Goal: Task Accomplishment & Management: Complete application form

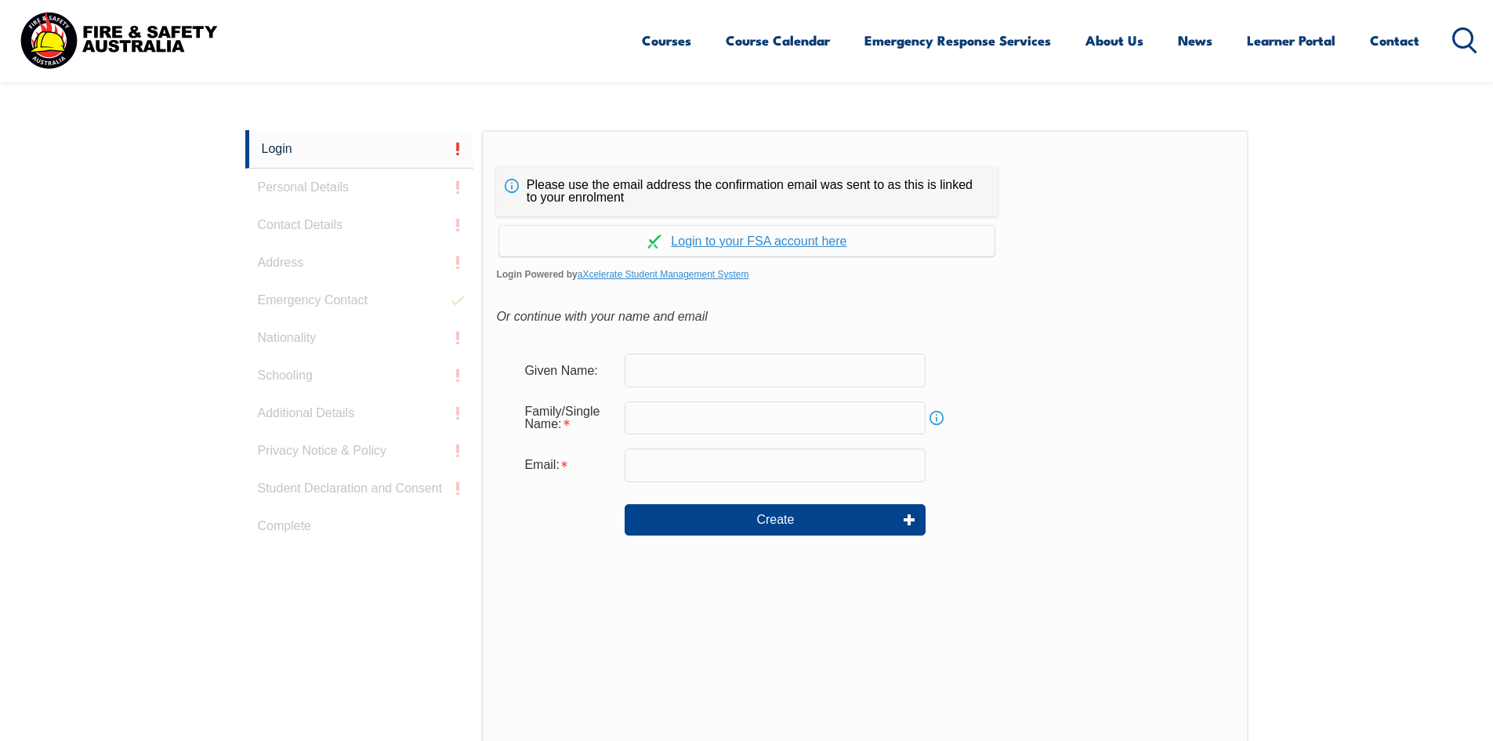
scroll to position [418, 0]
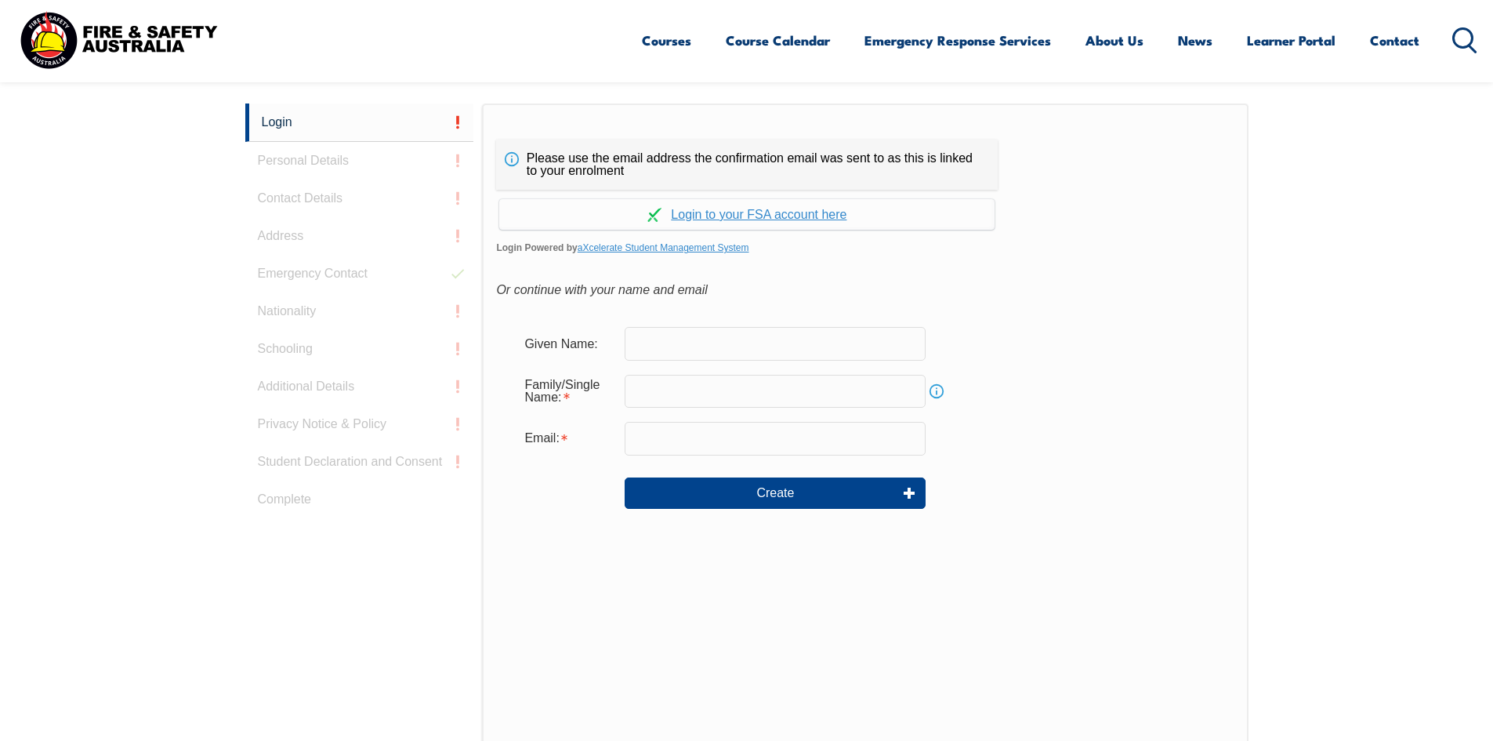
click at [672, 334] on input "text" at bounding box center [775, 343] width 301 height 33
type input "kyriacos"
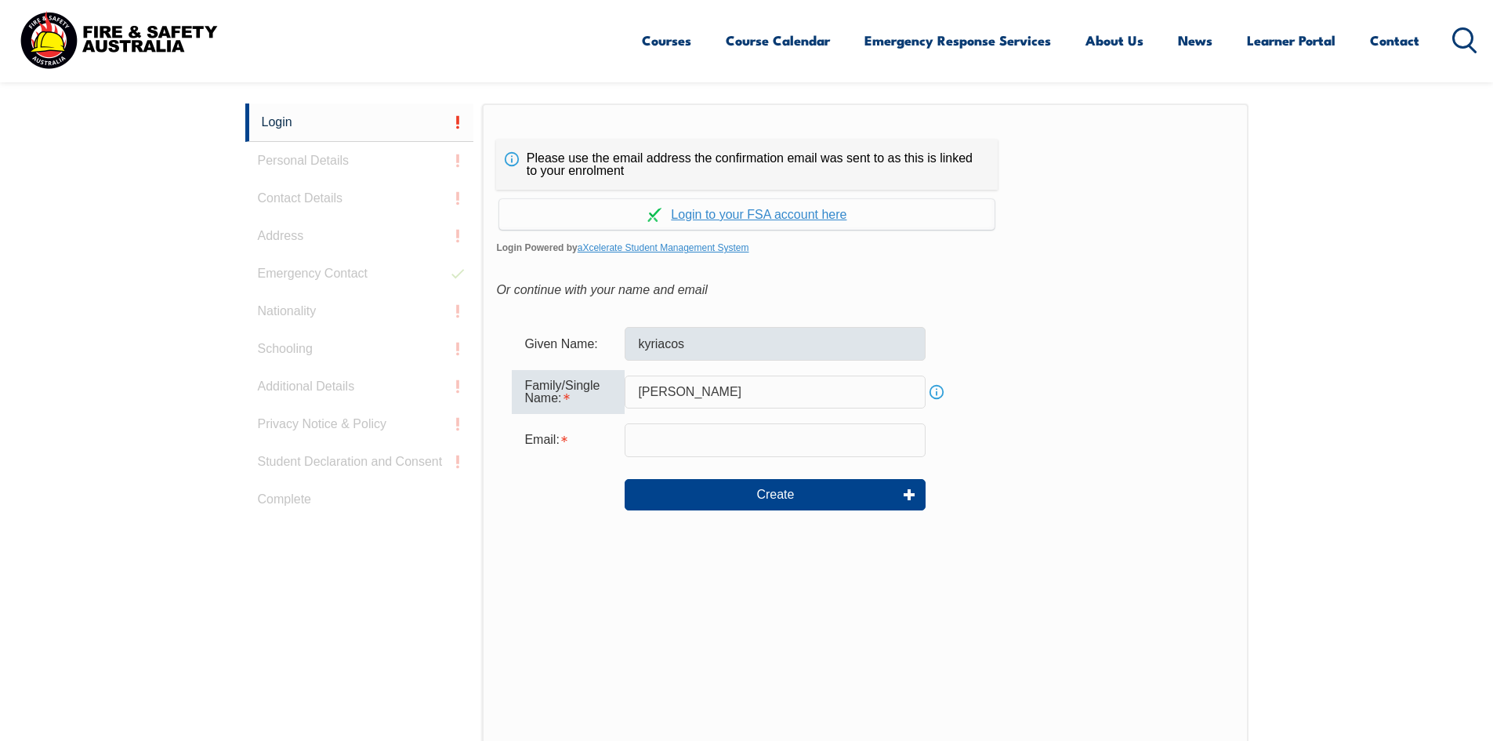
type input "chronis"
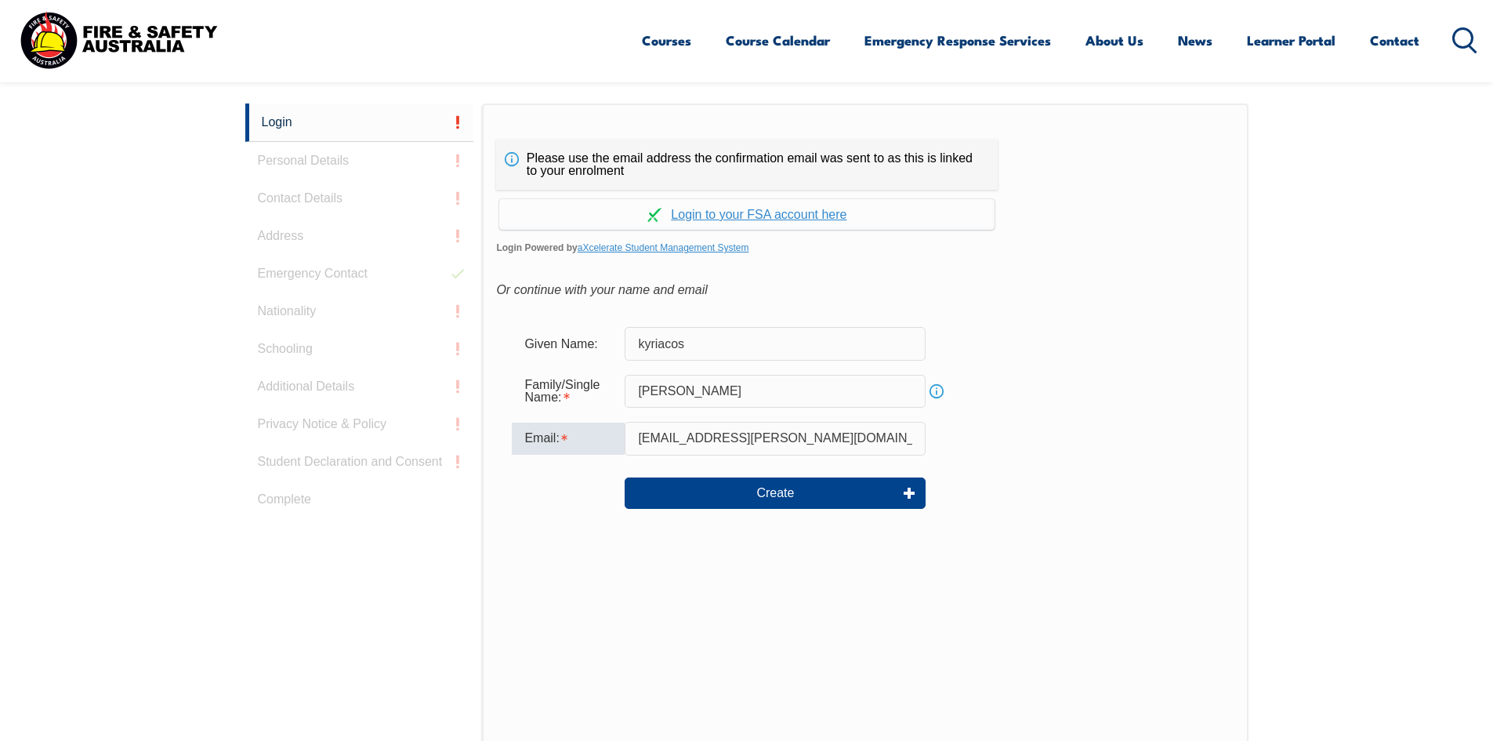
click at [657, 439] on input "keiory.chronis@careauto.com.au" at bounding box center [775, 438] width 301 height 33
click at [659, 436] on input "keiory.chronis@careauto.com.au" at bounding box center [775, 438] width 301 height 33
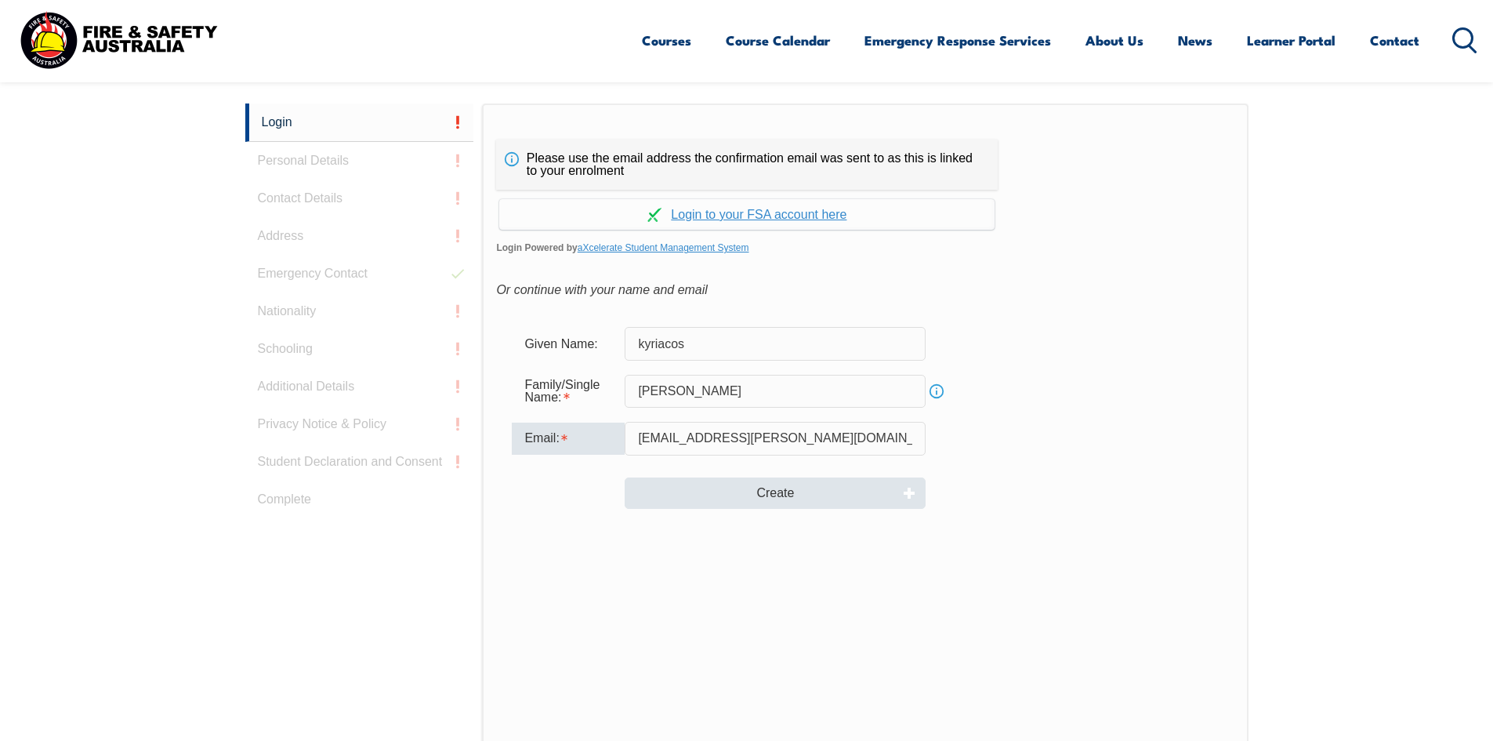
type input "keiry.chronis@careauto.com.au"
click at [755, 494] on button "Create" at bounding box center [775, 492] width 301 height 31
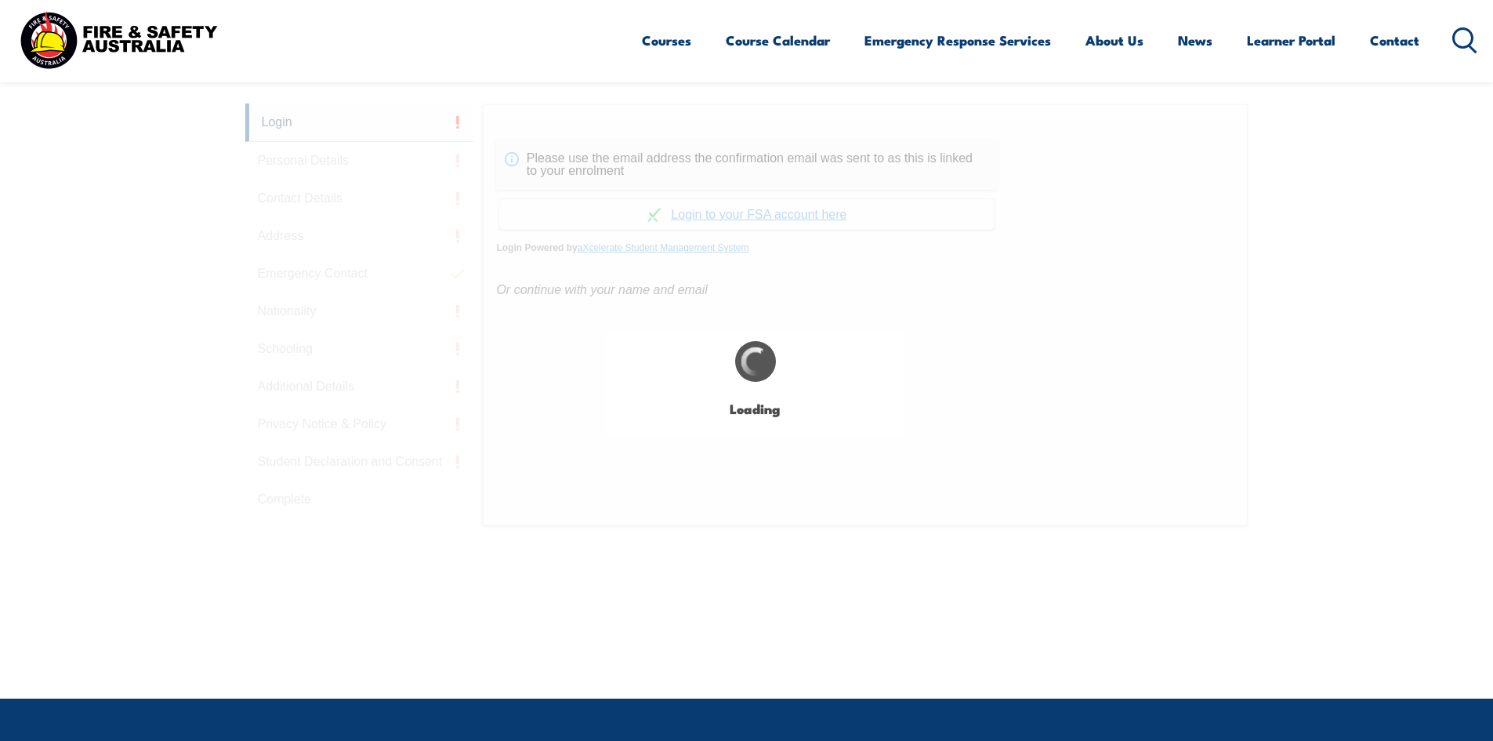
type input "kyriacos"
type input "chronis"
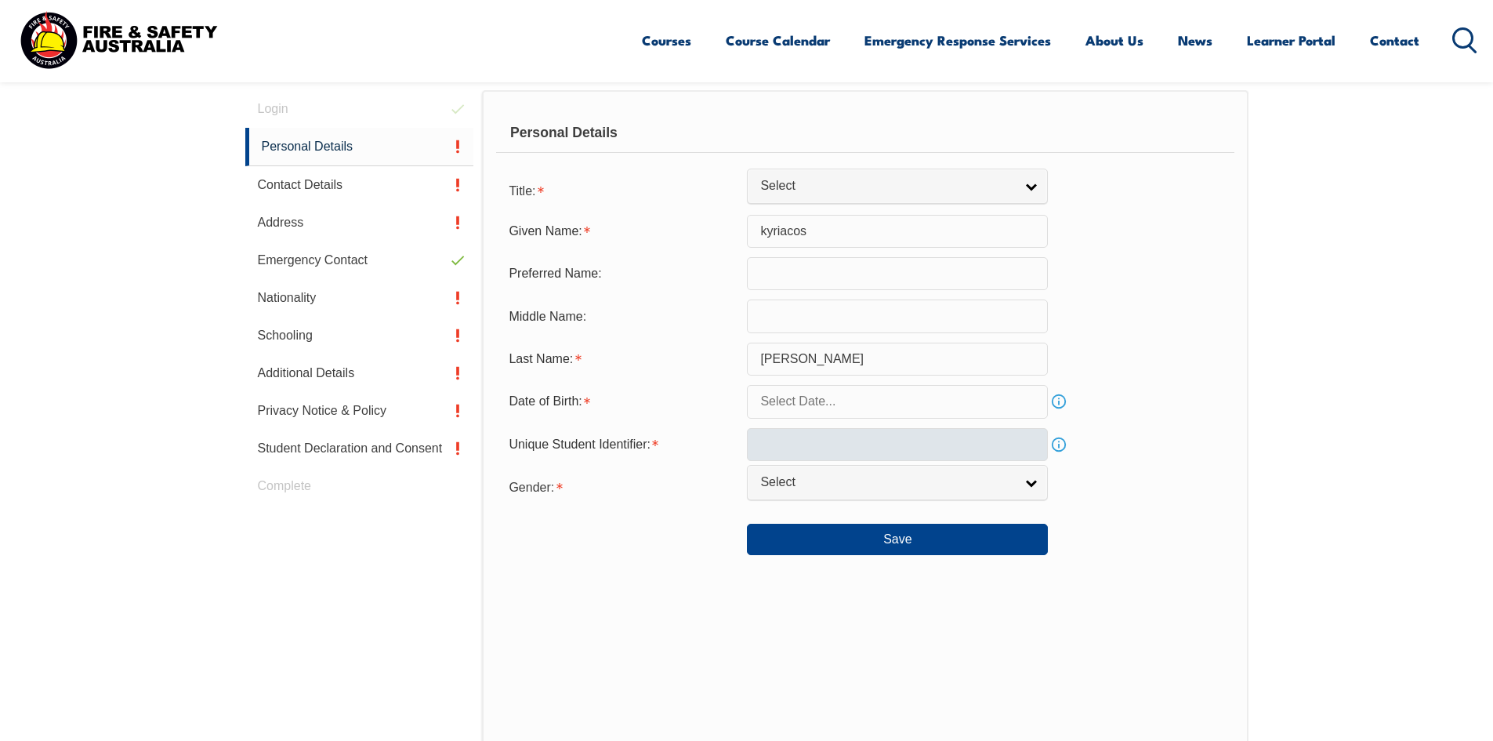
scroll to position [443, 0]
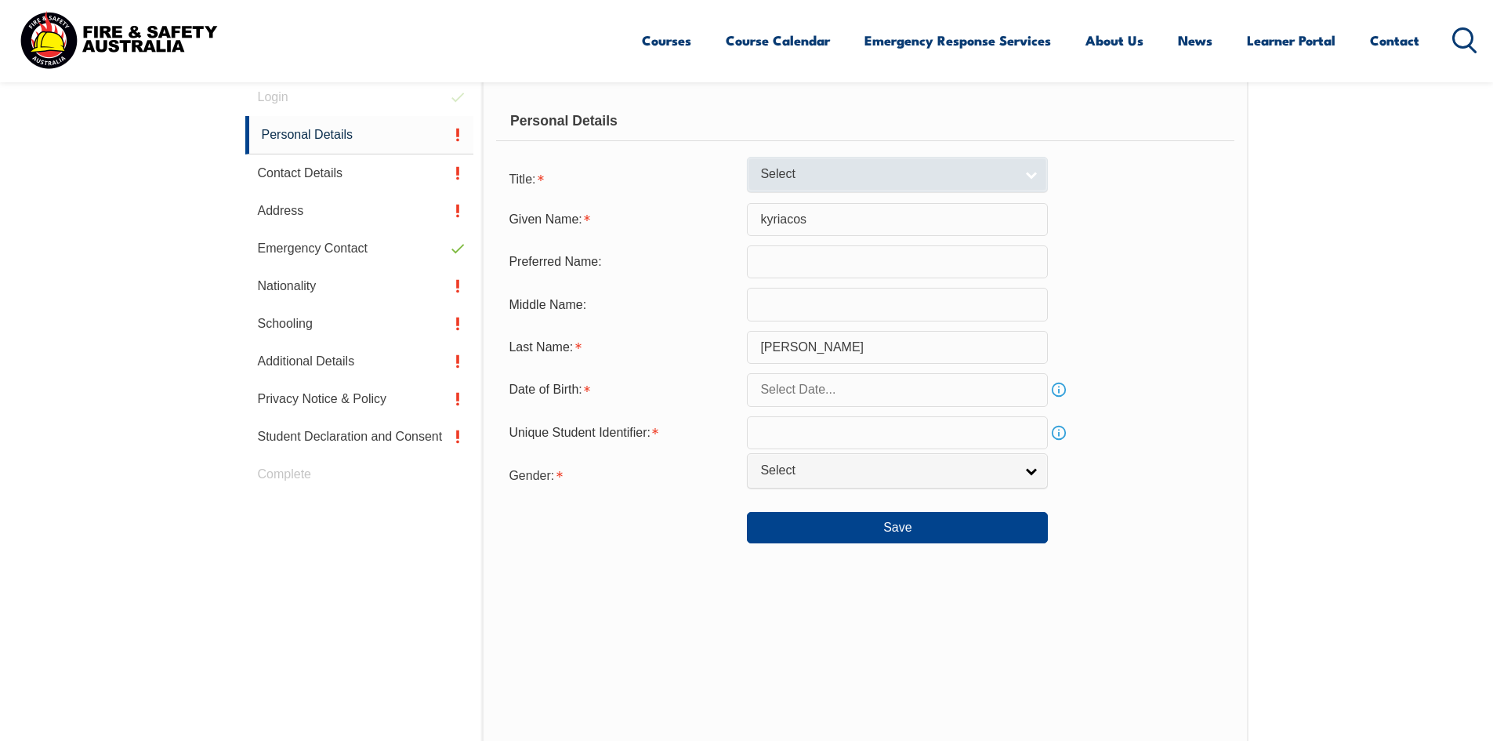
click at [809, 168] on span "Select" at bounding box center [887, 174] width 254 height 16
click at [789, 198] on li "Mr" at bounding box center [897, 201] width 293 height 20
select select "Mr"
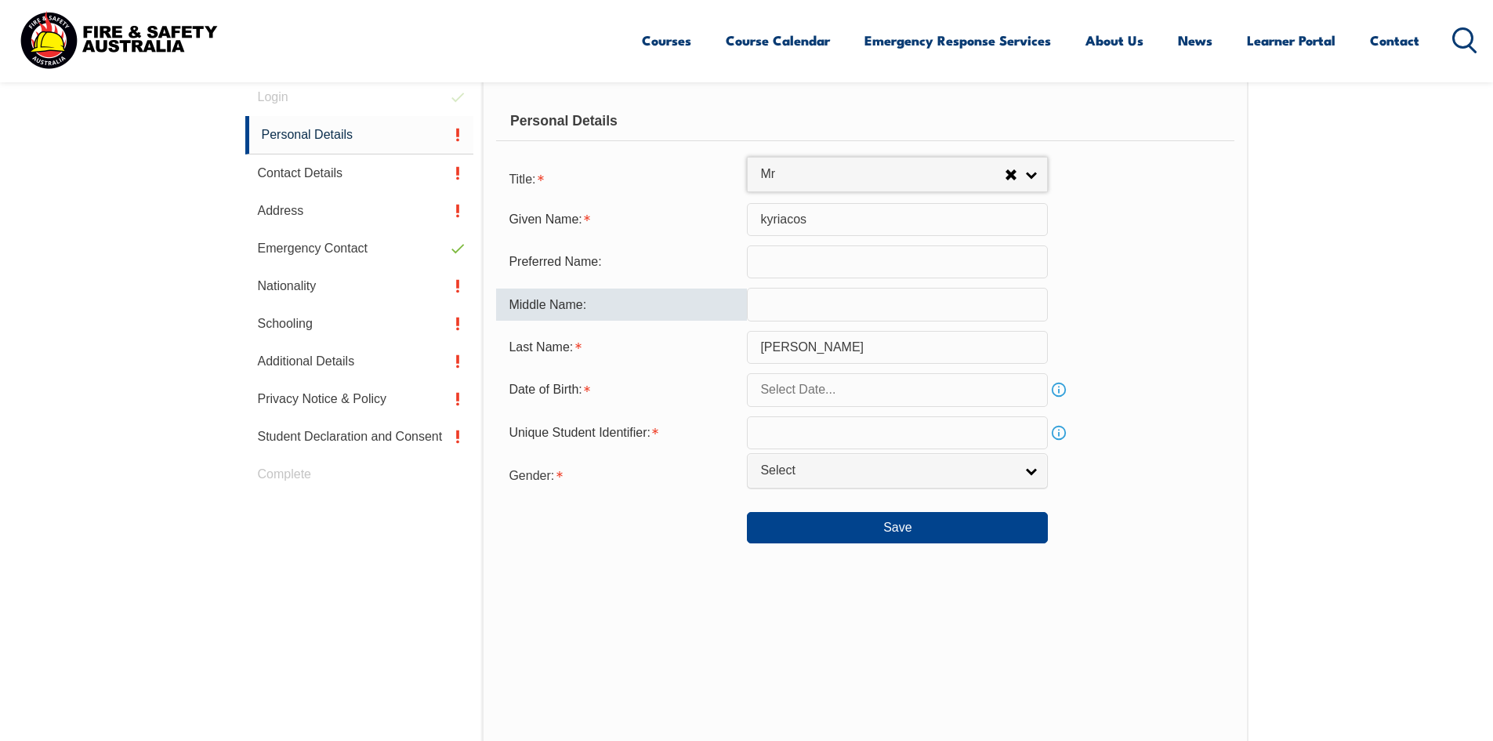
click at [806, 310] on input "text" at bounding box center [897, 304] width 301 height 33
click at [813, 382] on input "text" at bounding box center [897, 389] width 301 height 33
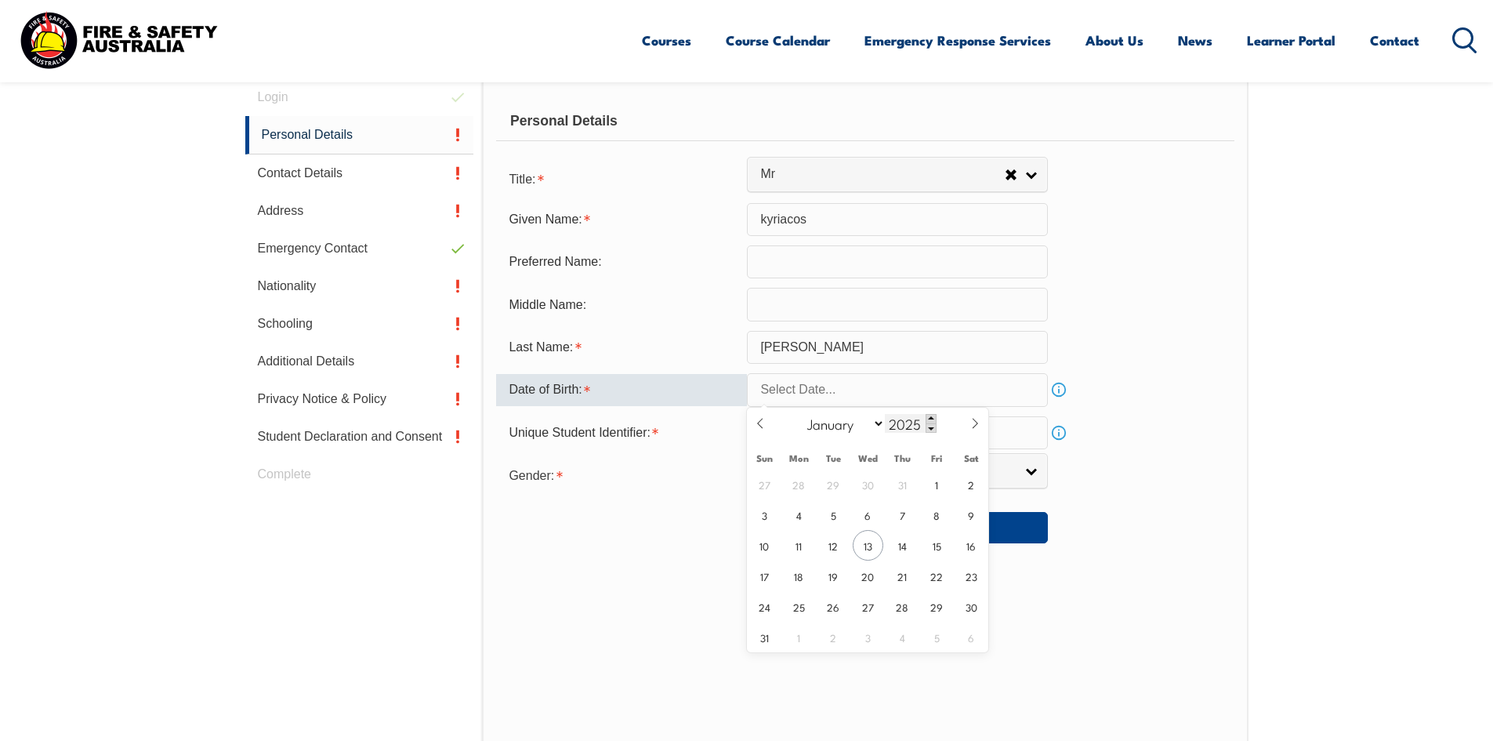
click at [927, 422] on span at bounding box center [930, 418] width 11 height 9
click at [931, 429] on span at bounding box center [930, 427] width 11 height 9
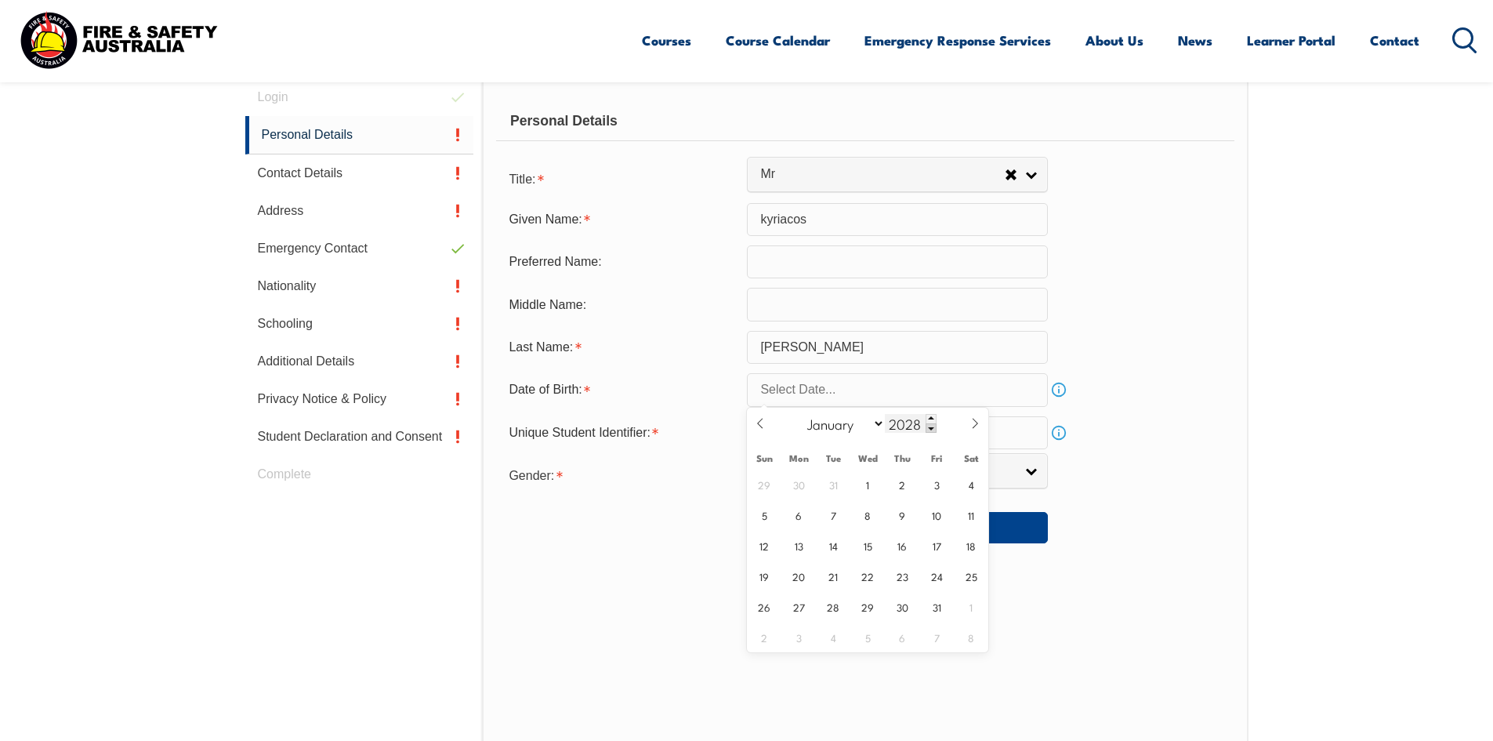
click at [931, 429] on span at bounding box center [930, 427] width 11 height 9
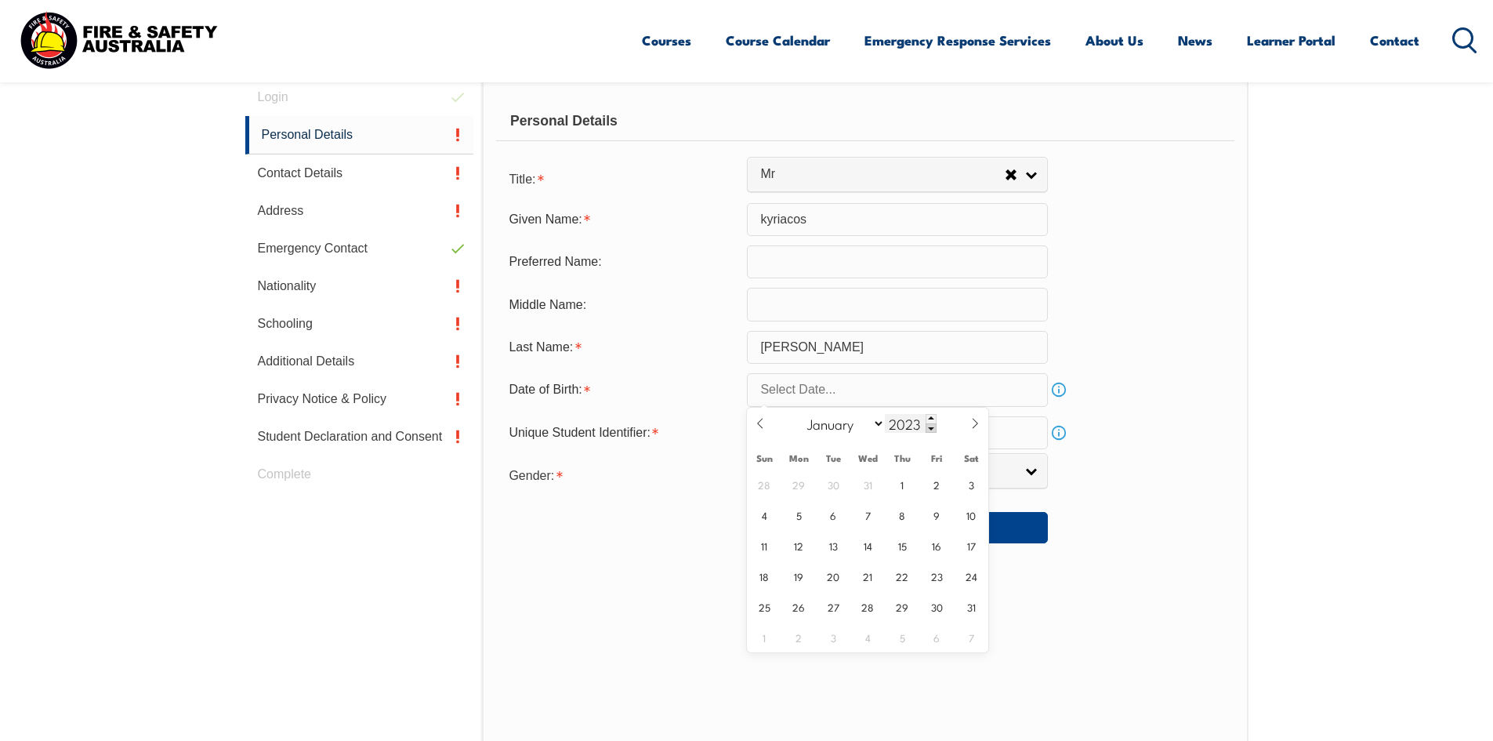
click at [931, 429] on span at bounding box center [930, 427] width 11 height 9
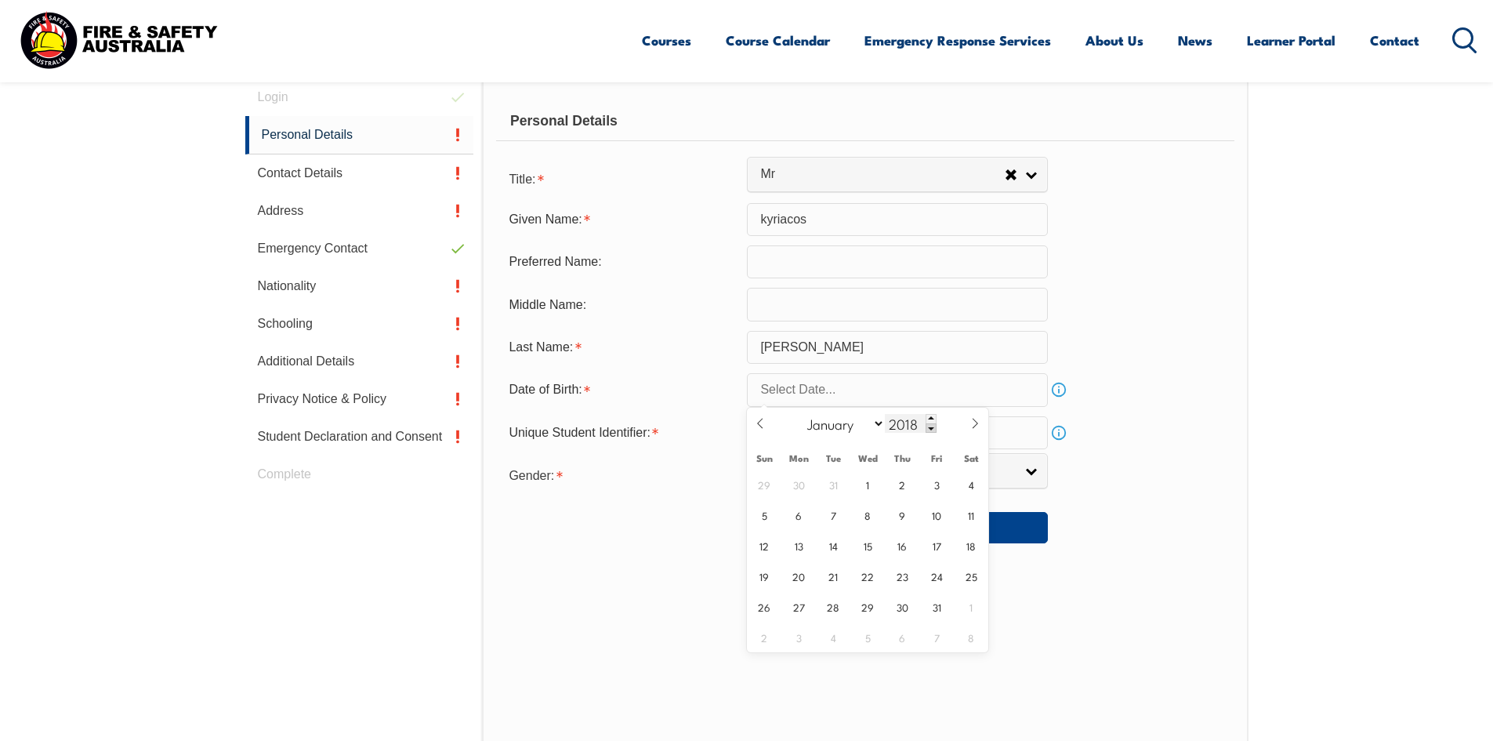
click at [932, 429] on span at bounding box center [930, 427] width 11 height 9
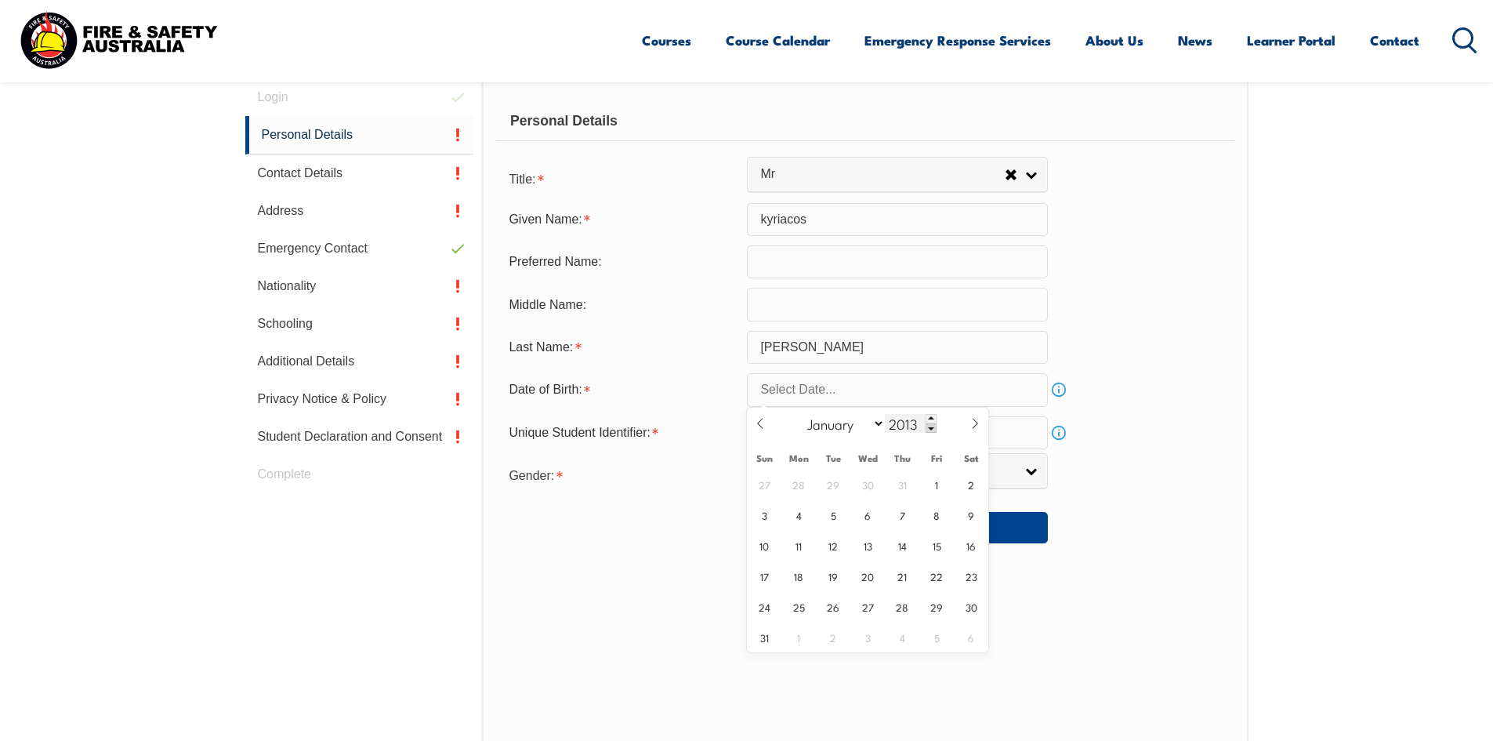
click at [932, 429] on span at bounding box center [930, 427] width 11 height 9
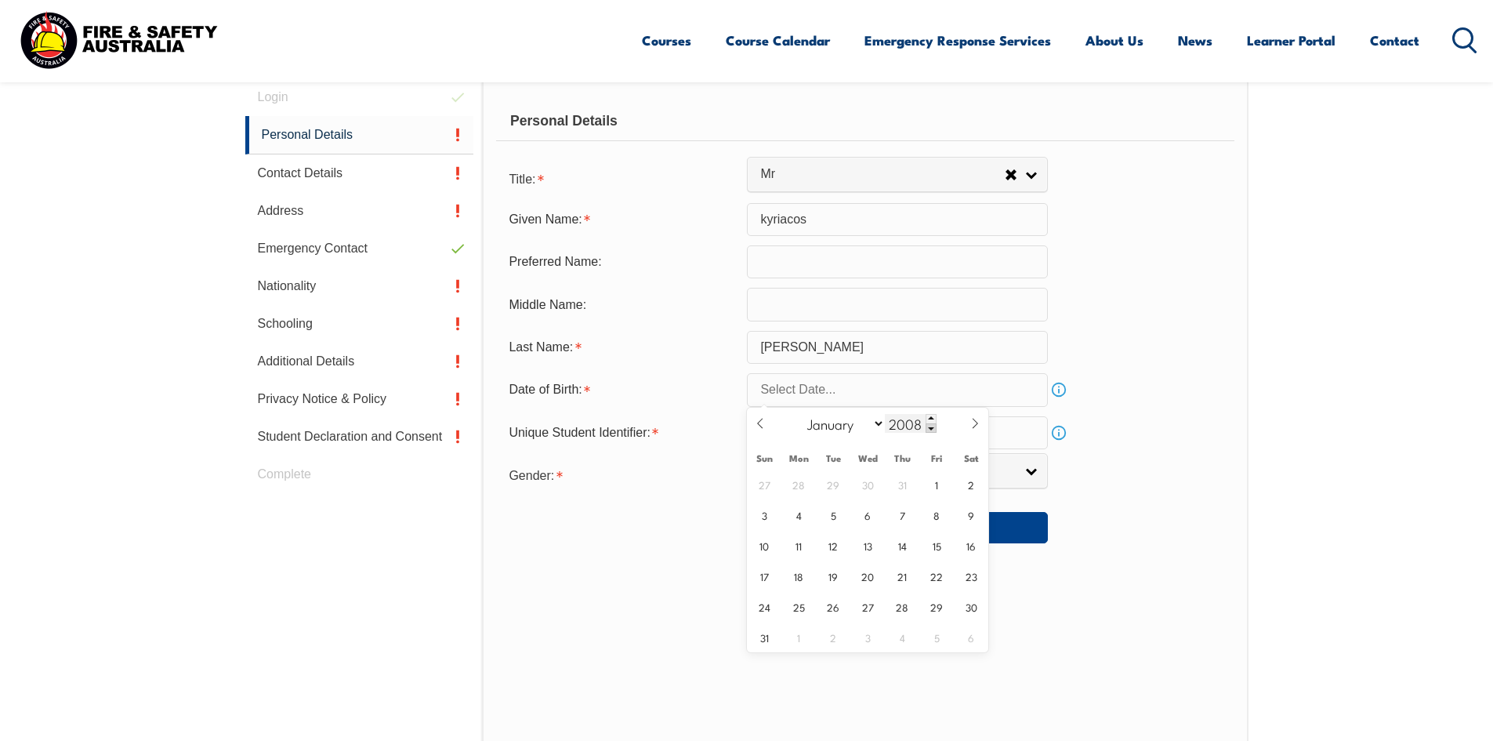
click at [932, 429] on span at bounding box center [930, 427] width 11 height 9
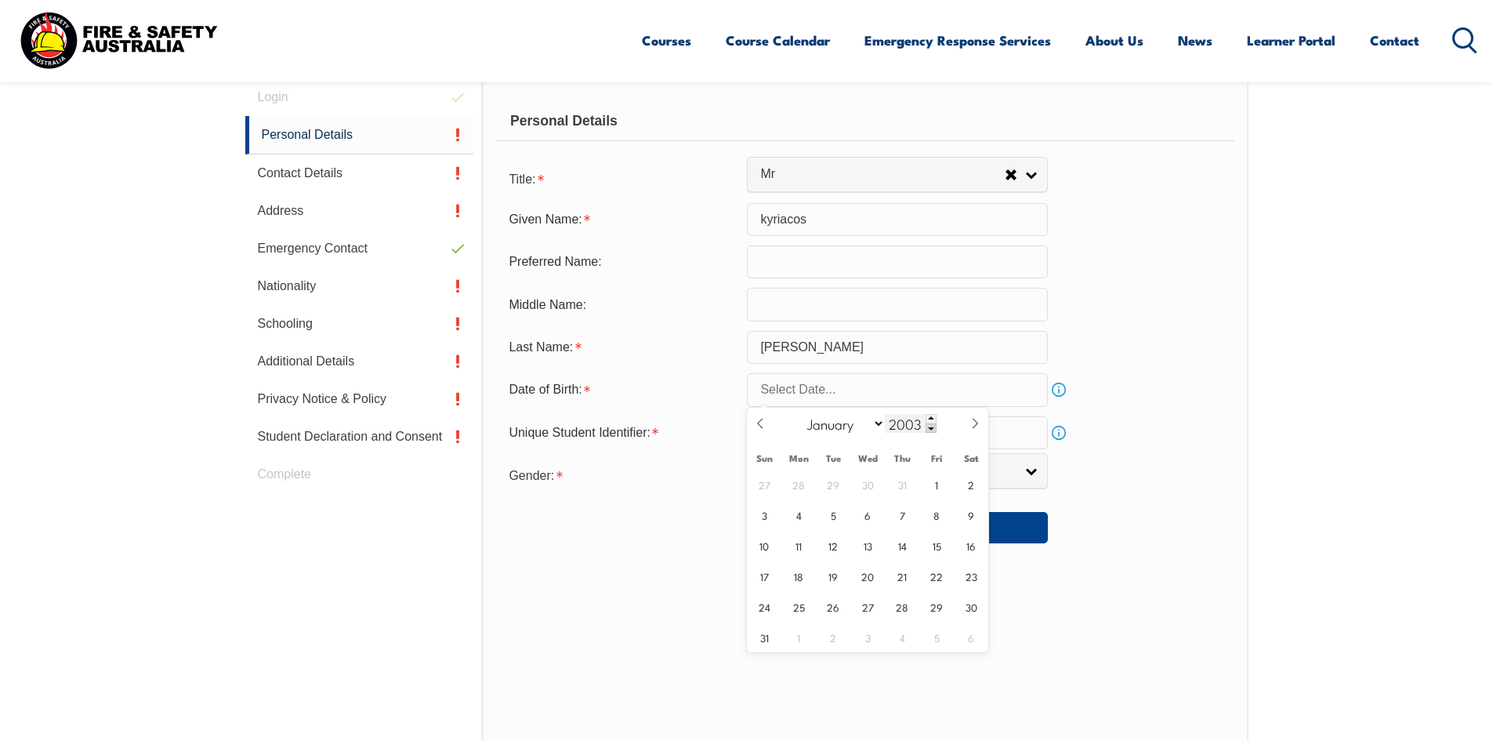
click at [932, 429] on span at bounding box center [930, 427] width 11 height 9
type input "2000"
click at [976, 423] on icon at bounding box center [974, 423] width 11 height 11
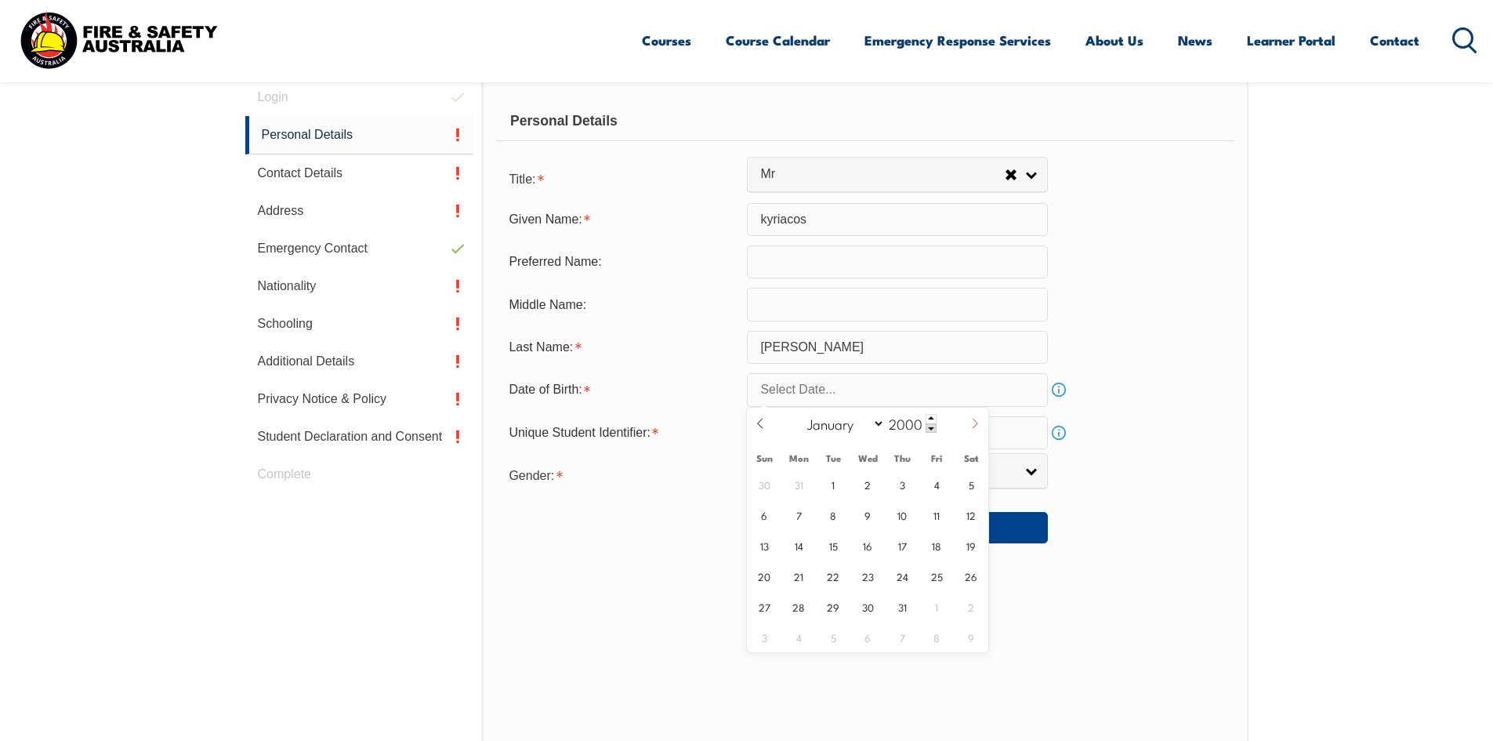
select select "8"
click at [803, 612] on span "25" at bounding box center [799, 606] width 31 height 31
type input "September 25, 2000"
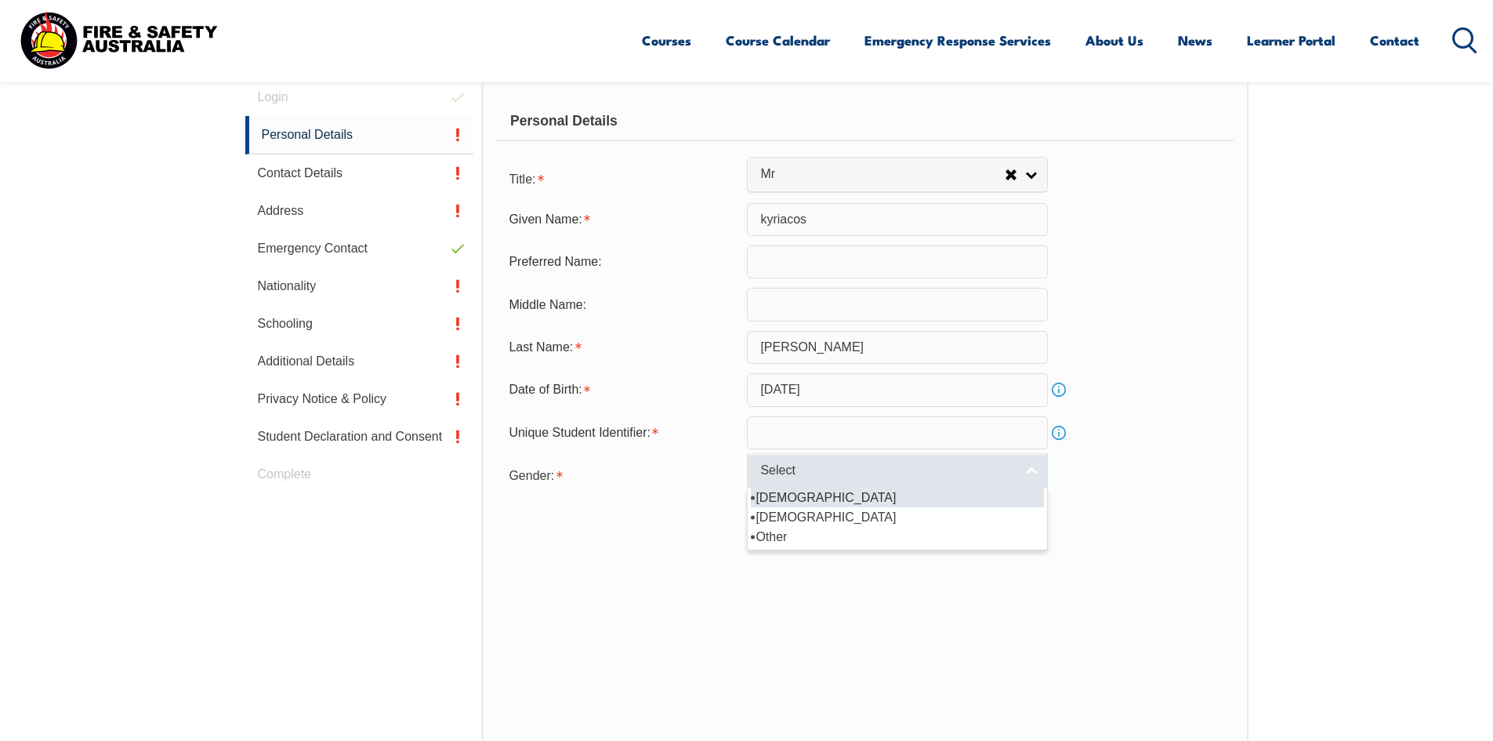
click at [821, 475] on span "Select" at bounding box center [887, 470] width 254 height 16
click at [788, 495] on li "Male" at bounding box center [897, 497] width 293 height 20
select select "M"
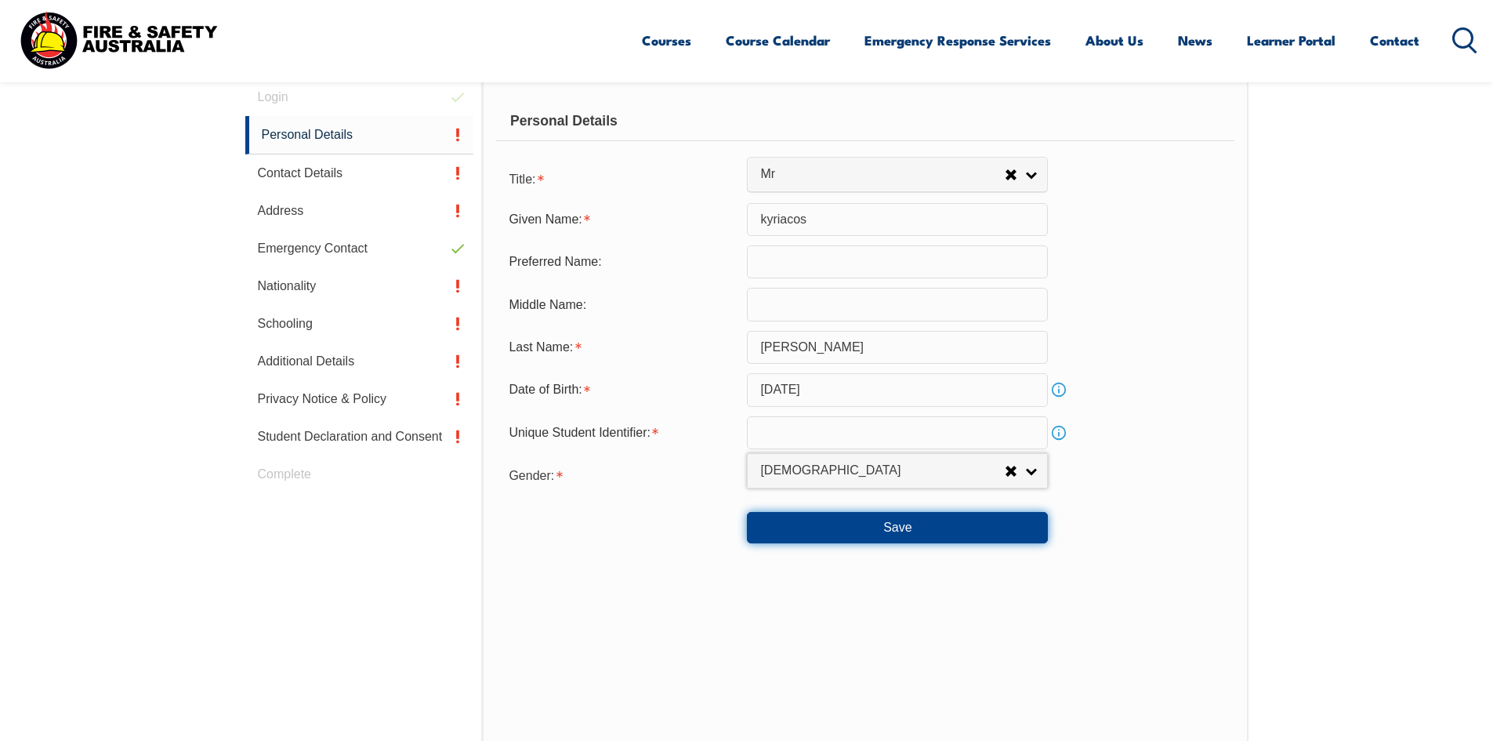
click at [853, 530] on button "Save" at bounding box center [897, 527] width 301 height 31
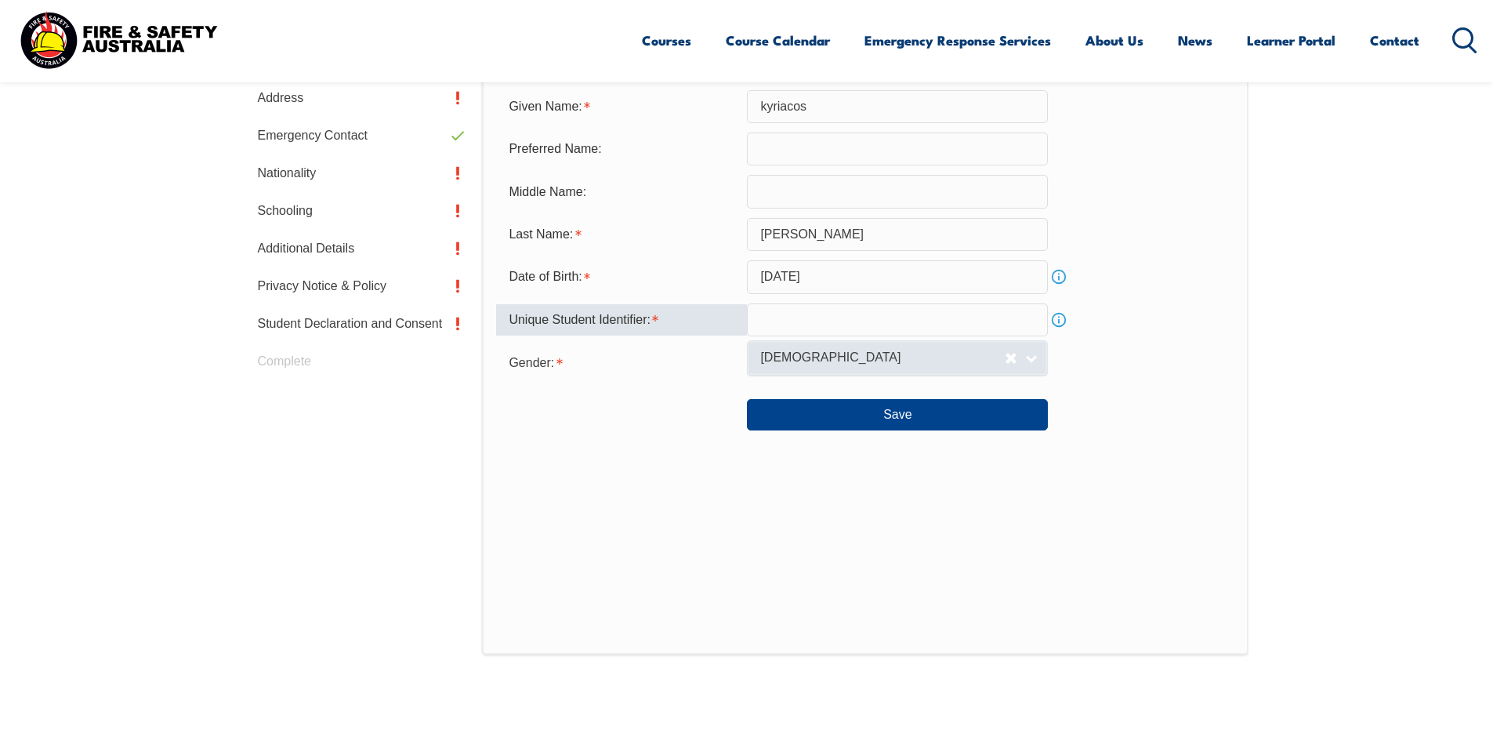
scroll to position [545, 0]
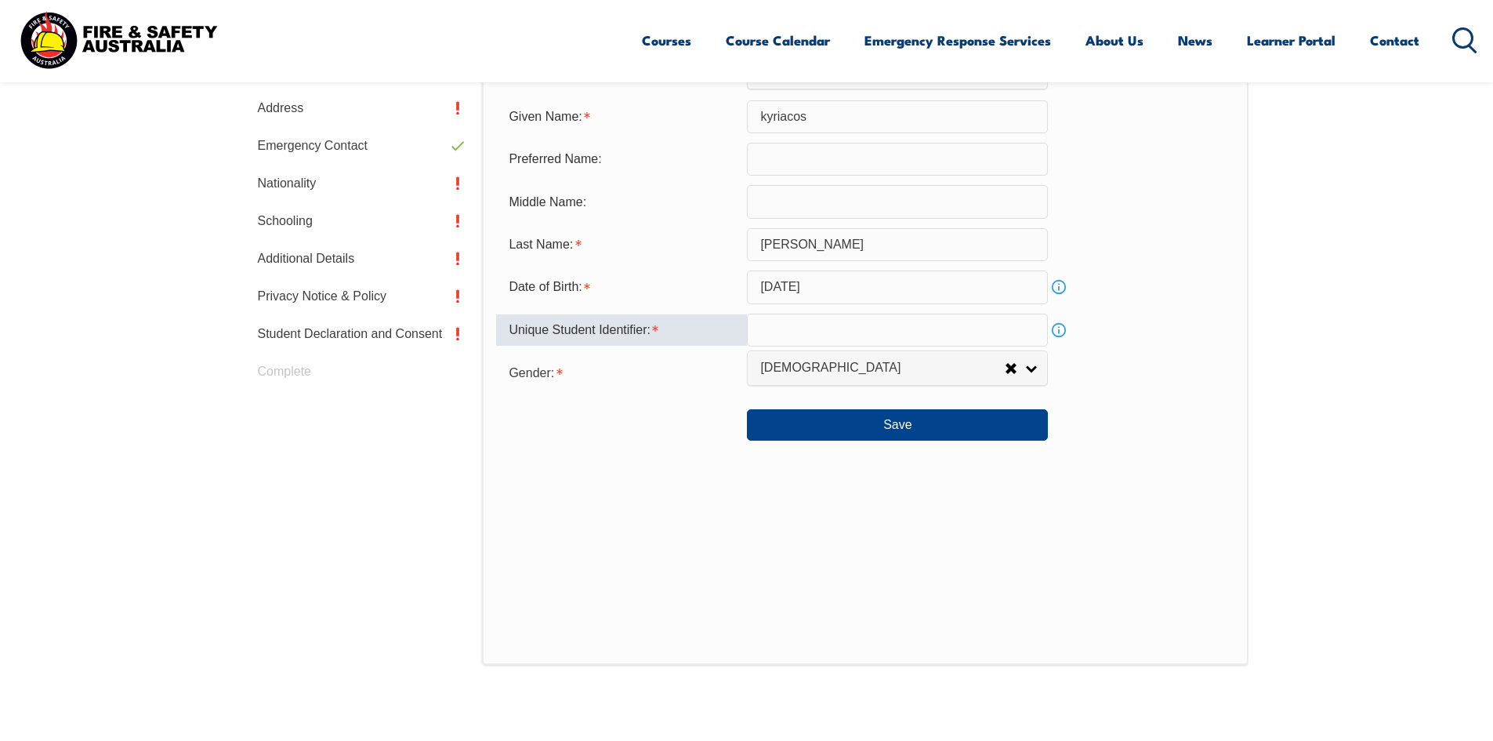
click at [814, 323] on input "text" at bounding box center [897, 329] width 301 height 33
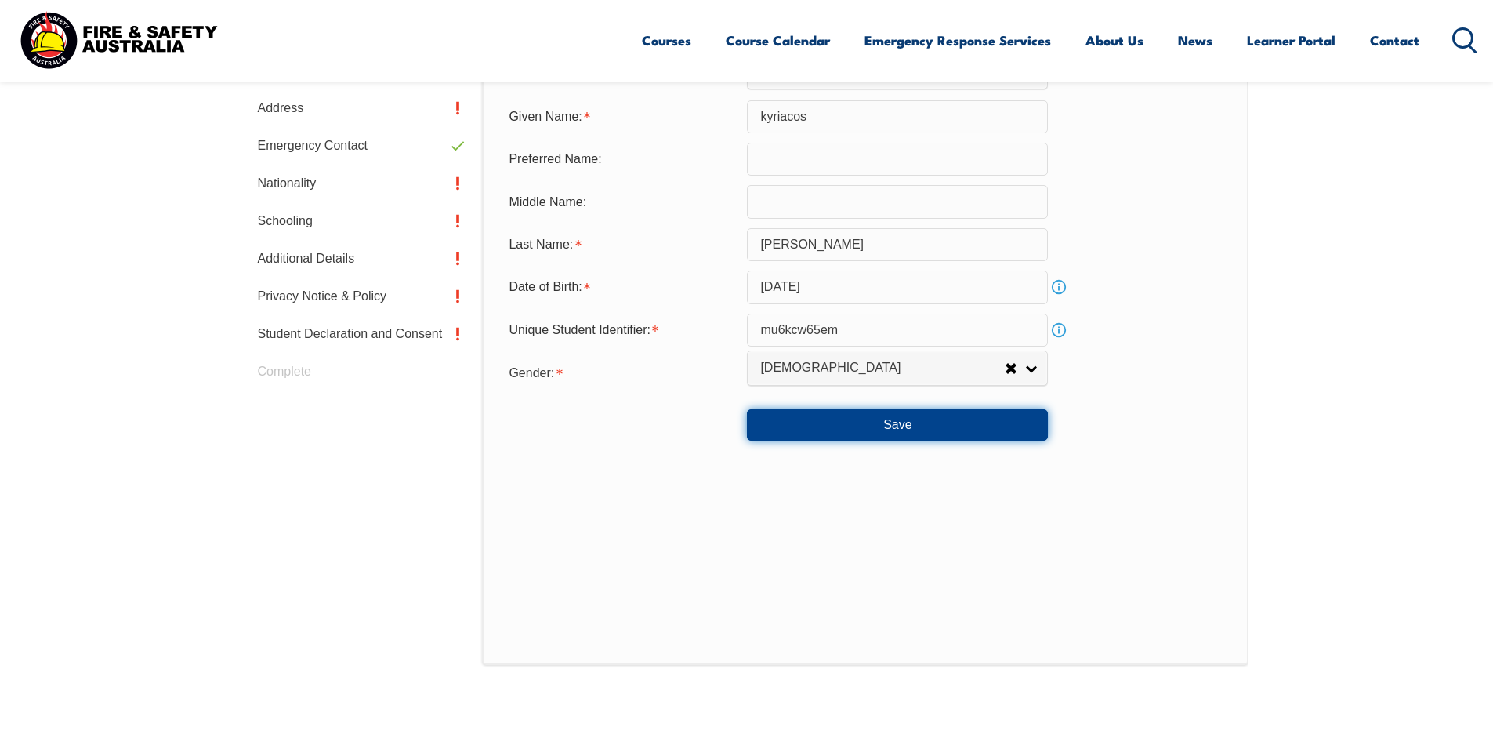
click at [895, 420] on button "Save" at bounding box center [897, 424] width 301 height 31
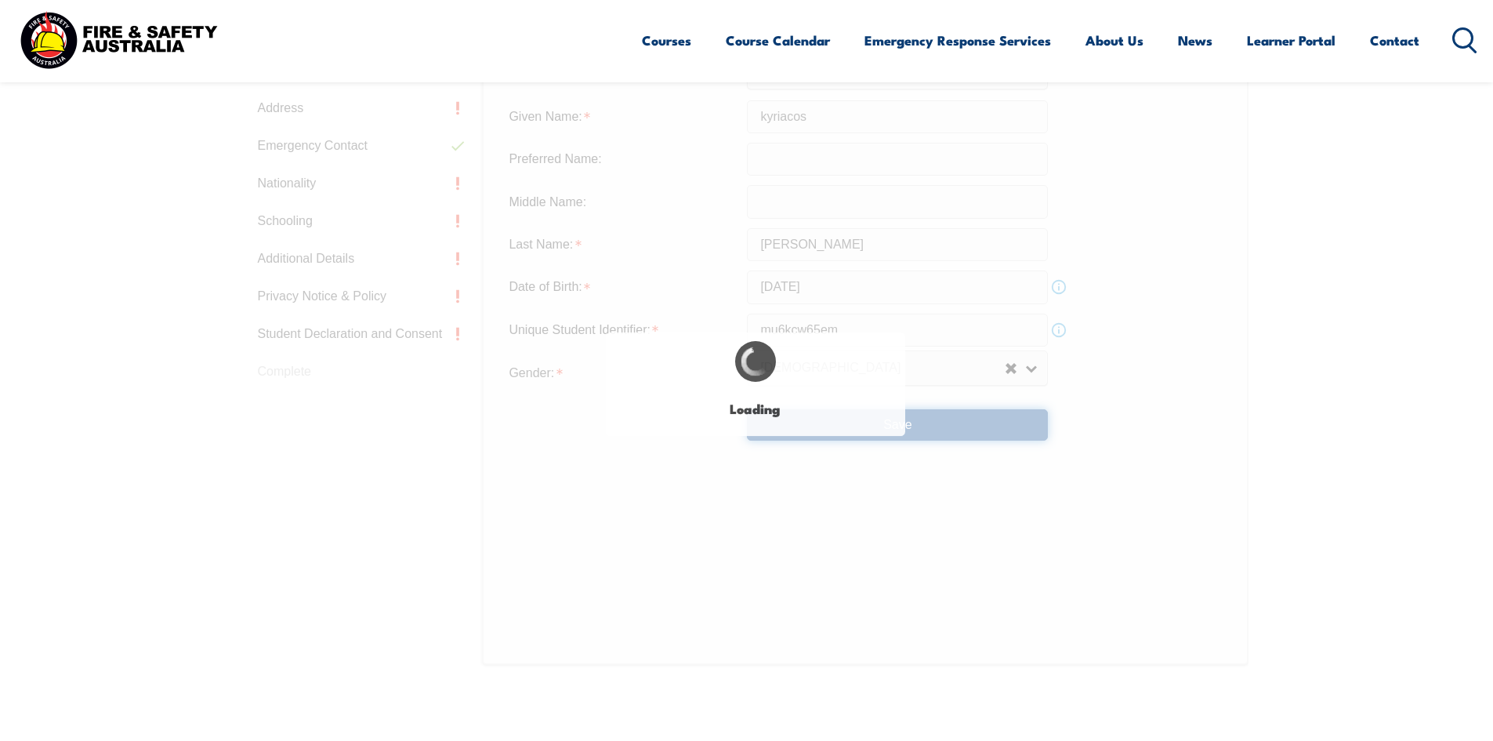
type input "MU6KCW65EM"
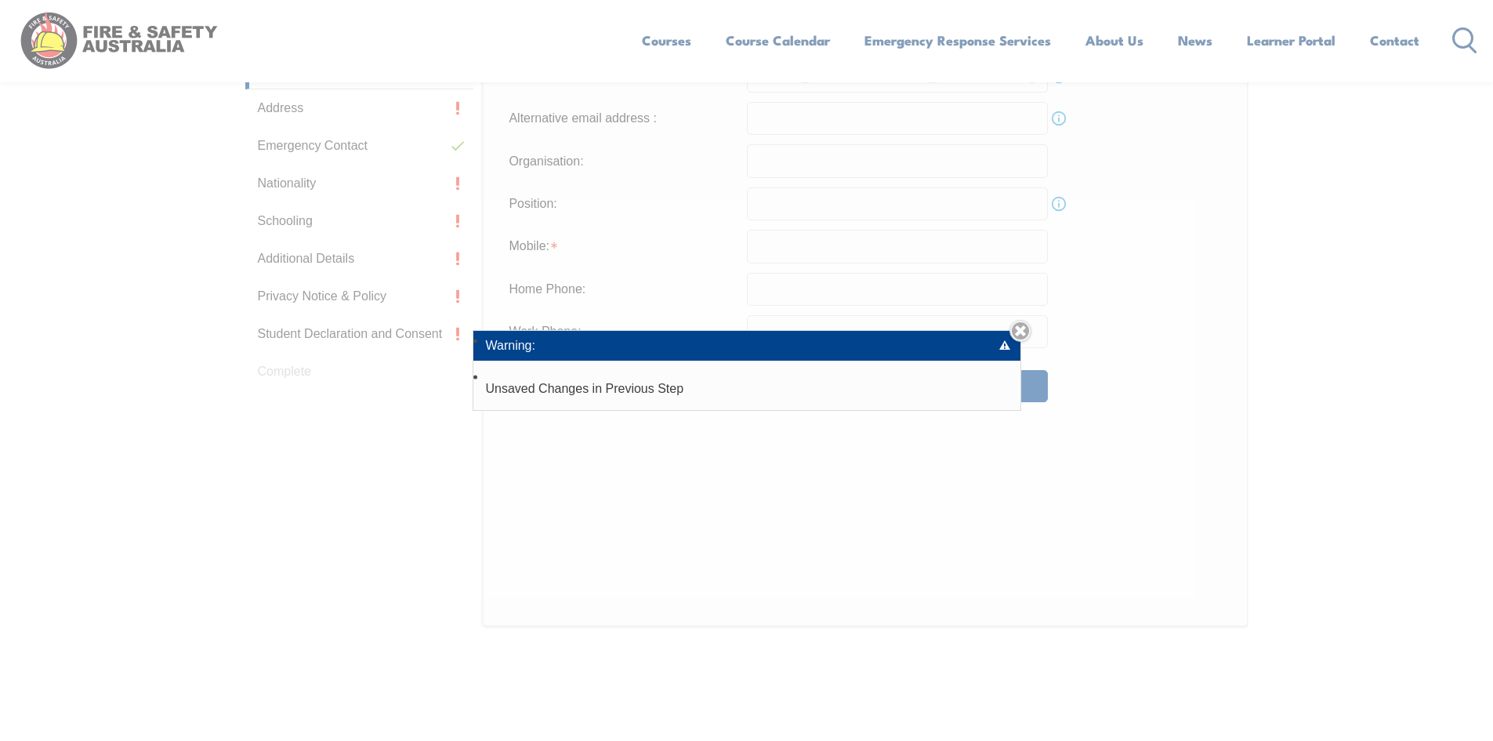
scroll to position [443, 0]
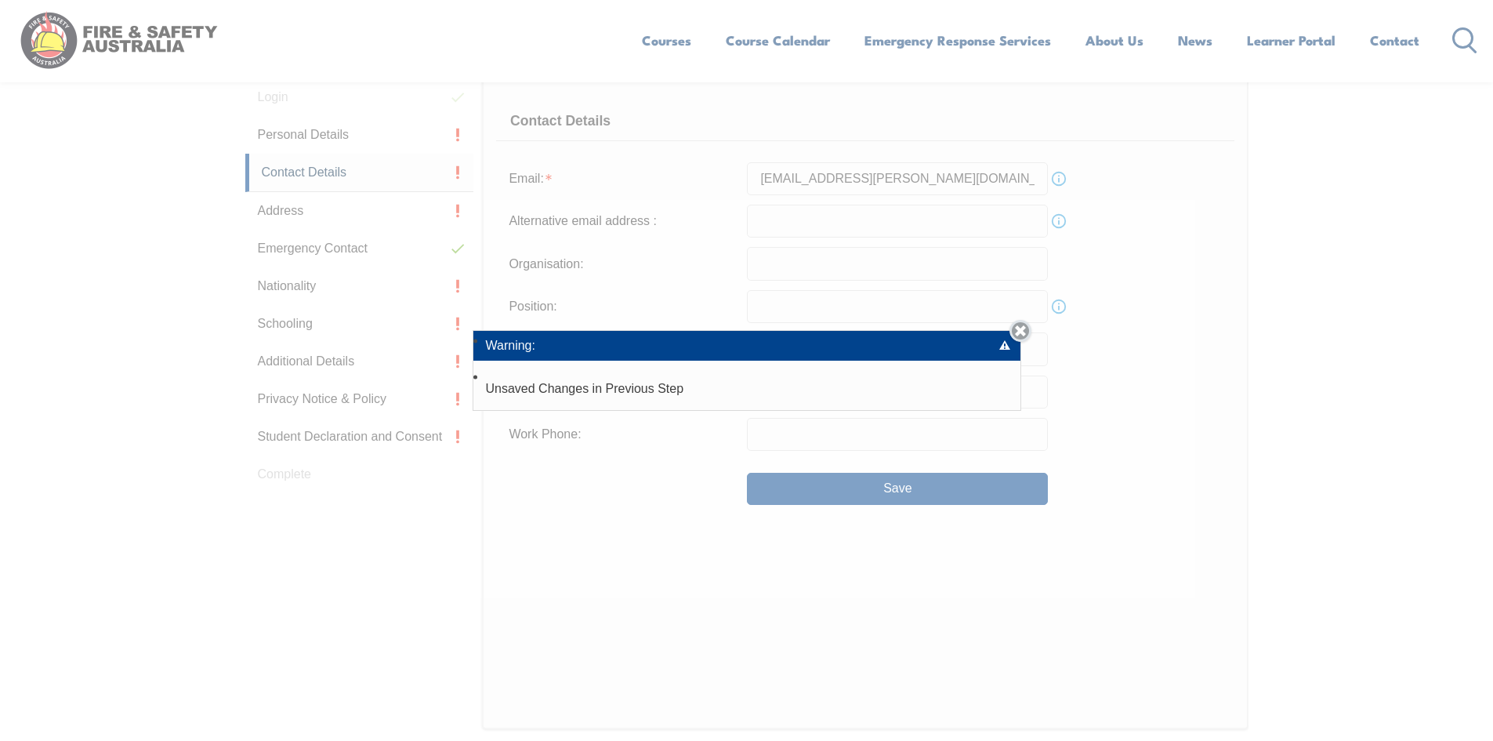
click at [1021, 330] on link "Close" at bounding box center [1020, 331] width 22 height 22
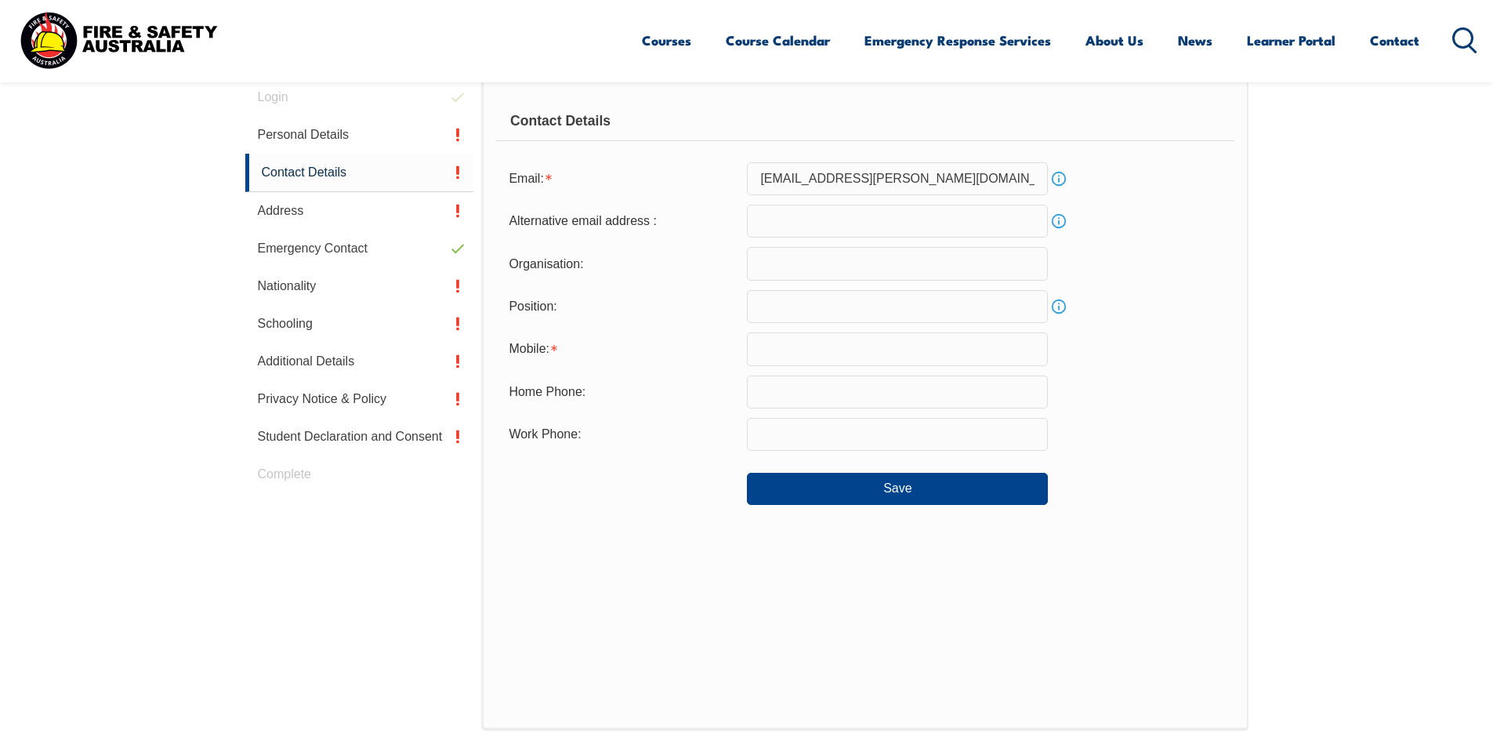
click at [805, 353] on input "text" at bounding box center [897, 348] width 301 height 33
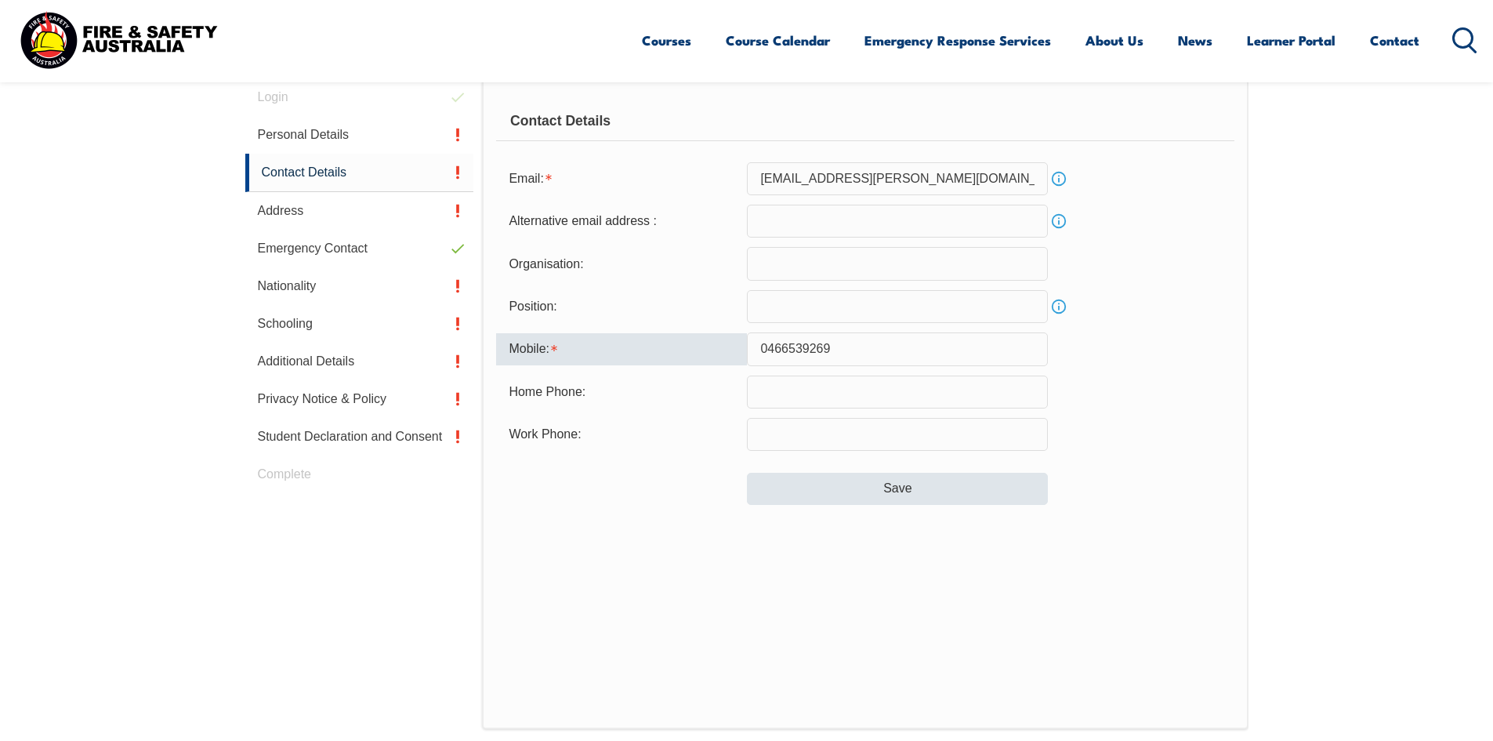
type input "0466539269"
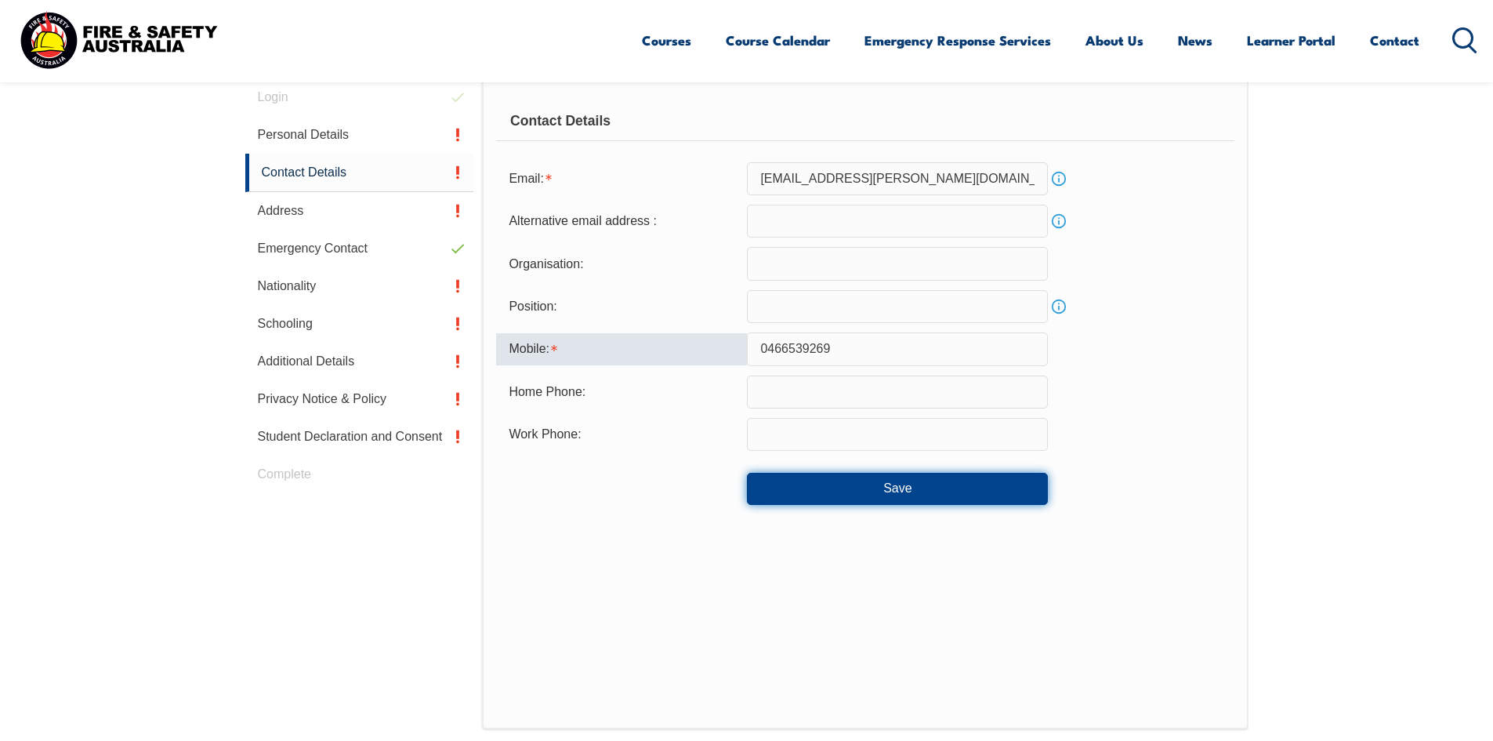
click at [947, 487] on button "Save" at bounding box center [897, 488] width 301 height 31
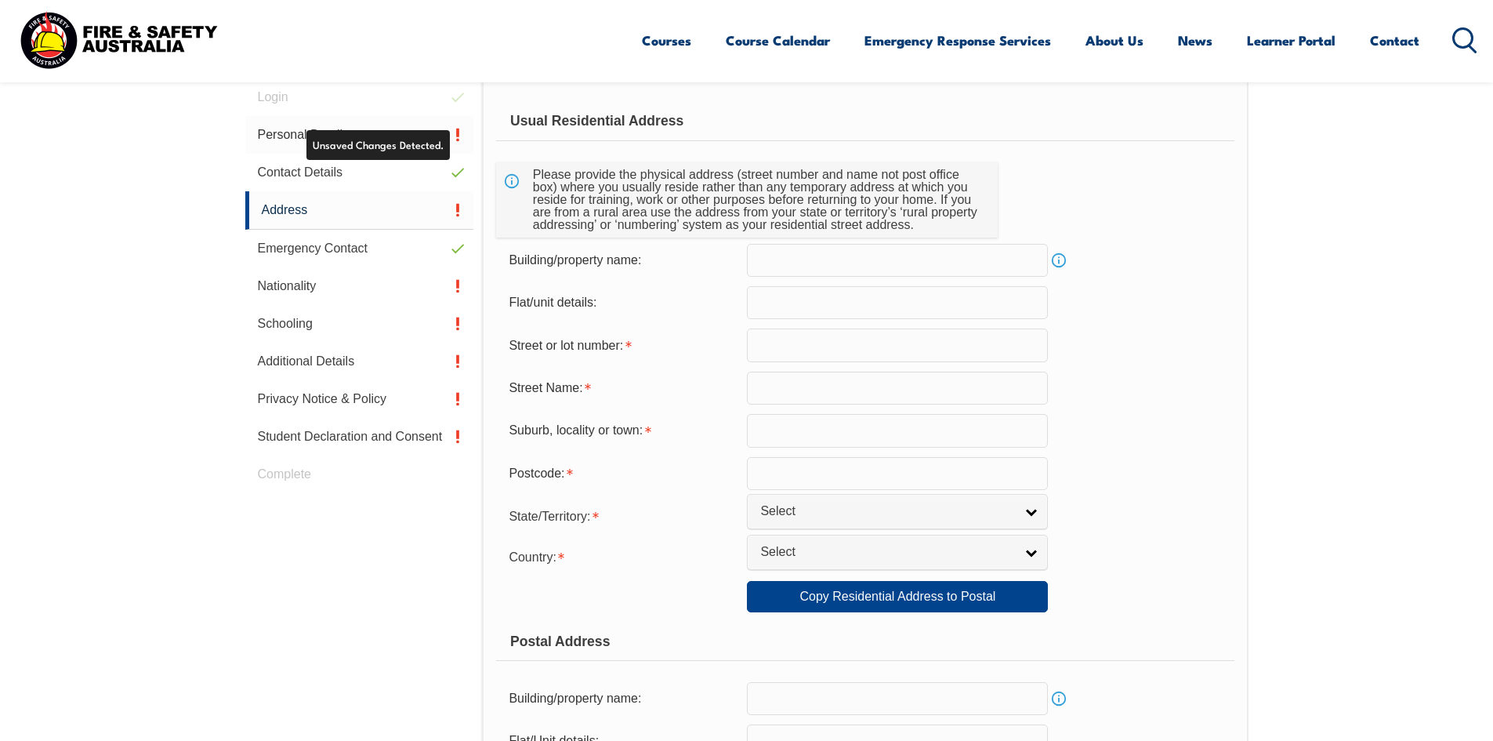
click at [458, 135] on link "Personal Details" at bounding box center [359, 135] width 229 height 38
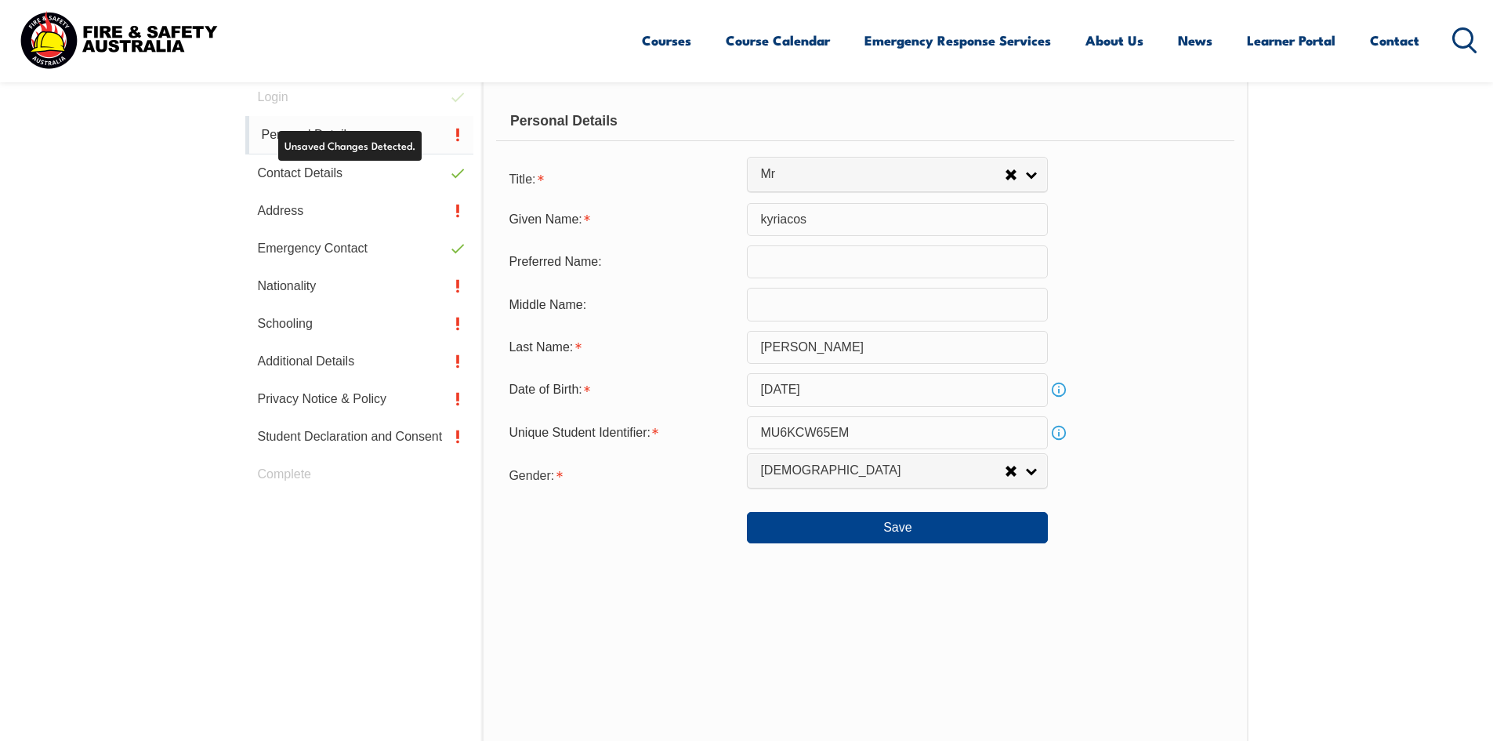
click at [394, 138] on link "Personal Details" at bounding box center [359, 135] width 229 height 38
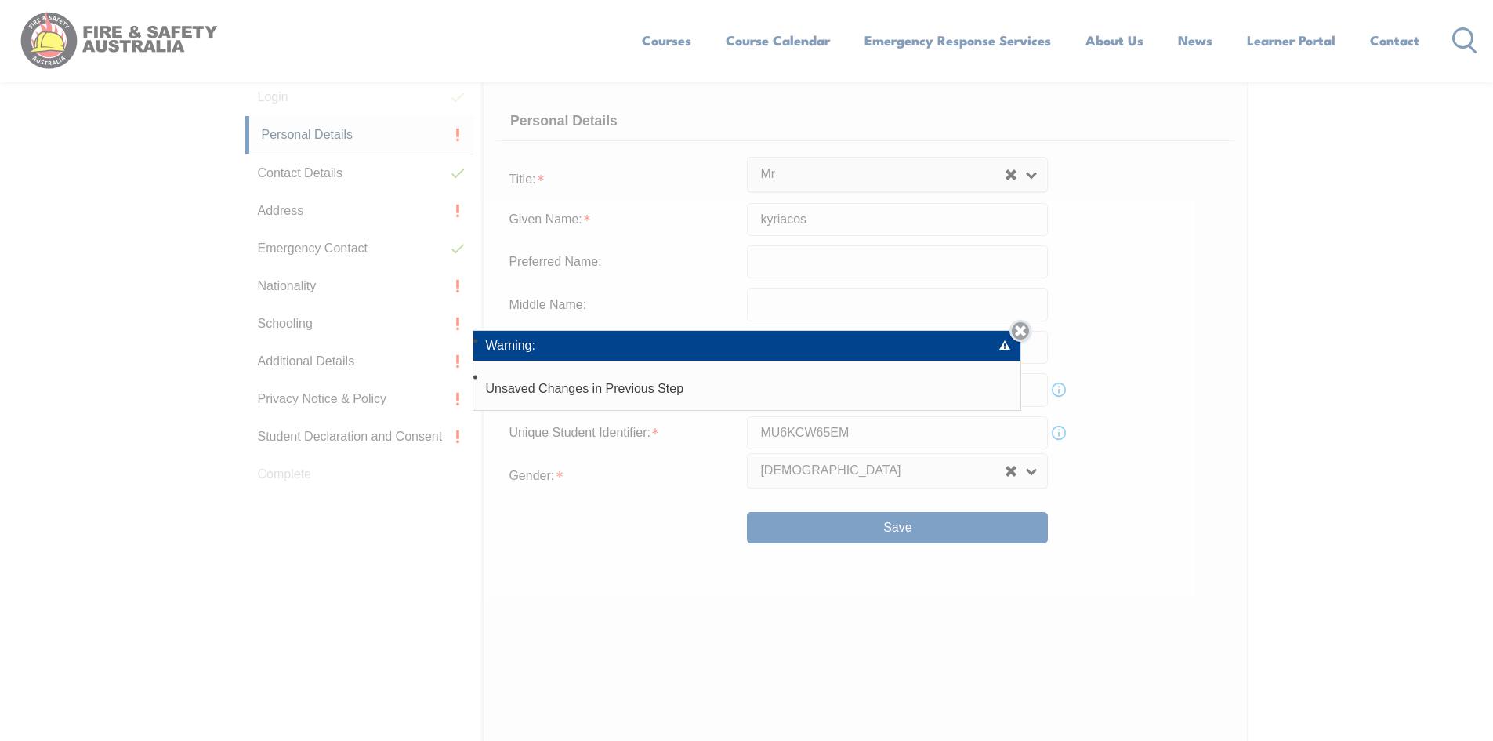
click at [1018, 332] on link "Close" at bounding box center [1020, 331] width 22 height 22
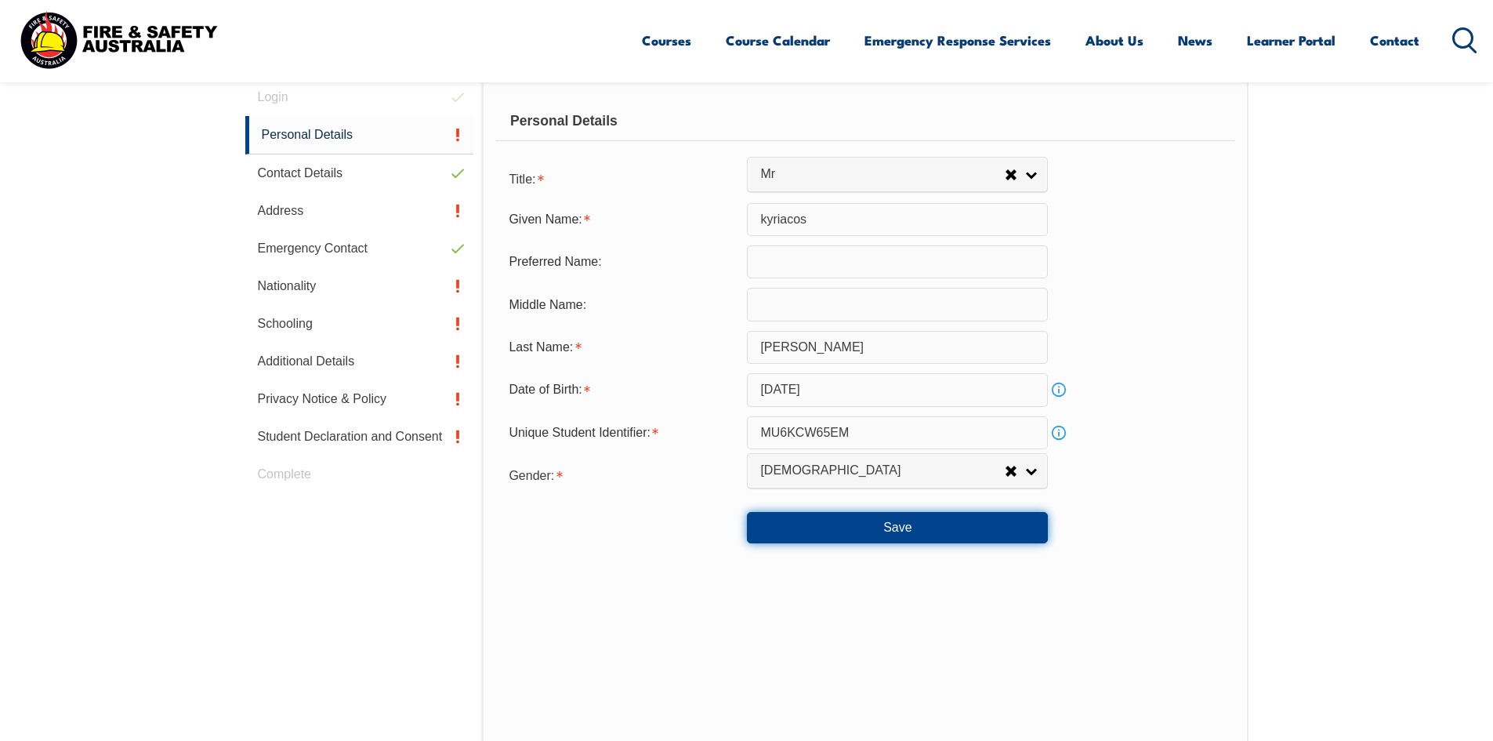
click at [970, 523] on button "Save" at bounding box center [897, 527] width 301 height 31
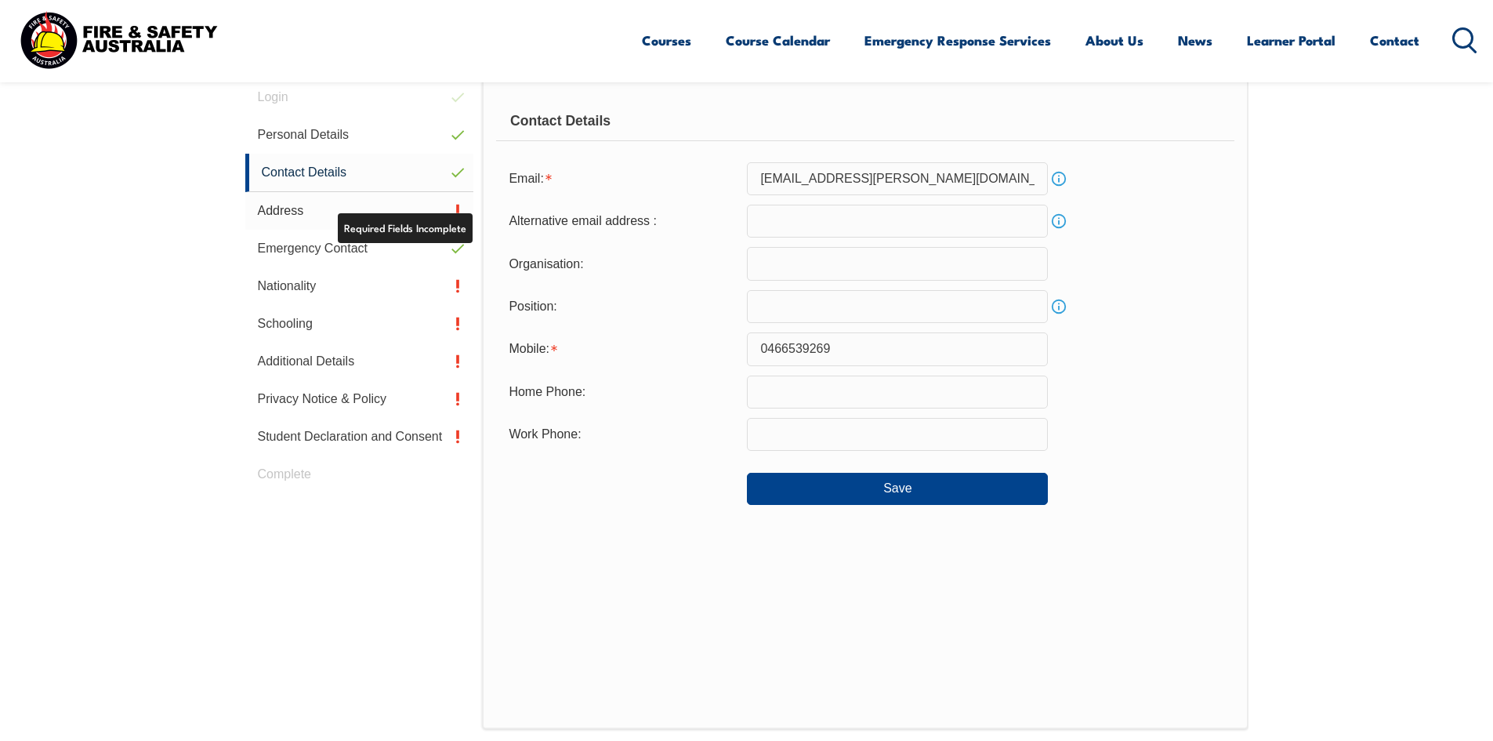
click at [425, 205] on link "Address" at bounding box center [359, 211] width 229 height 38
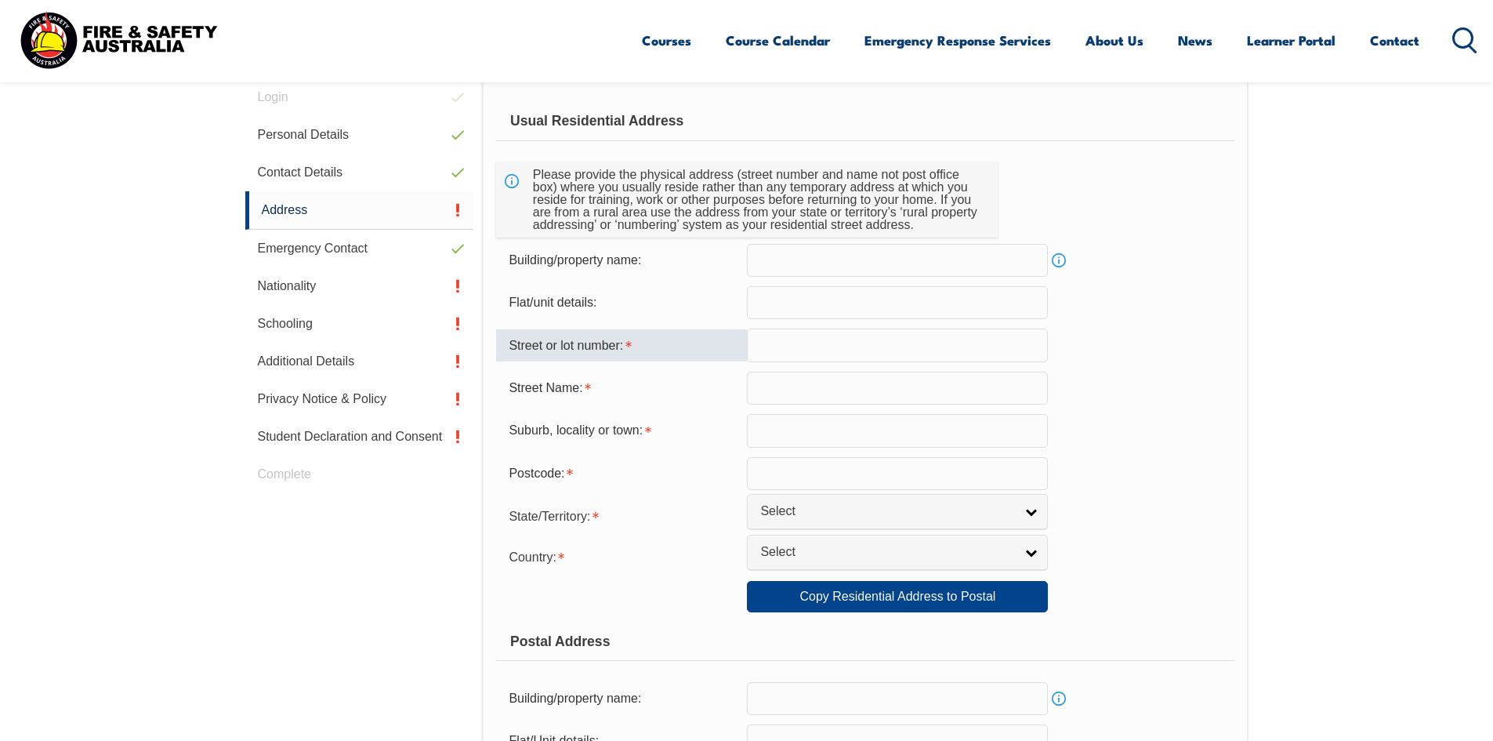
click at [748, 343] on input "text" at bounding box center [897, 344] width 301 height 33
type input "20"
click at [772, 400] on input "text" at bounding box center [897, 387] width 301 height 33
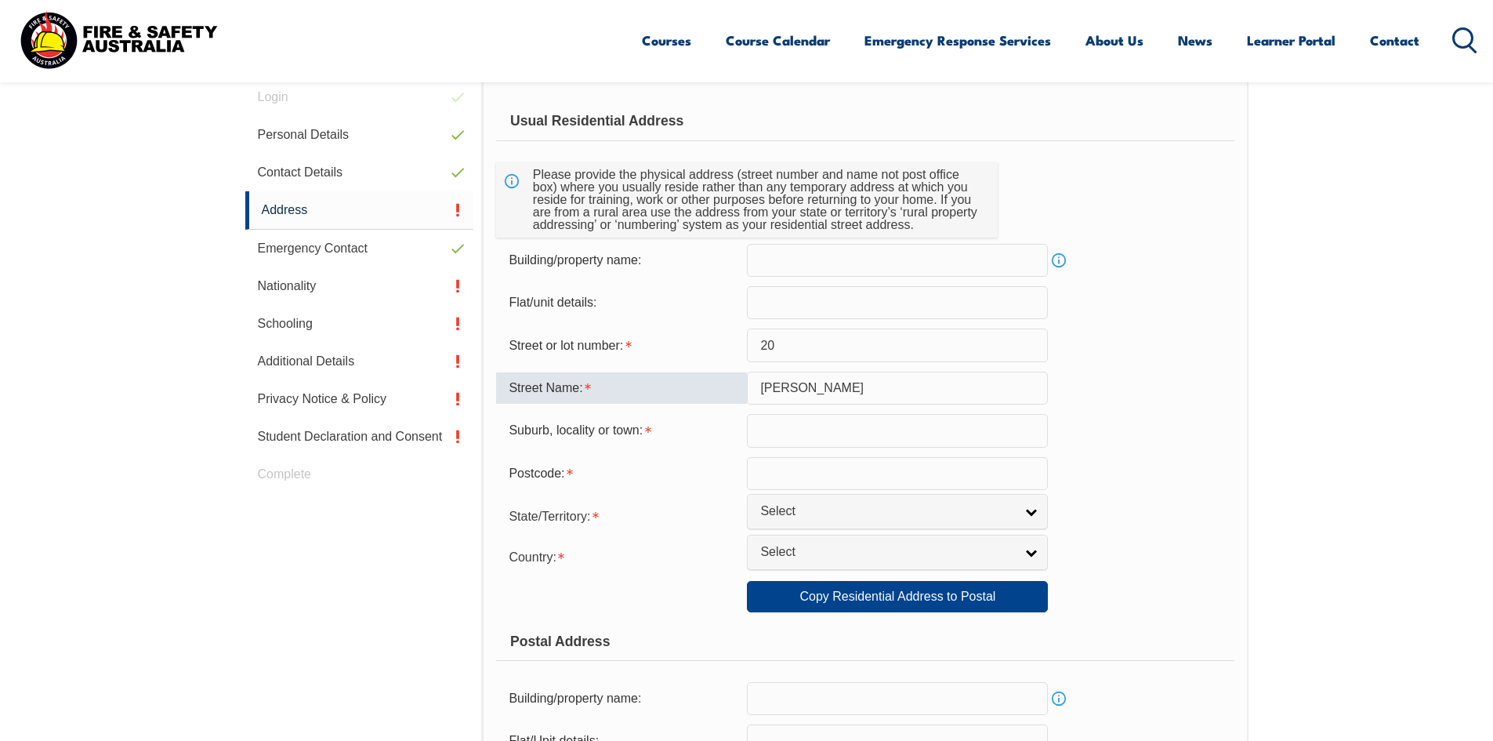
type input "roseberry"
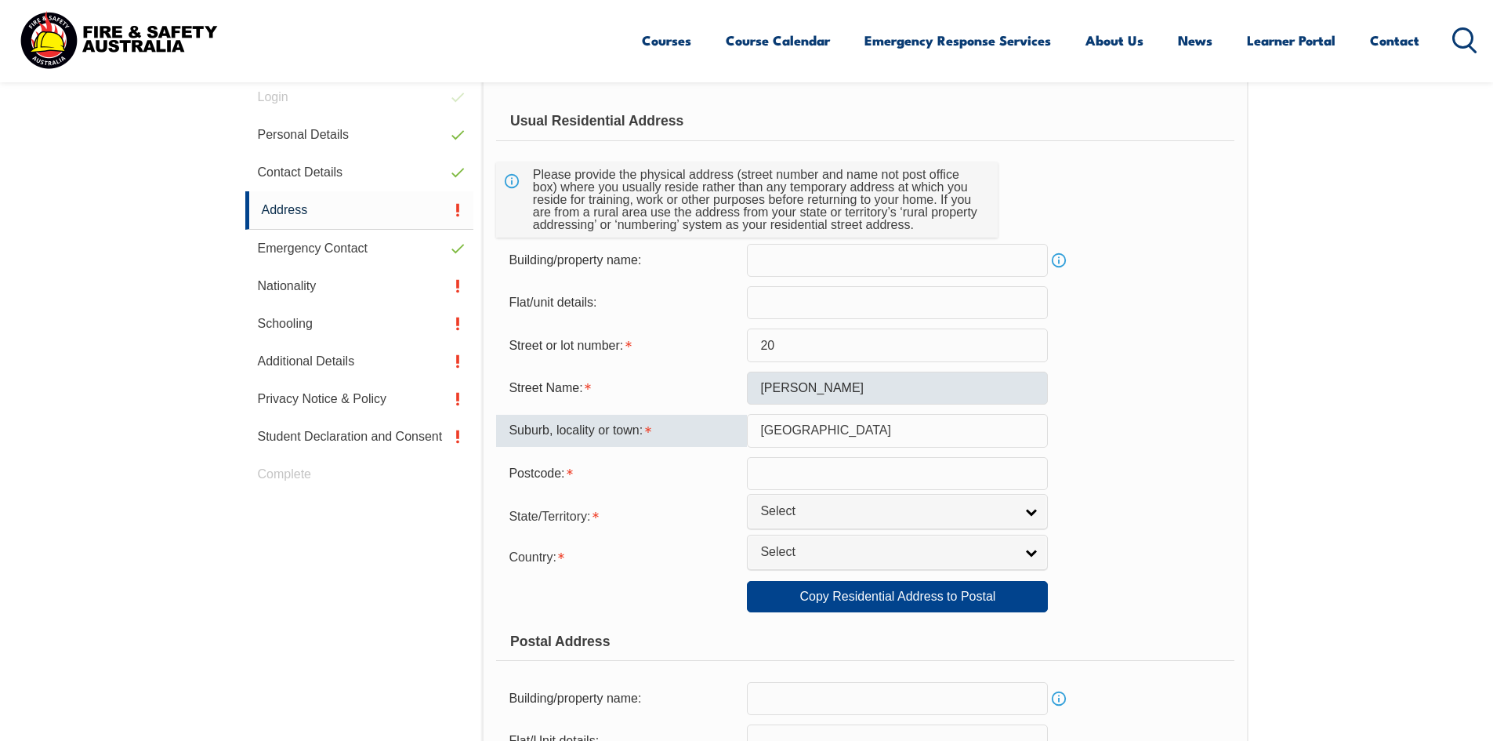
type input "brighton east"
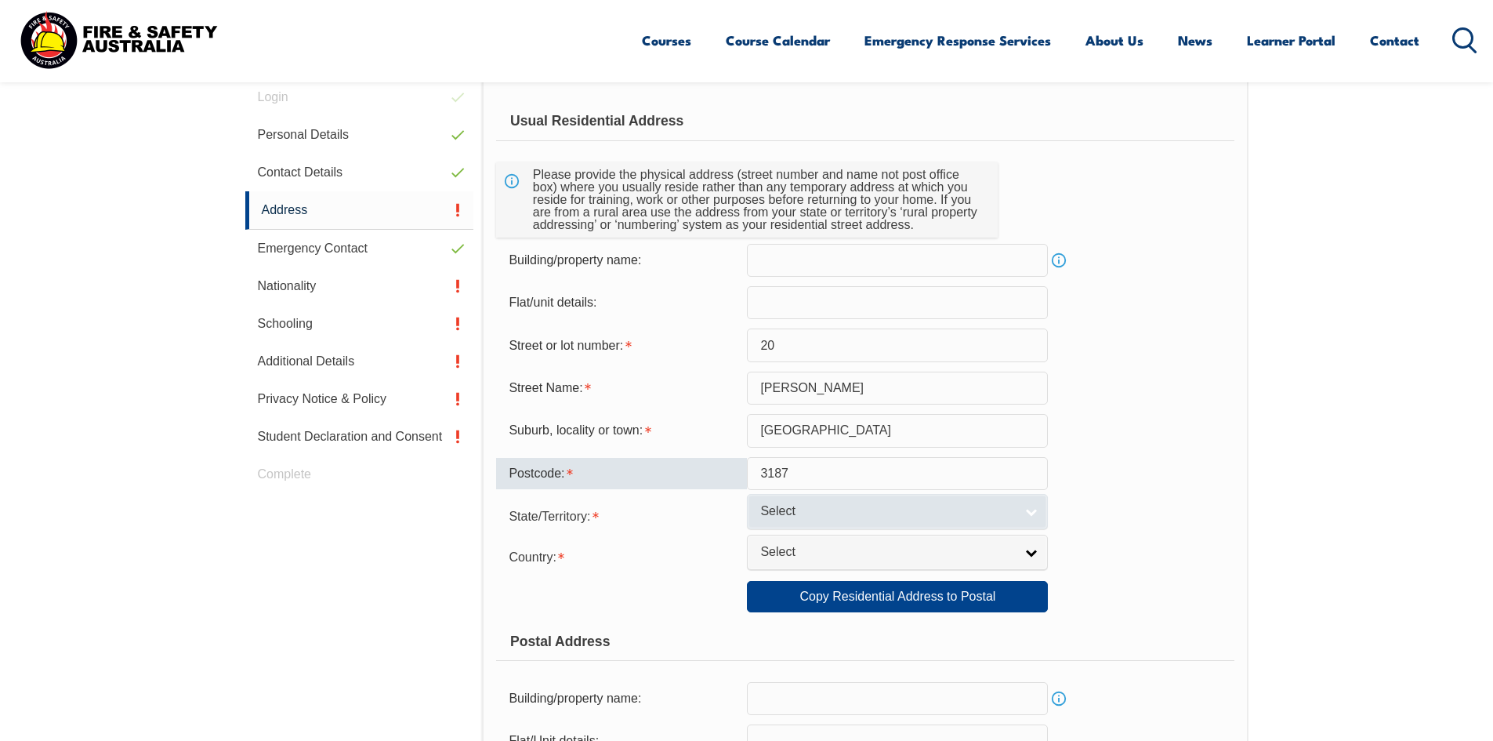
type input "3187"
click at [1033, 503] on link "Select" at bounding box center [897, 511] width 301 height 35
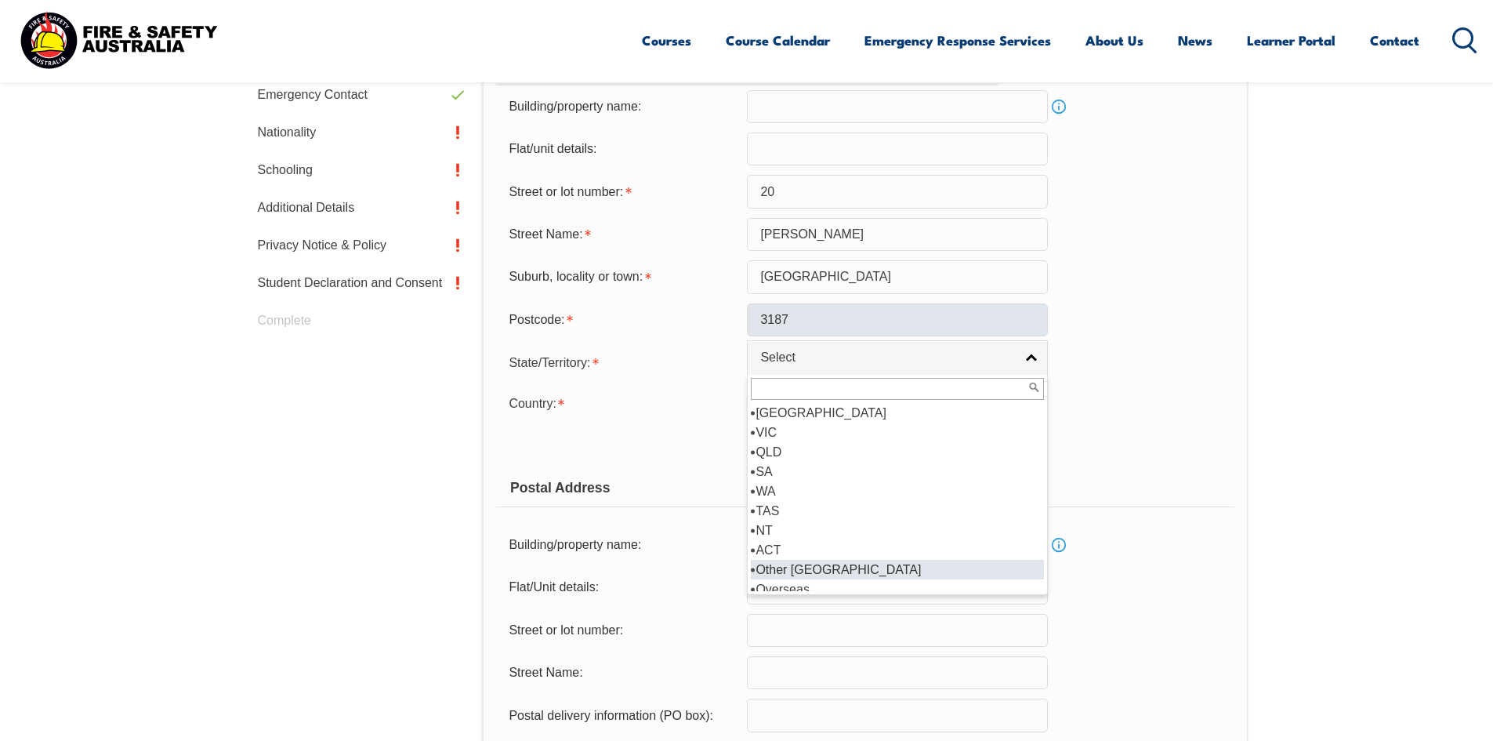
scroll to position [599, 0]
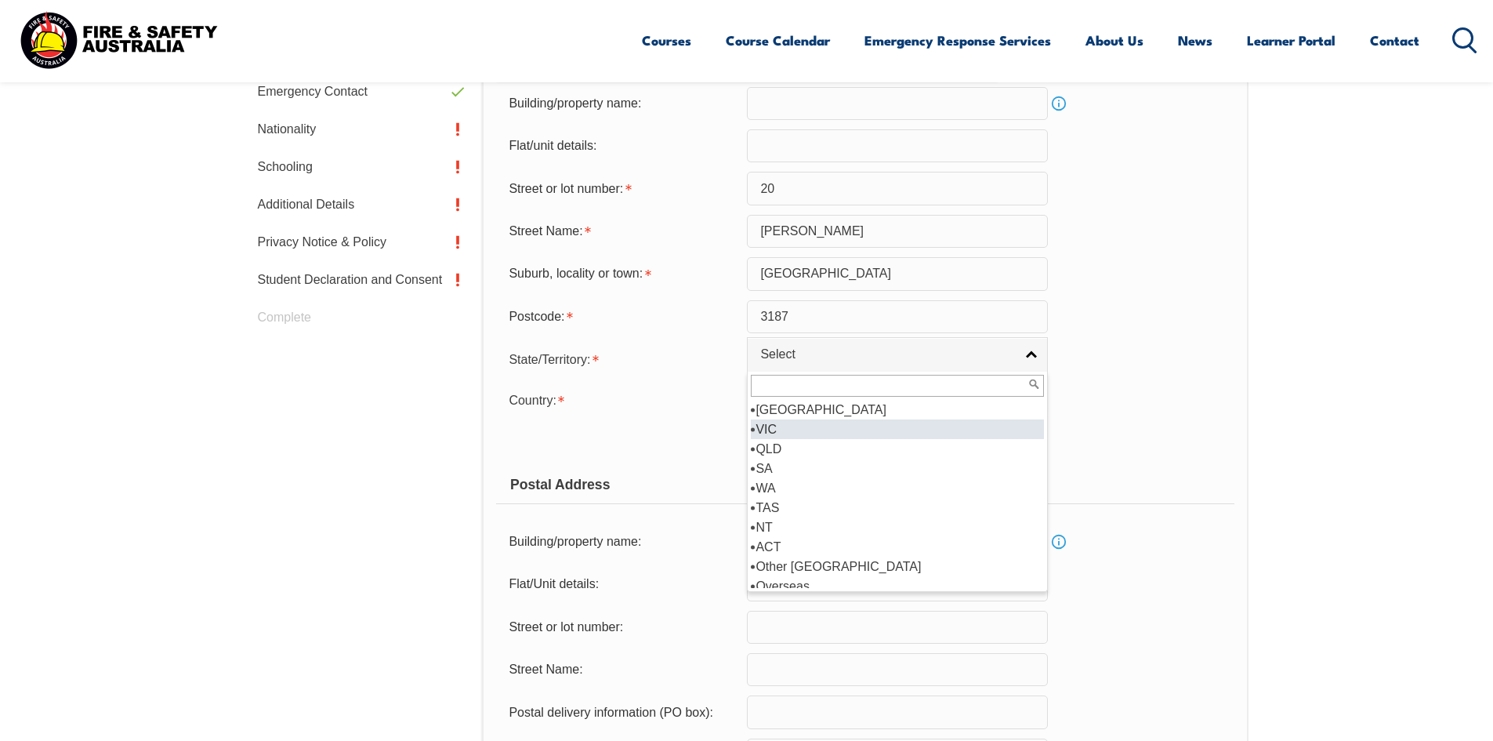
click at [762, 426] on li "VIC" at bounding box center [897, 429] width 293 height 20
select select "VIC"
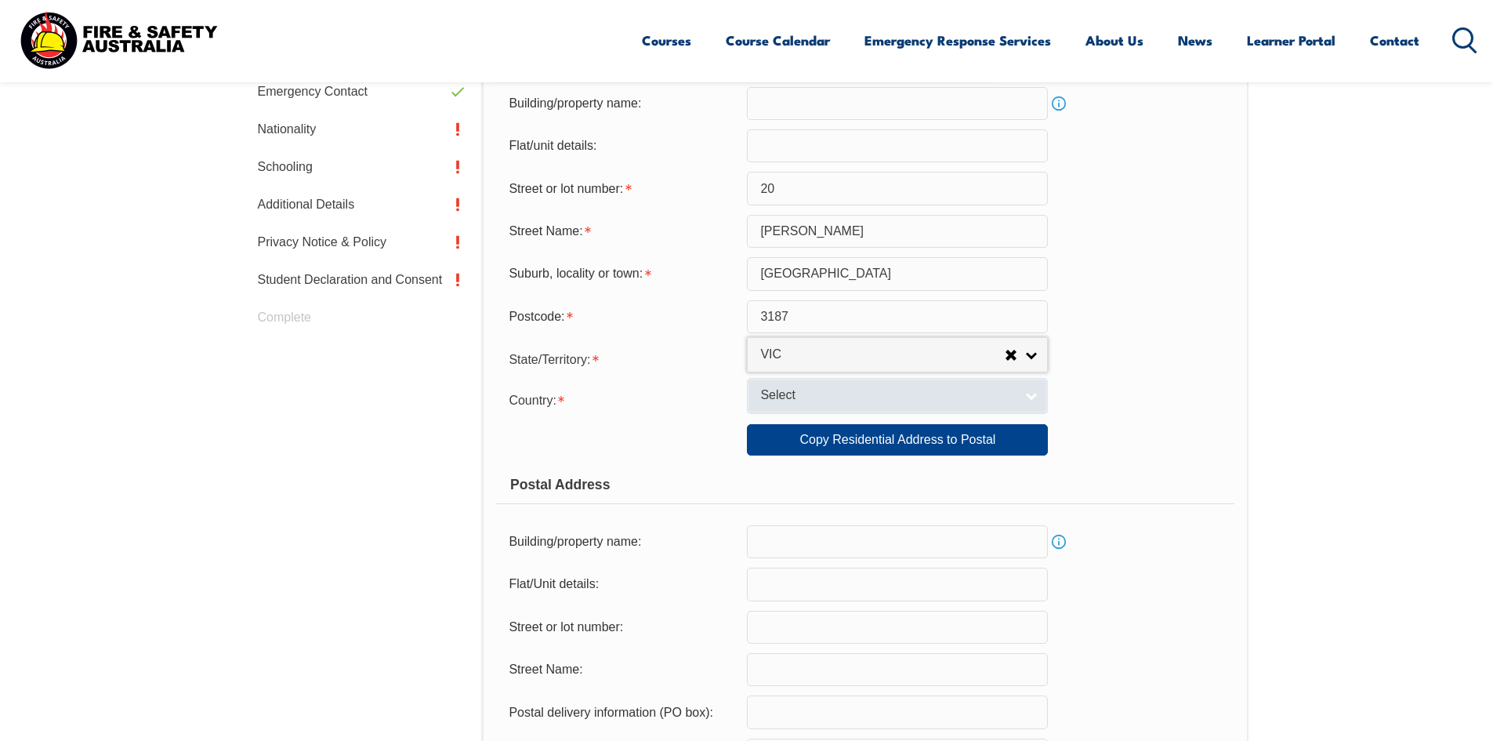
click at [1031, 393] on link "Select" at bounding box center [897, 395] width 301 height 35
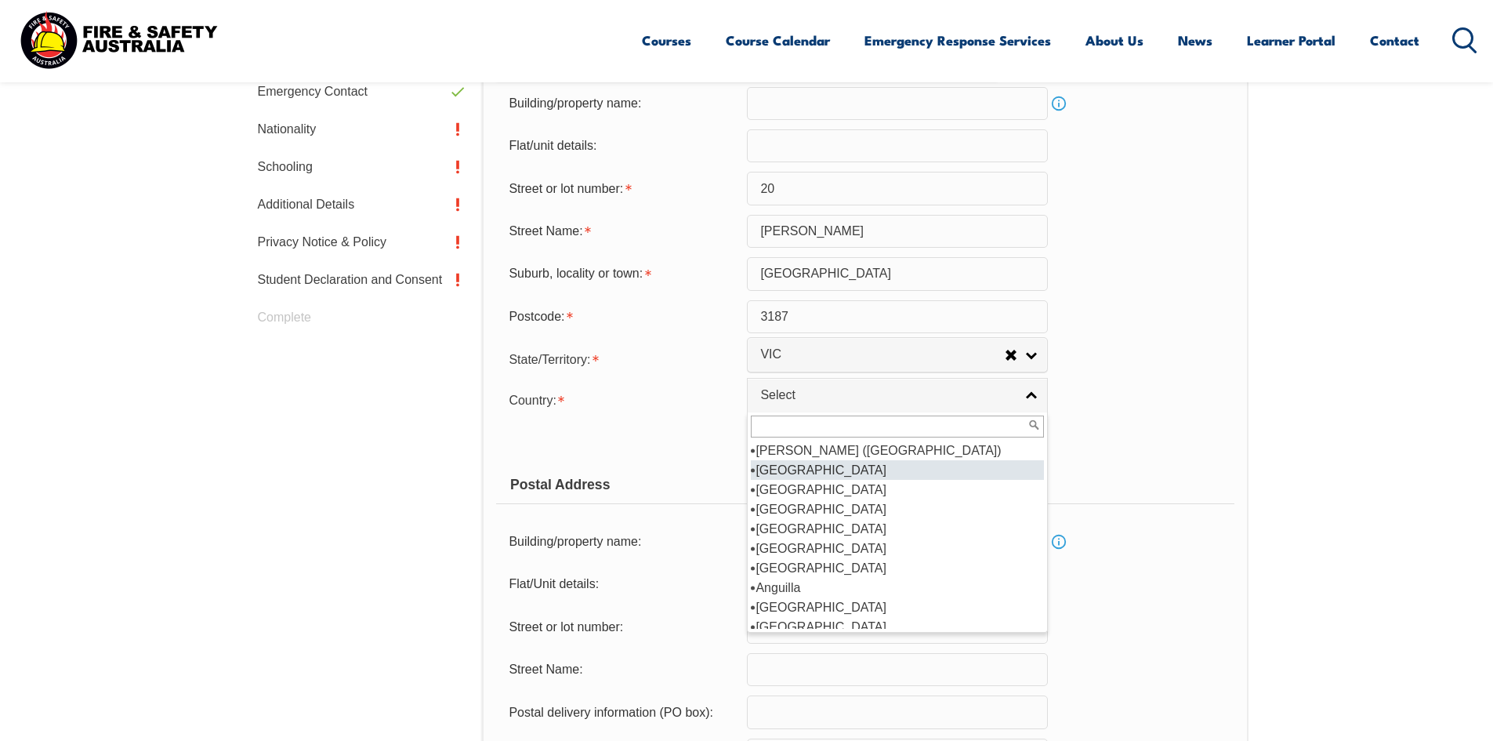
click at [817, 469] on li "Afghanistan" at bounding box center [897, 470] width 293 height 20
select select "7201"
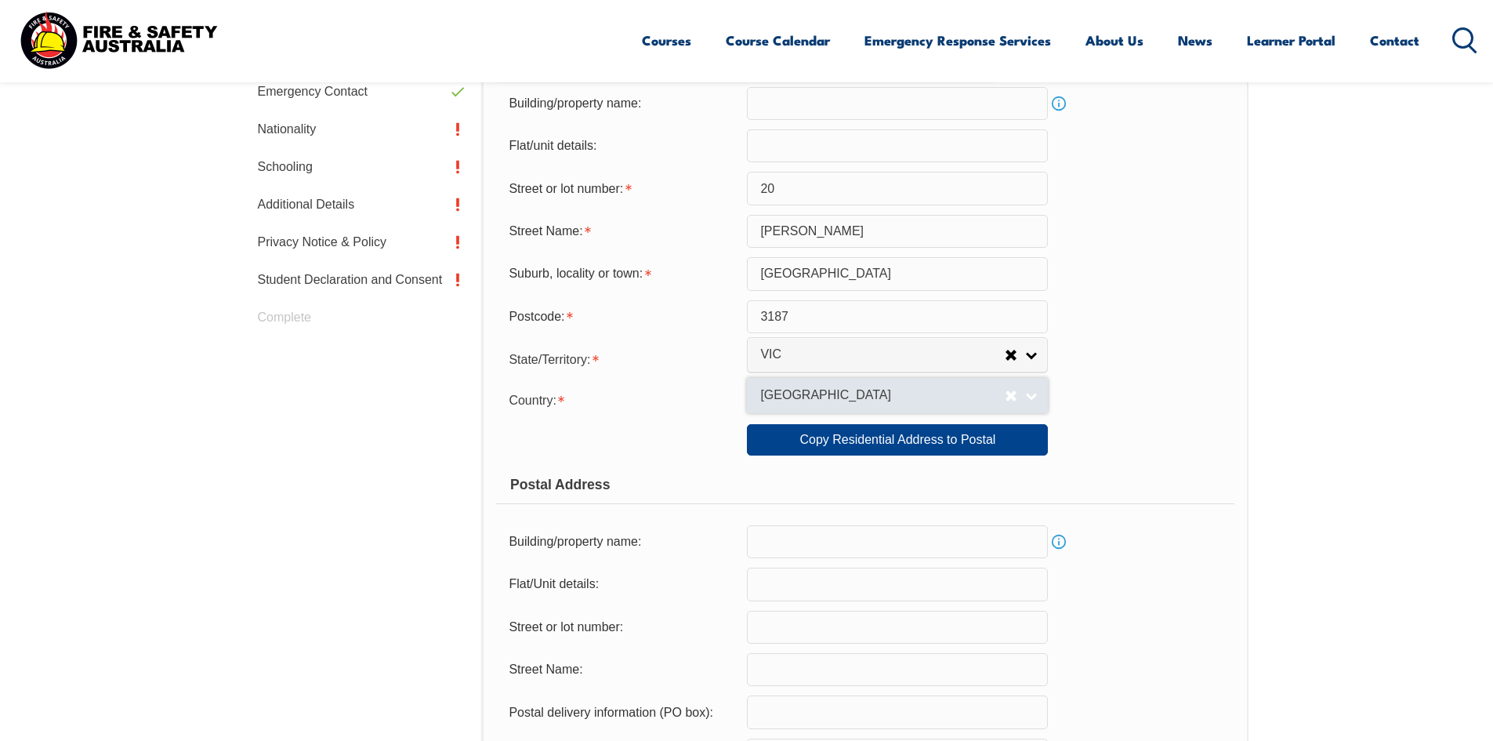
click at [1001, 400] on span "Afghanistan" at bounding box center [882, 395] width 244 height 16
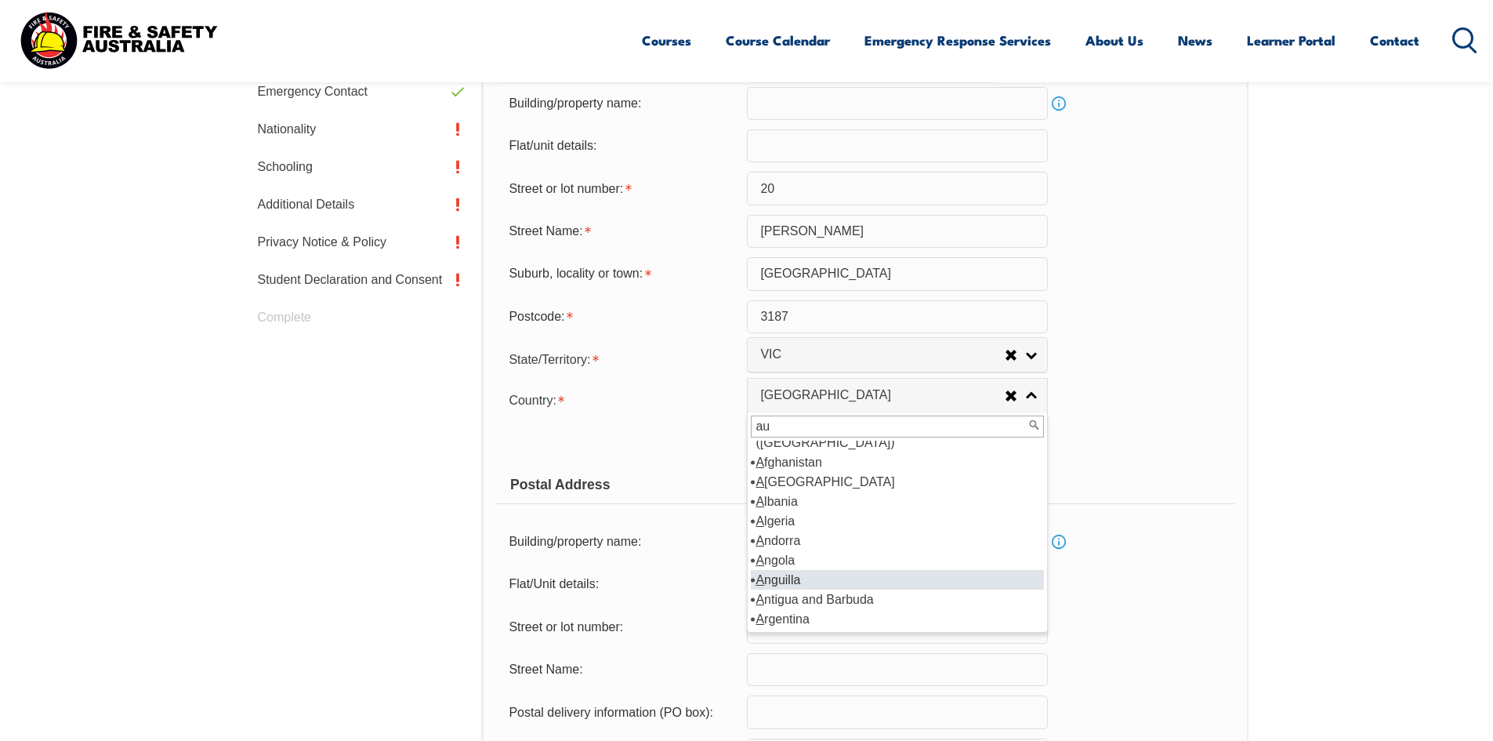
scroll to position [0, 0]
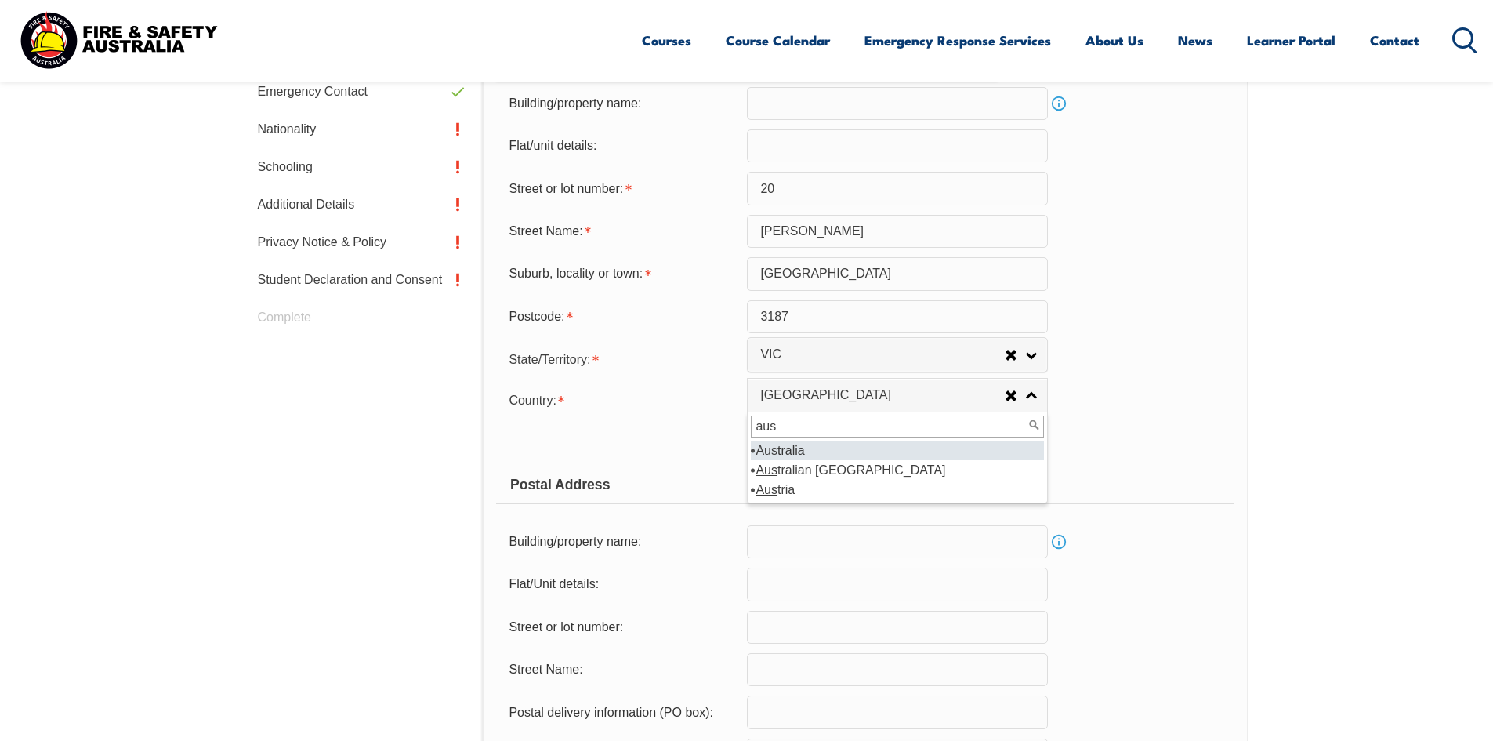
type input "aus"
click at [809, 458] on li "Aus tralia" at bounding box center [897, 450] width 293 height 20
select select "1101"
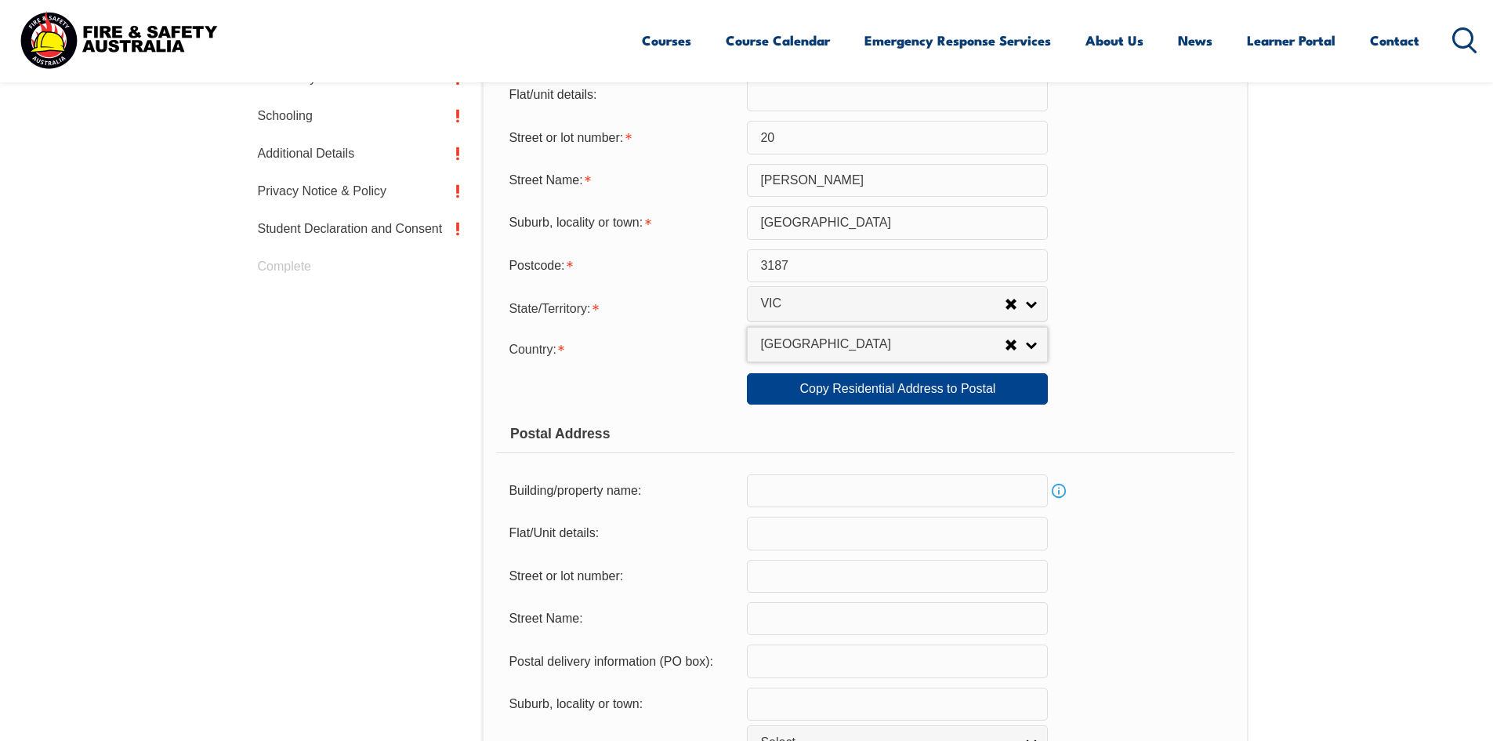
scroll to position [678, 0]
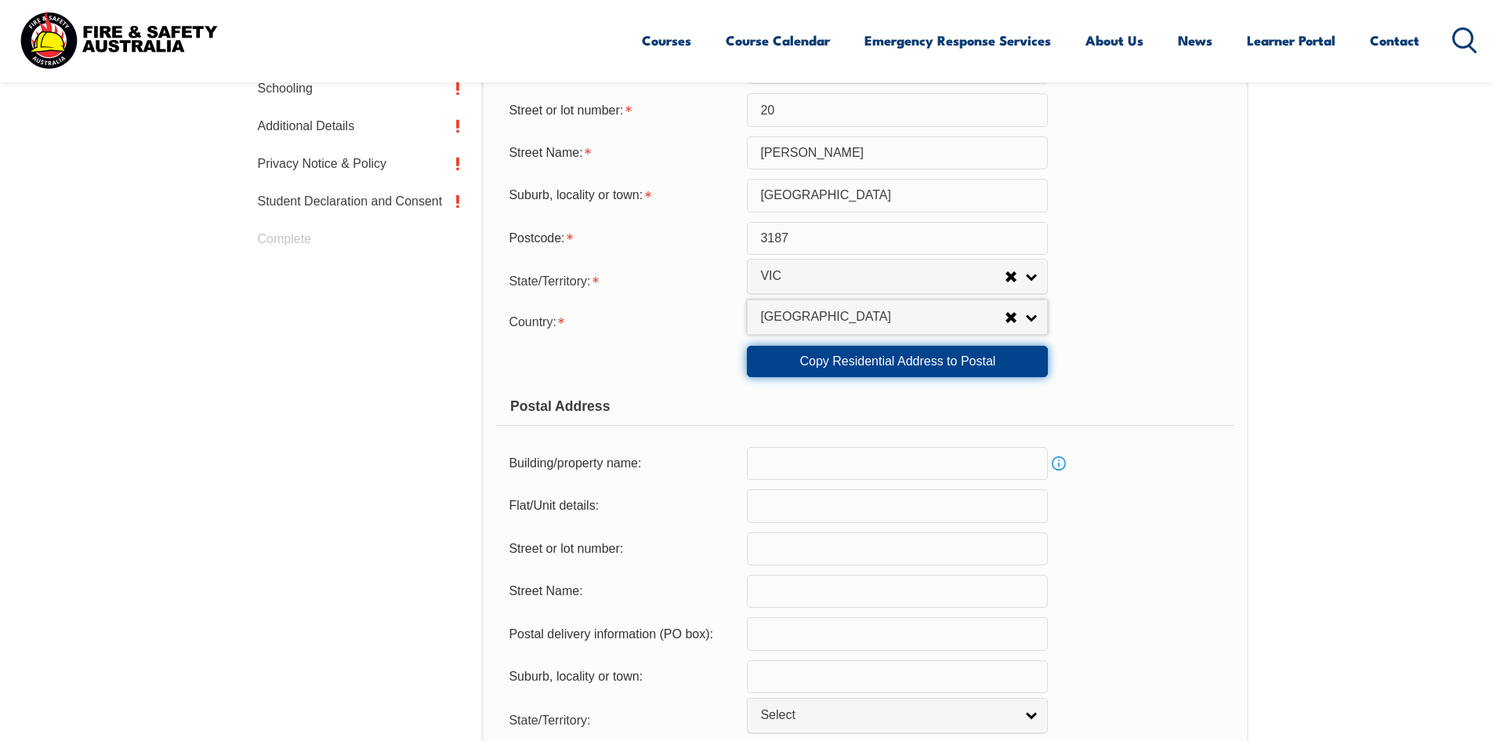
click at [914, 364] on link "Copy Residential Address to Postal" at bounding box center [897, 361] width 301 height 31
type input "20"
type input "roseberry"
type input "brighton east"
select select "VIC"
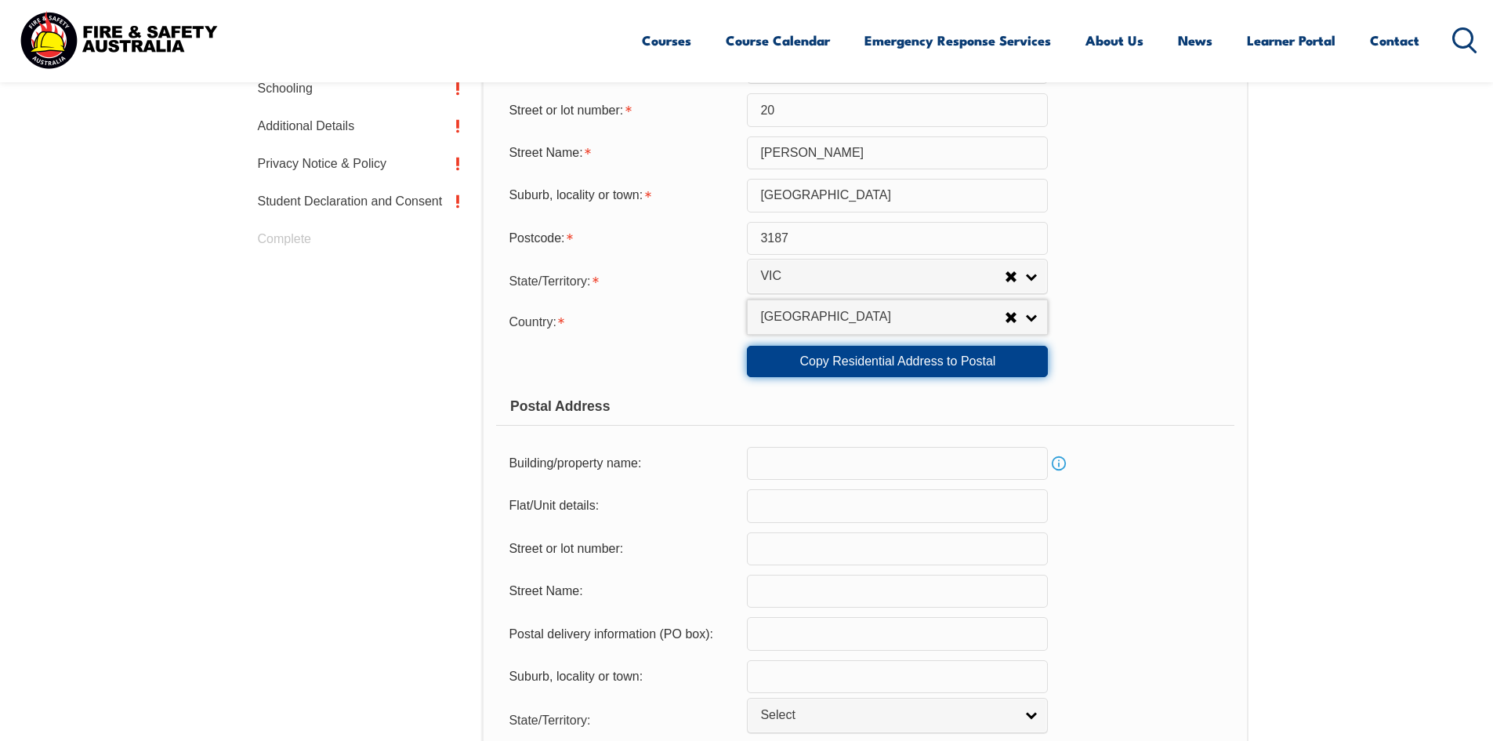
type input "3187"
select select "1101"
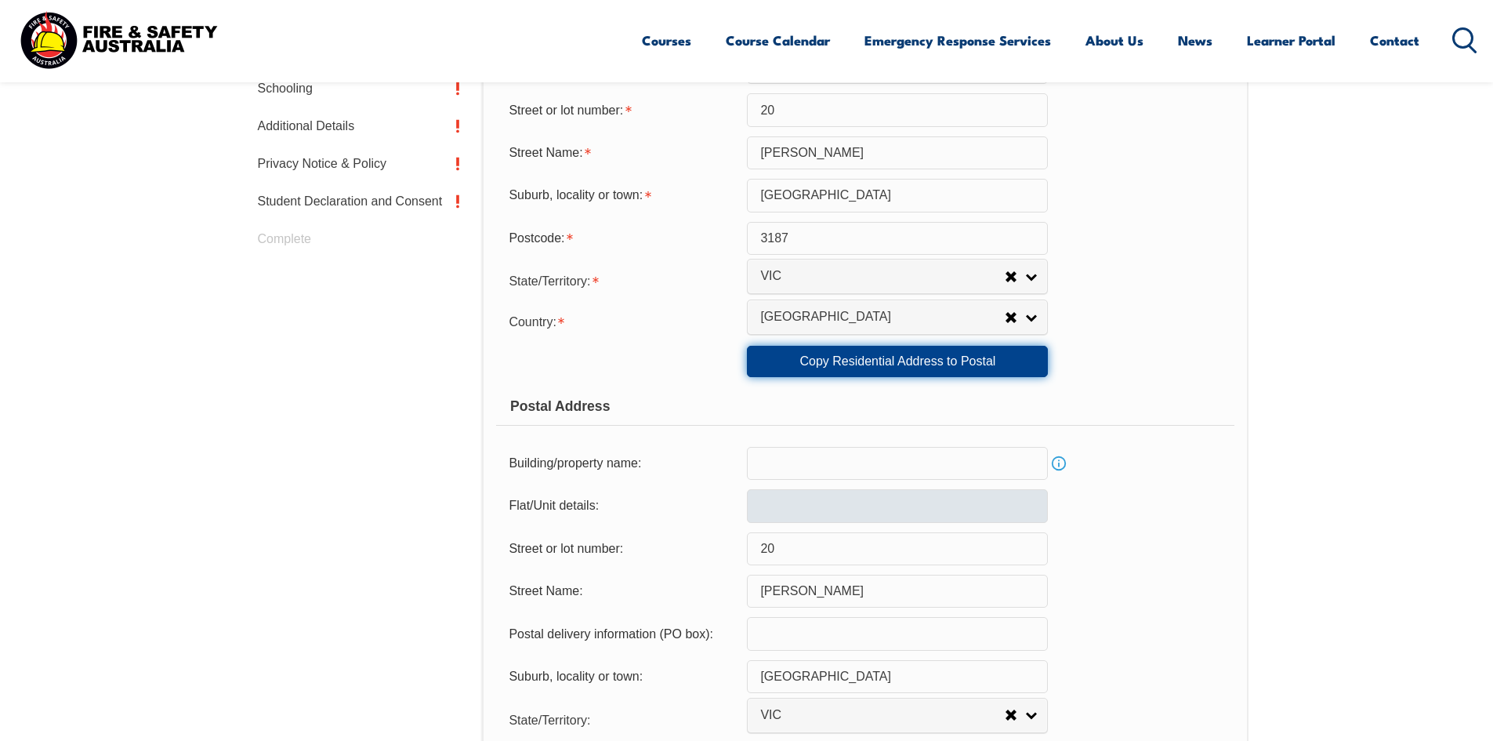
scroll to position [1070, 0]
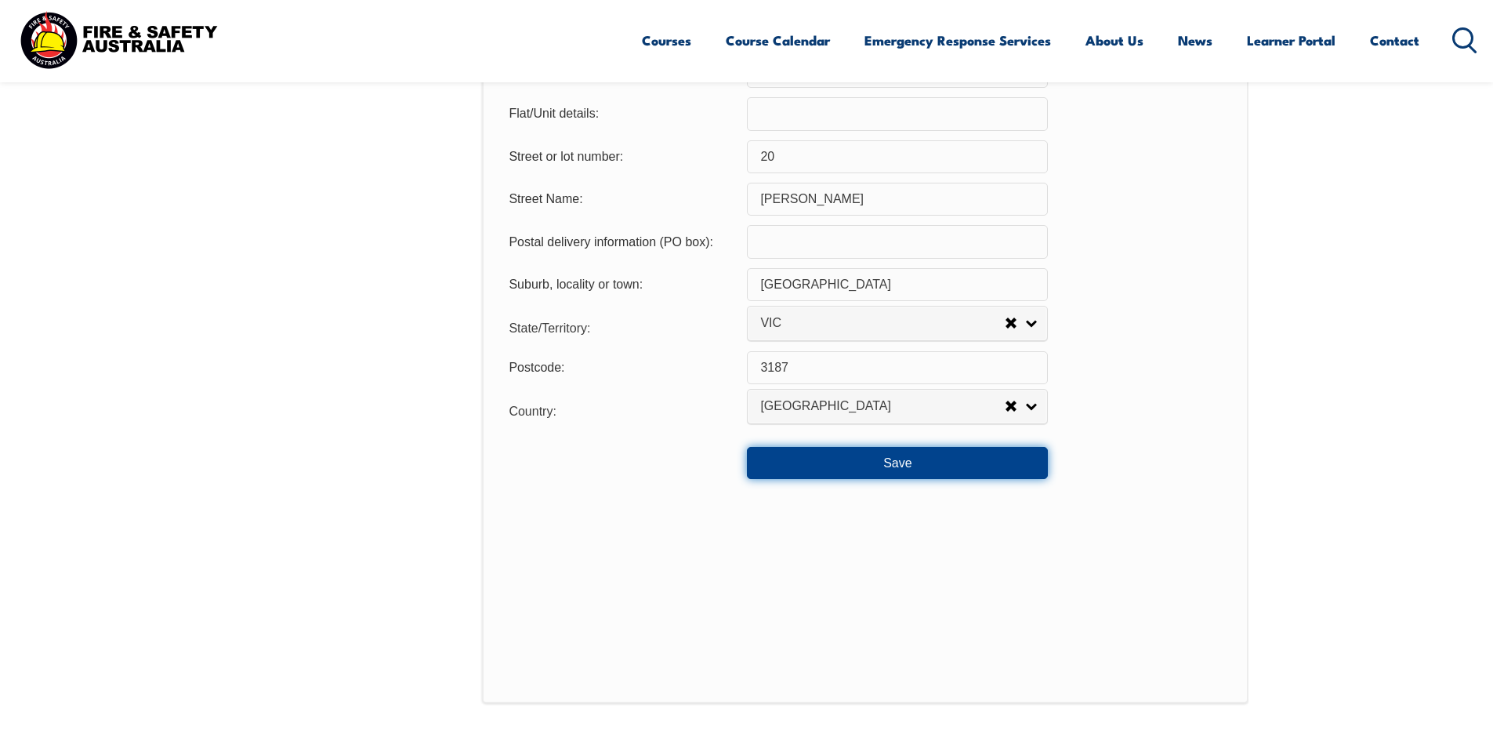
click at [914, 466] on button "Save" at bounding box center [897, 462] width 301 height 31
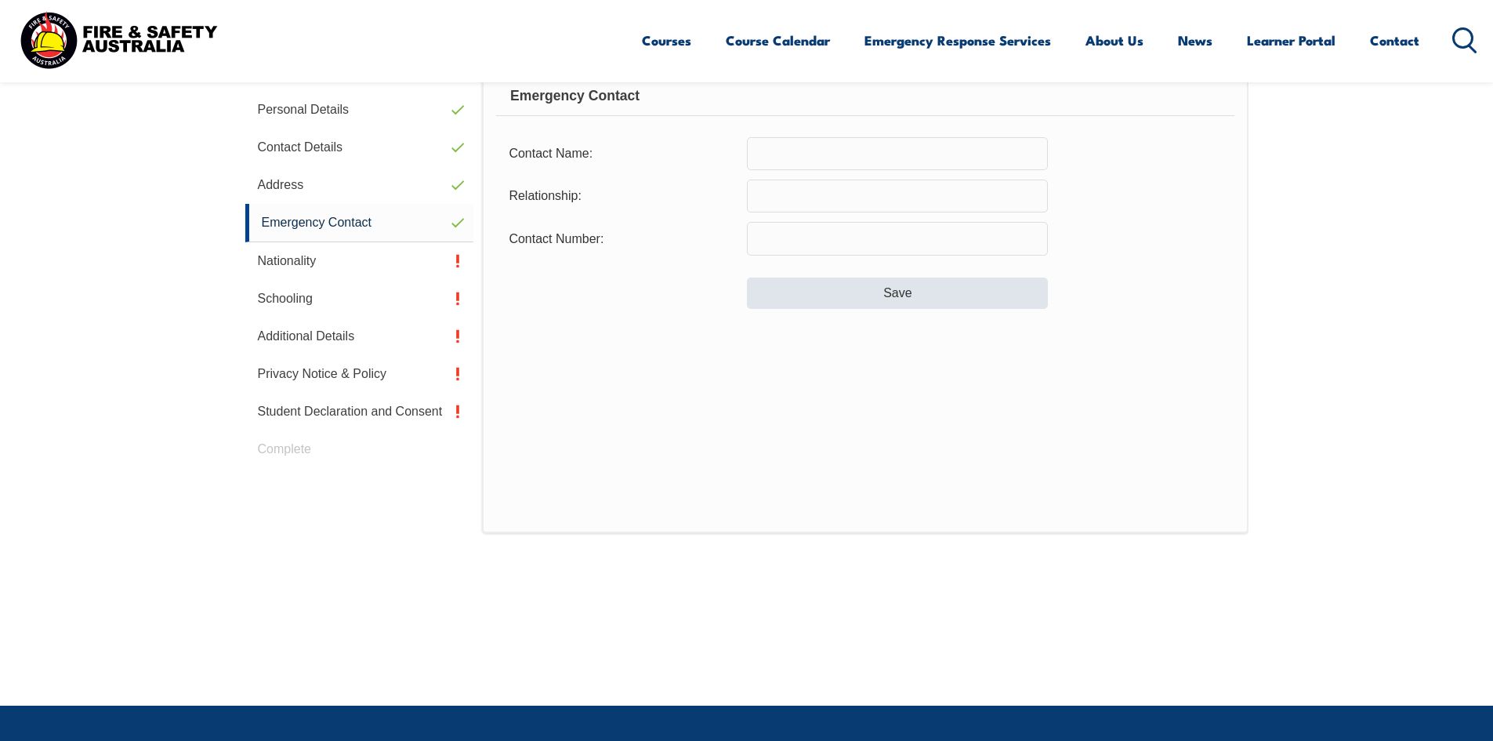
scroll to position [443, 0]
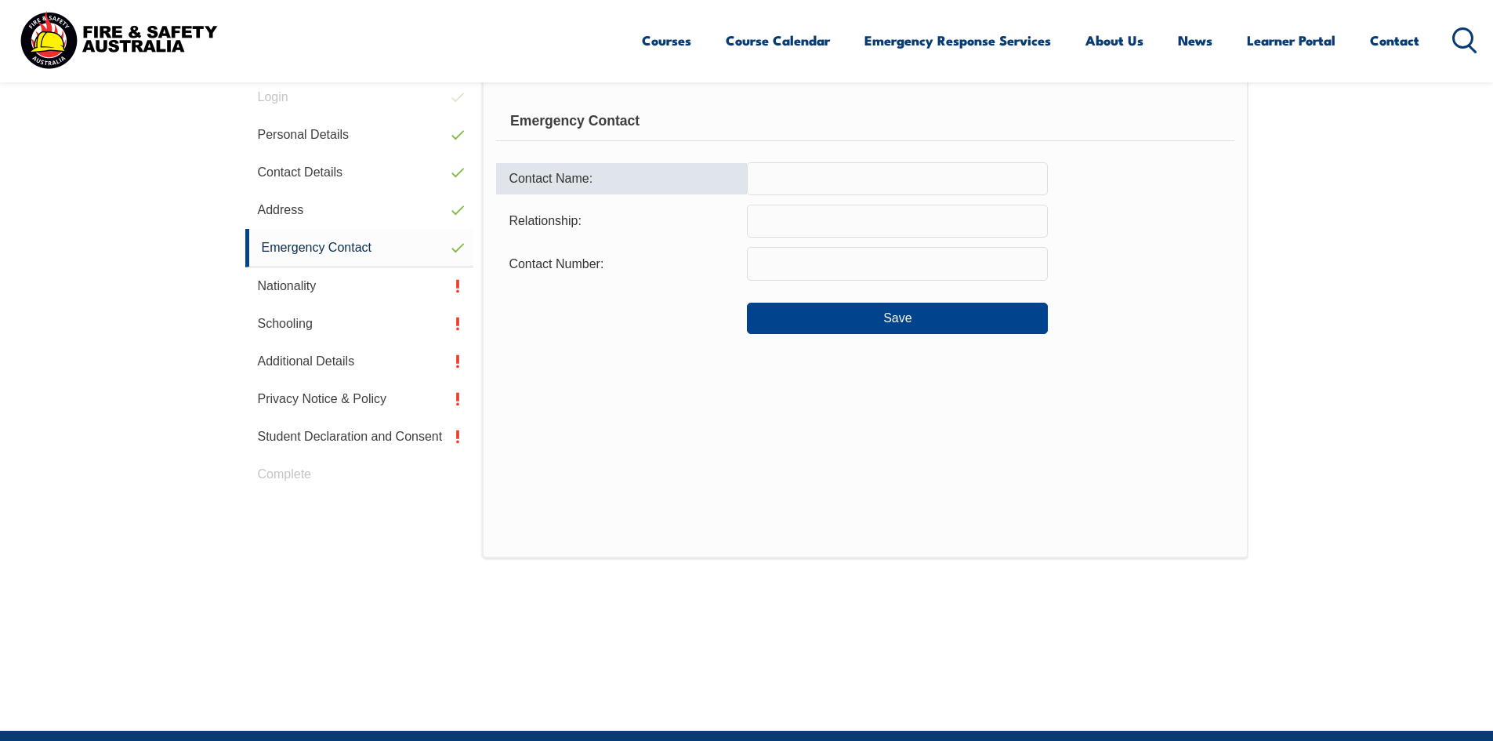
click at [806, 179] on input "text" at bounding box center [897, 178] width 301 height 33
type input "Melanie"
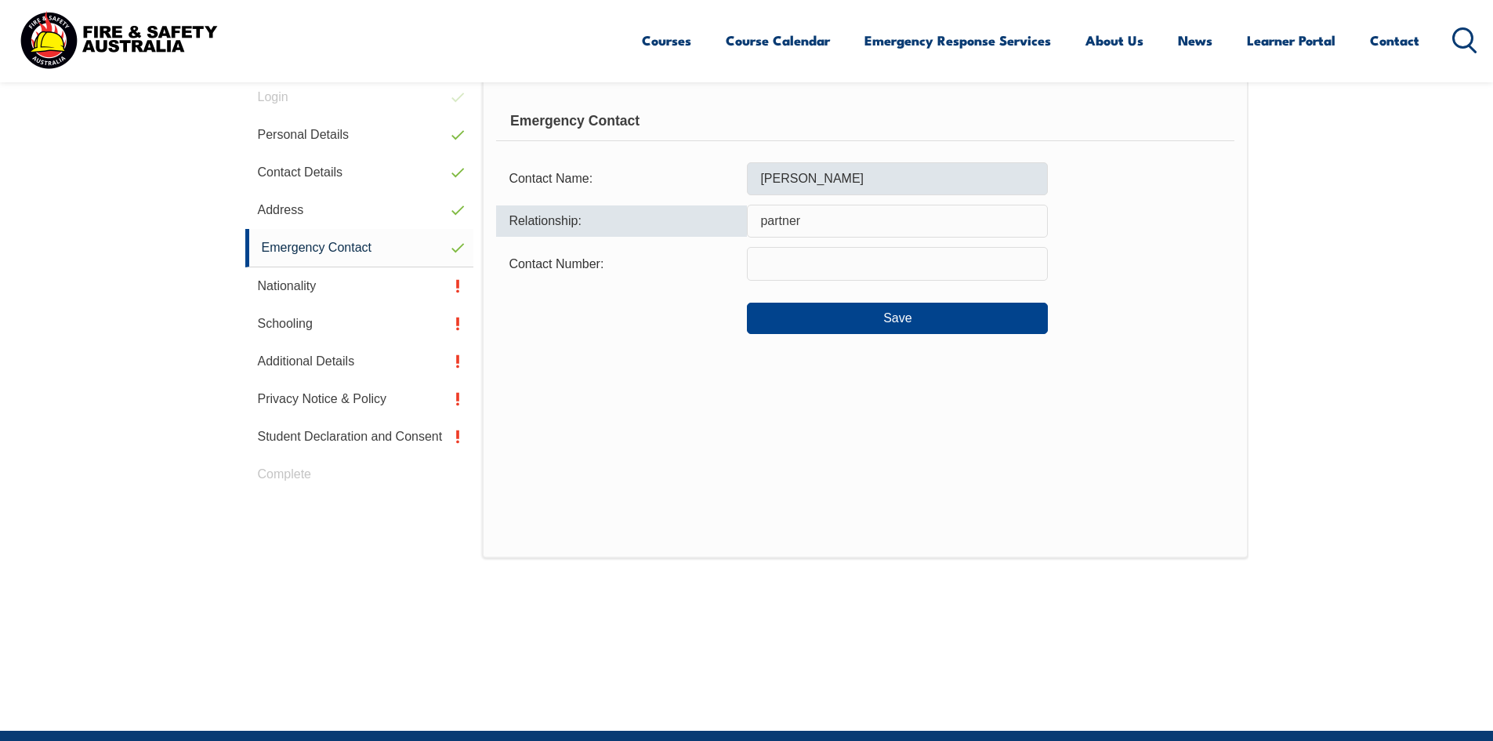
type input "partner"
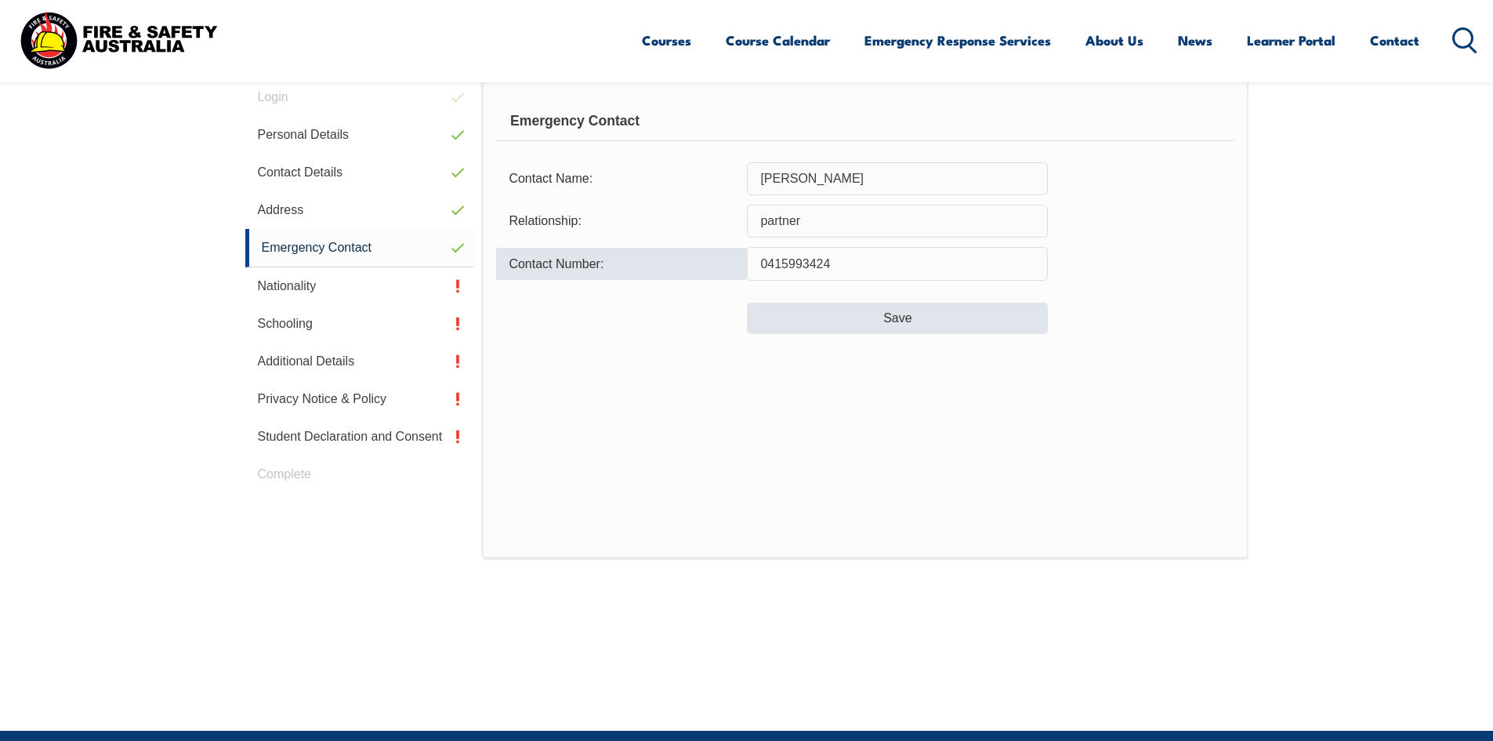
type input "0415993424"
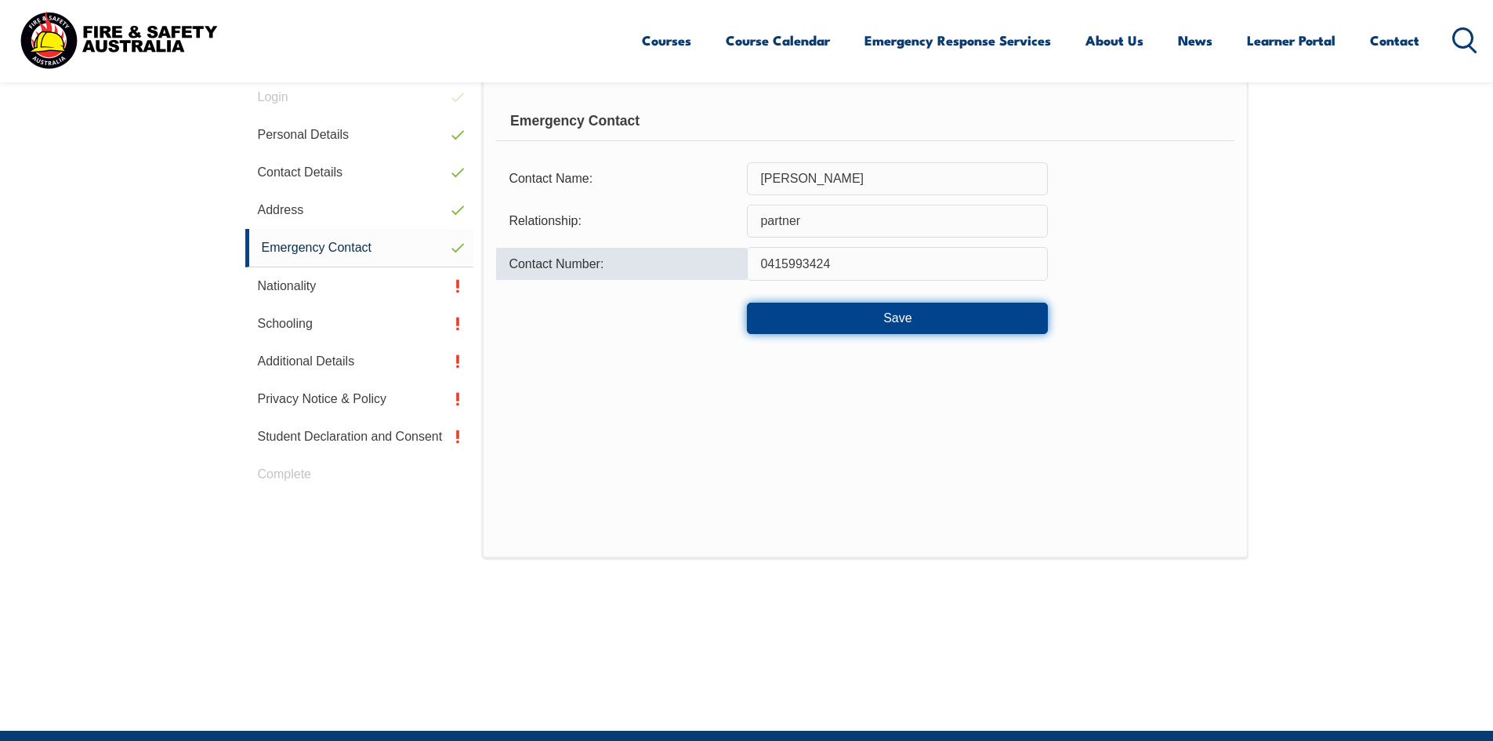
click at [806, 310] on button "Save" at bounding box center [897, 317] width 301 height 31
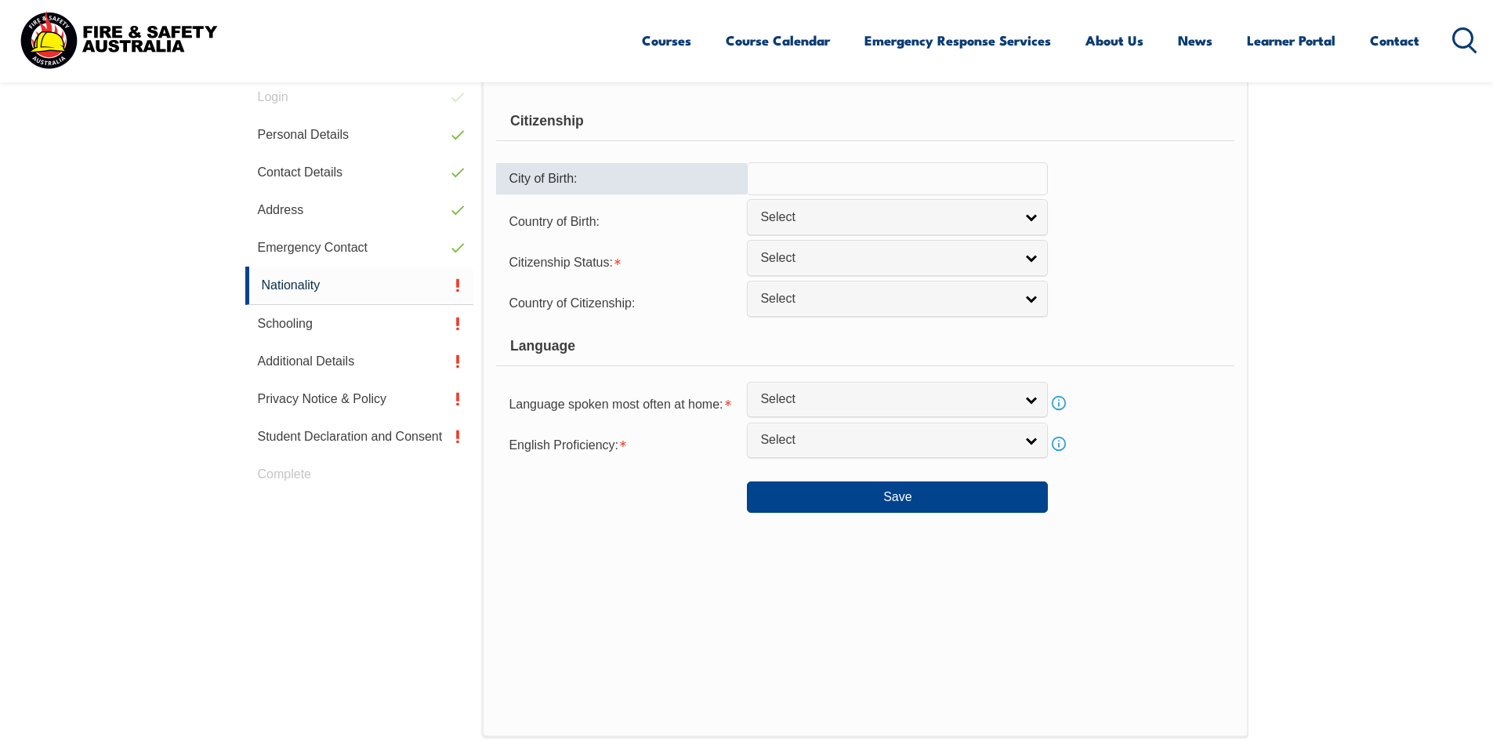
click at [808, 179] on input "text" at bounding box center [897, 178] width 301 height 33
click at [797, 263] on span "Select" at bounding box center [887, 258] width 254 height 16
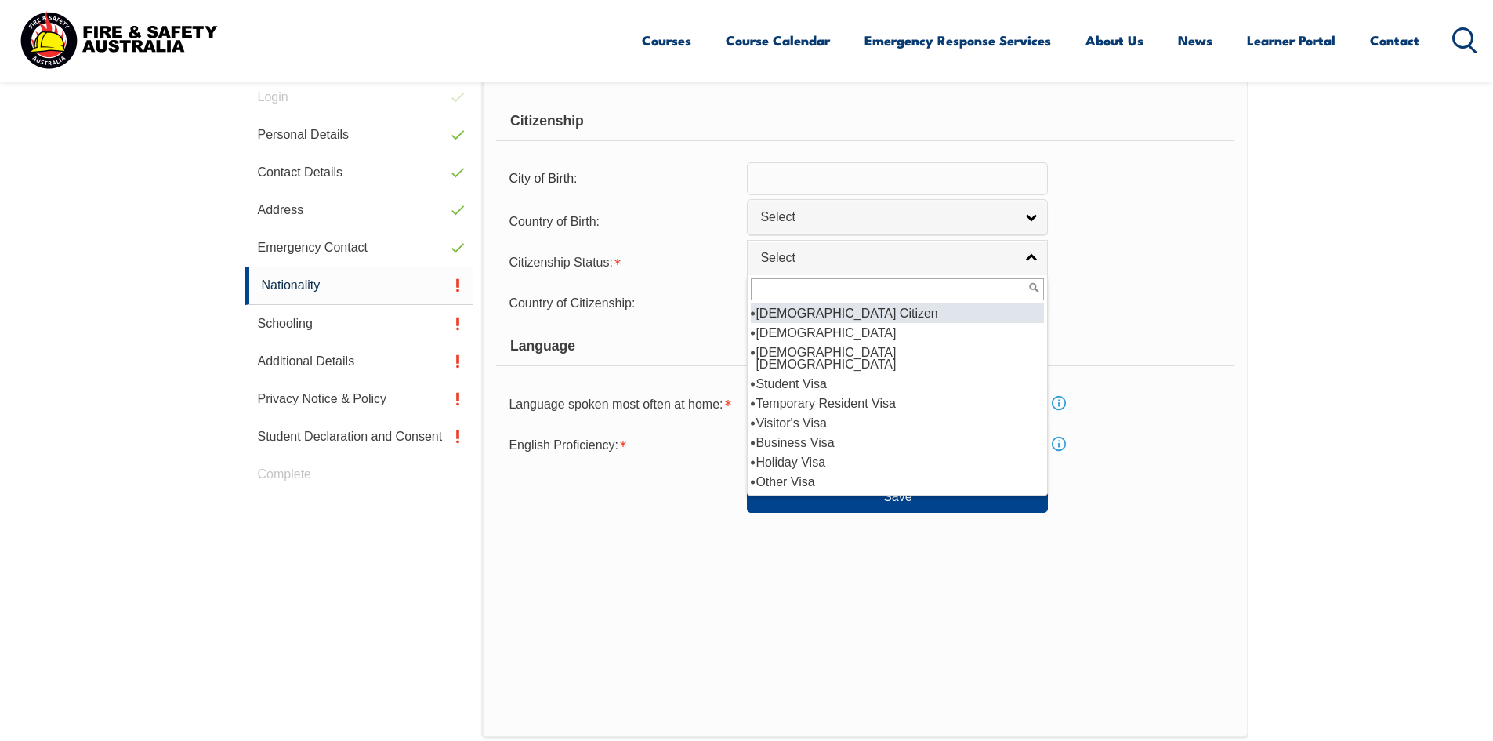
click at [833, 310] on li "Australian Citizen" at bounding box center [897, 313] width 293 height 20
select select "1"
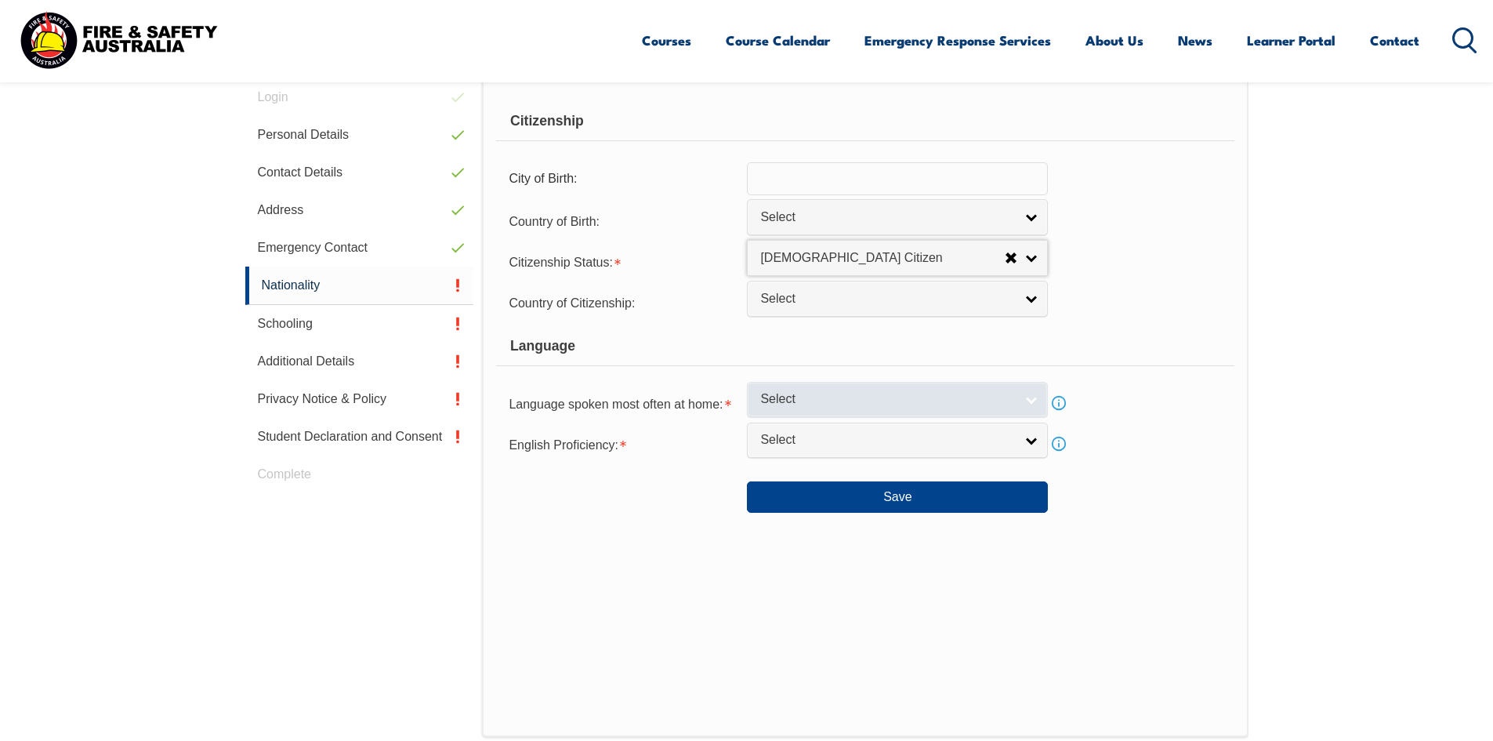
click at [815, 398] on span "Select" at bounding box center [887, 399] width 254 height 16
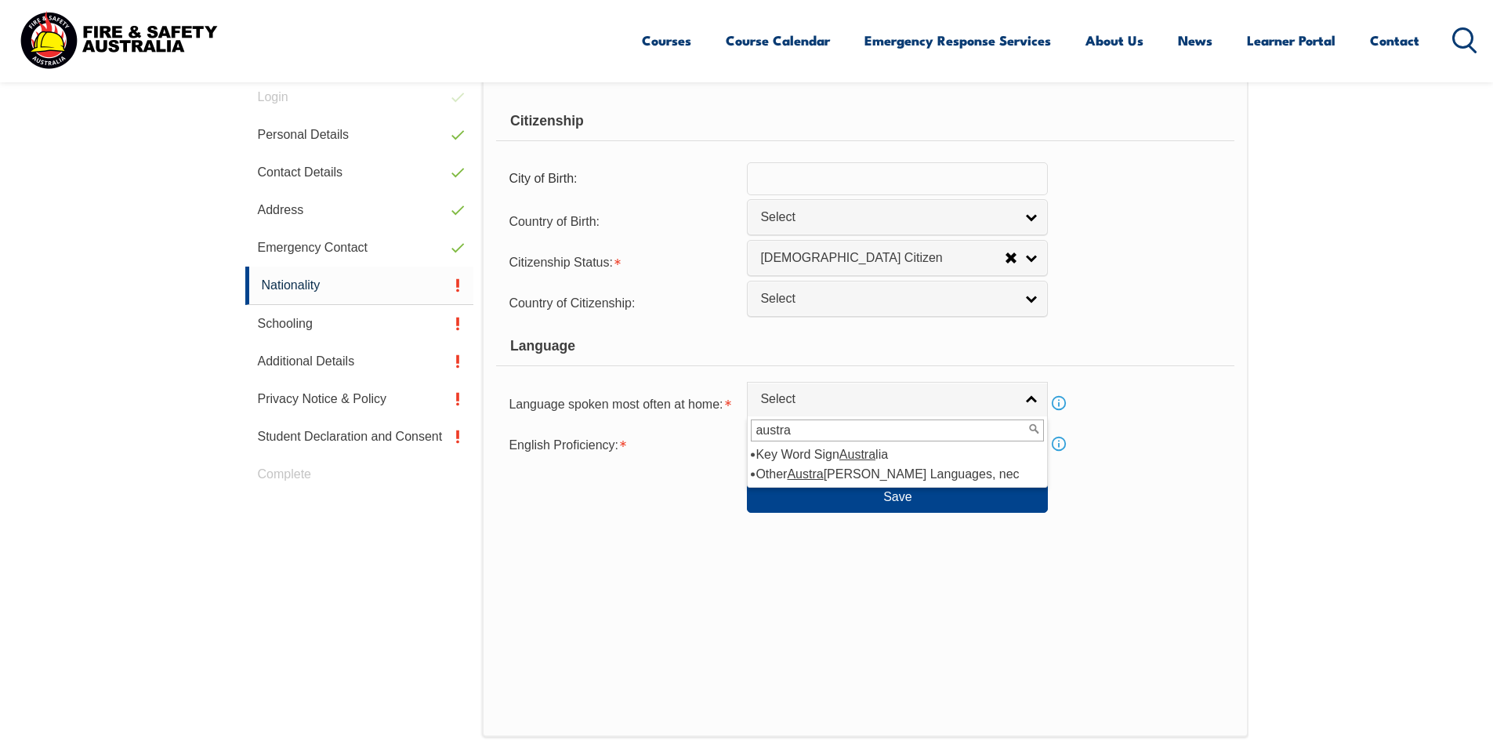
type input "austra"
click at [1081, 502] on div "Save" at bounding box center [864, 491] width 737 height 44
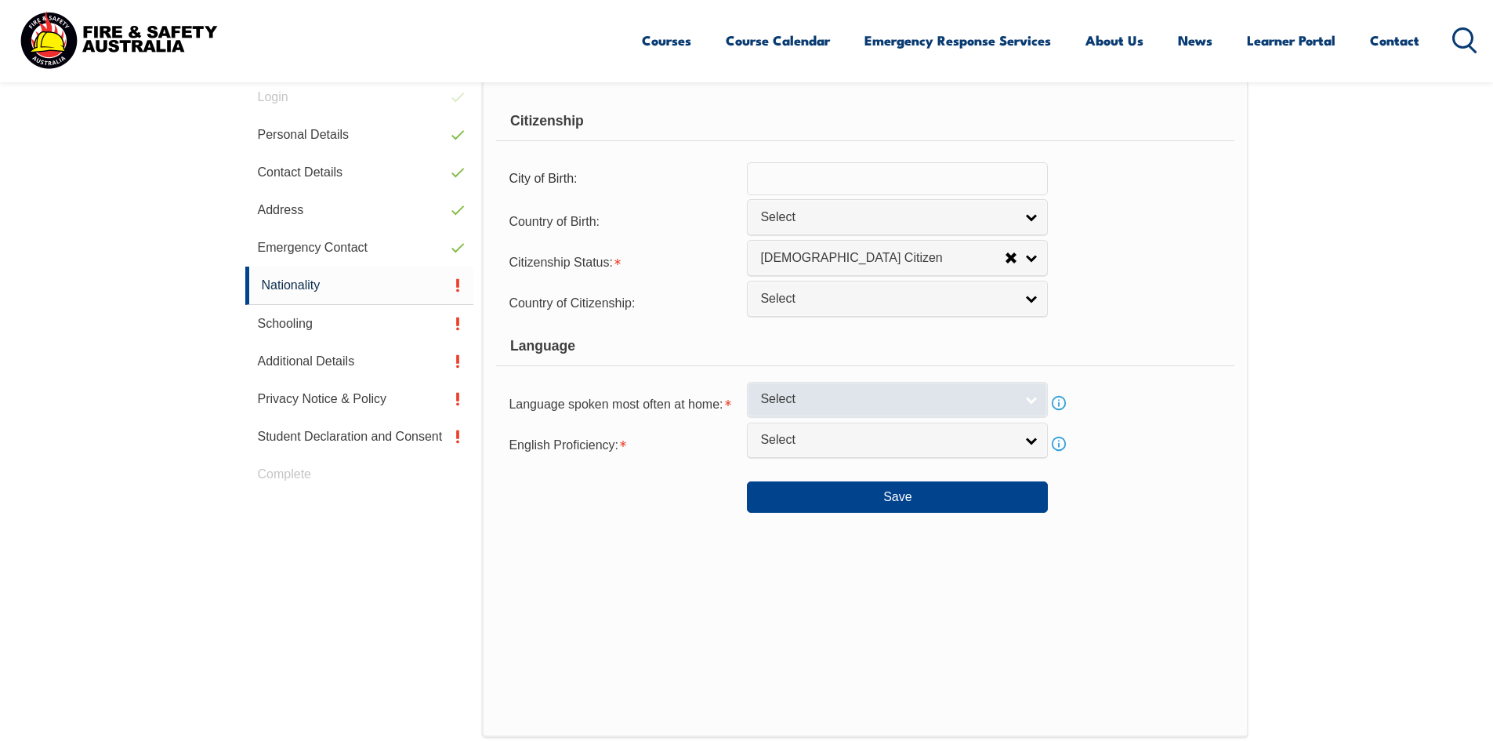
click at [943, 411] on link "Select" at bounding box center [897, 399] width 301 height 35
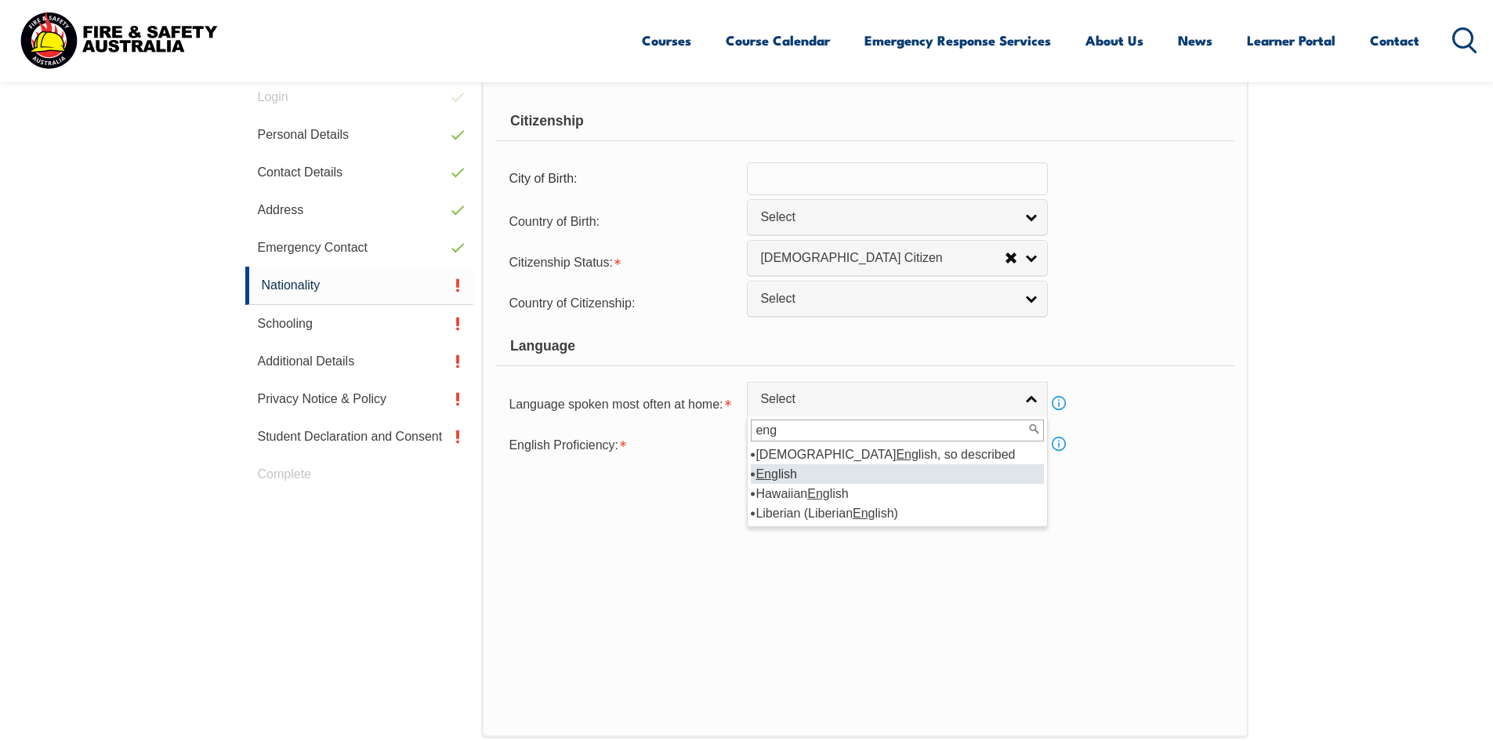
type input "eng"
click at [802, 465] on li "Eng lish" at bounding box center [897, 474] width 293 height 20
select select "1201"
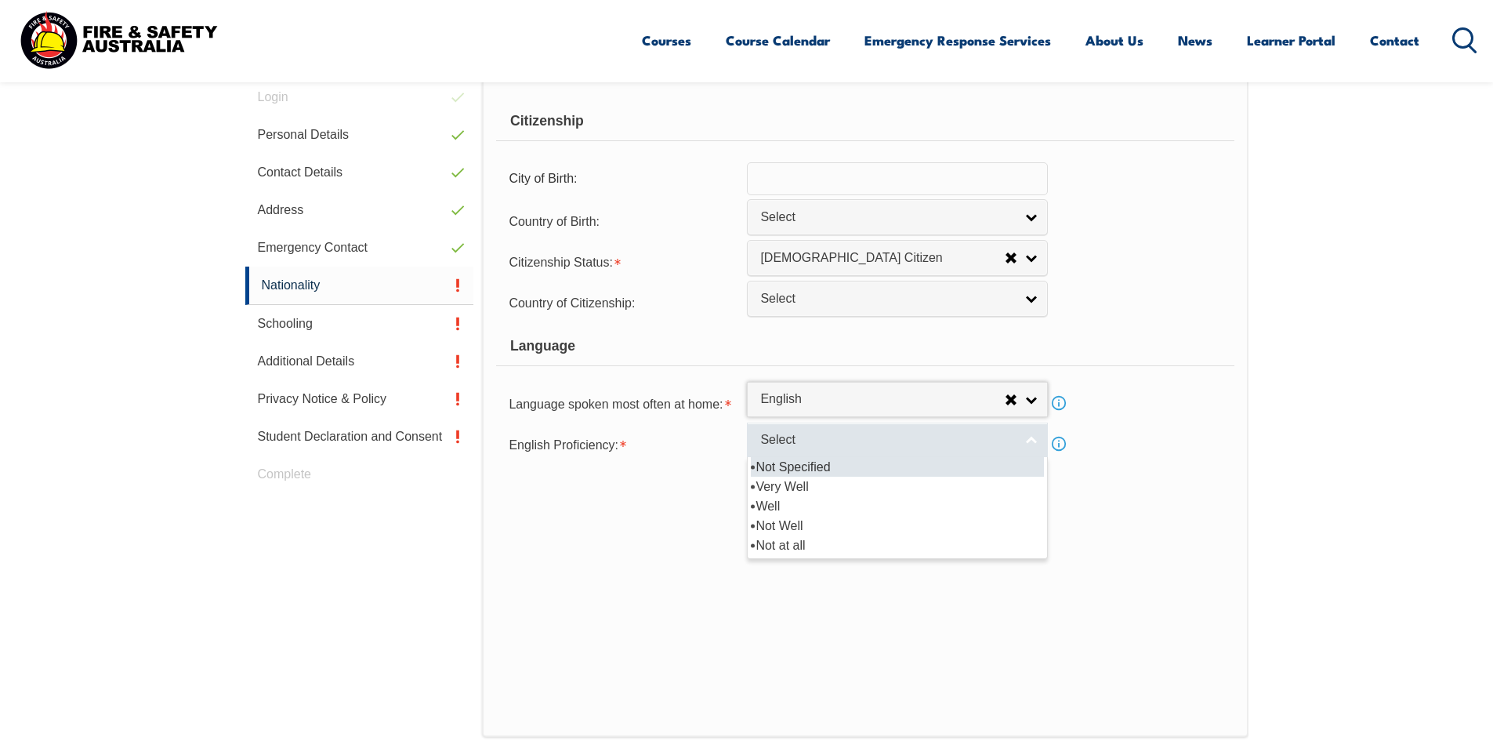
click at [806, 441] on span "Select" at bounding box center [887, 440] width 254 height 16
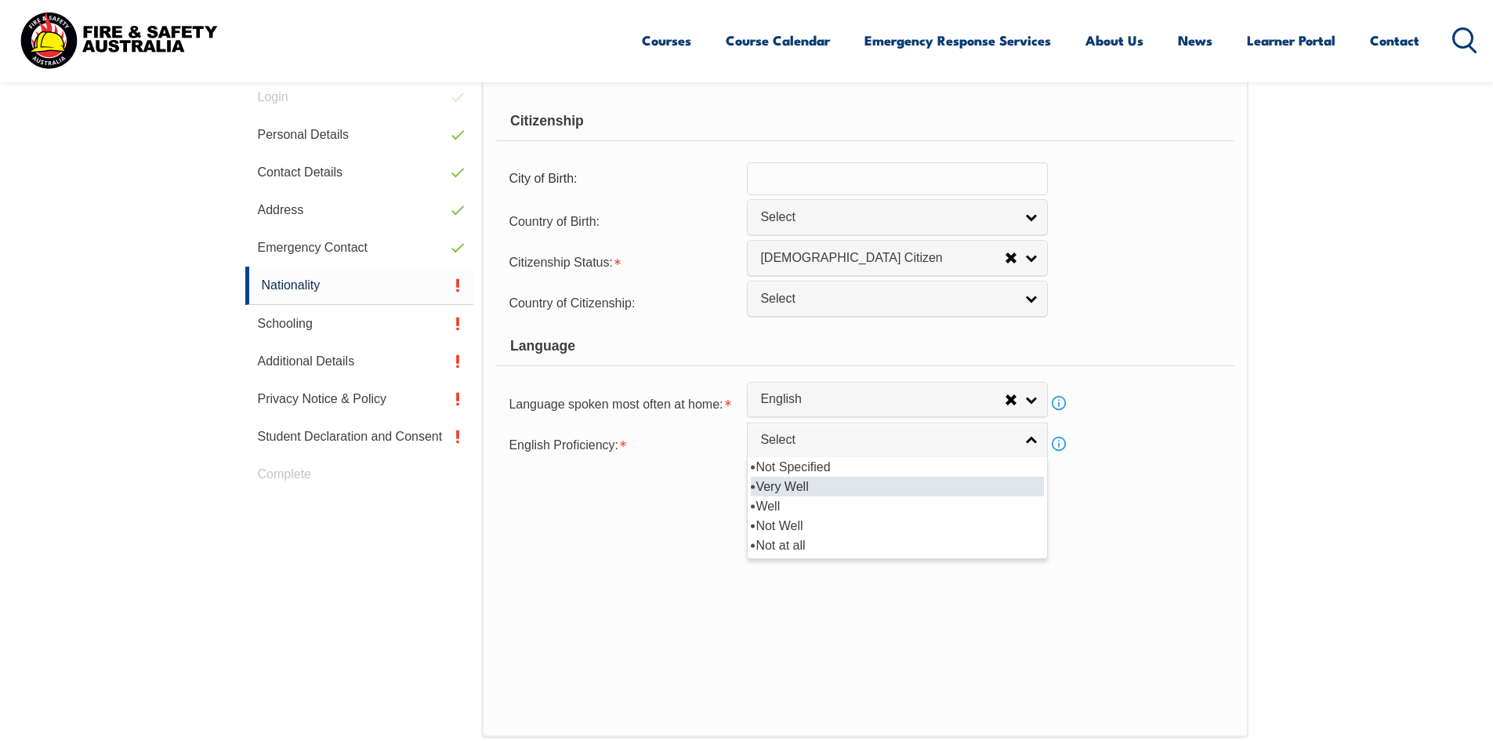
click at [806, 482] on li "Very Well" at bounding box center [897, 486] width 293 height 20
select select "1"
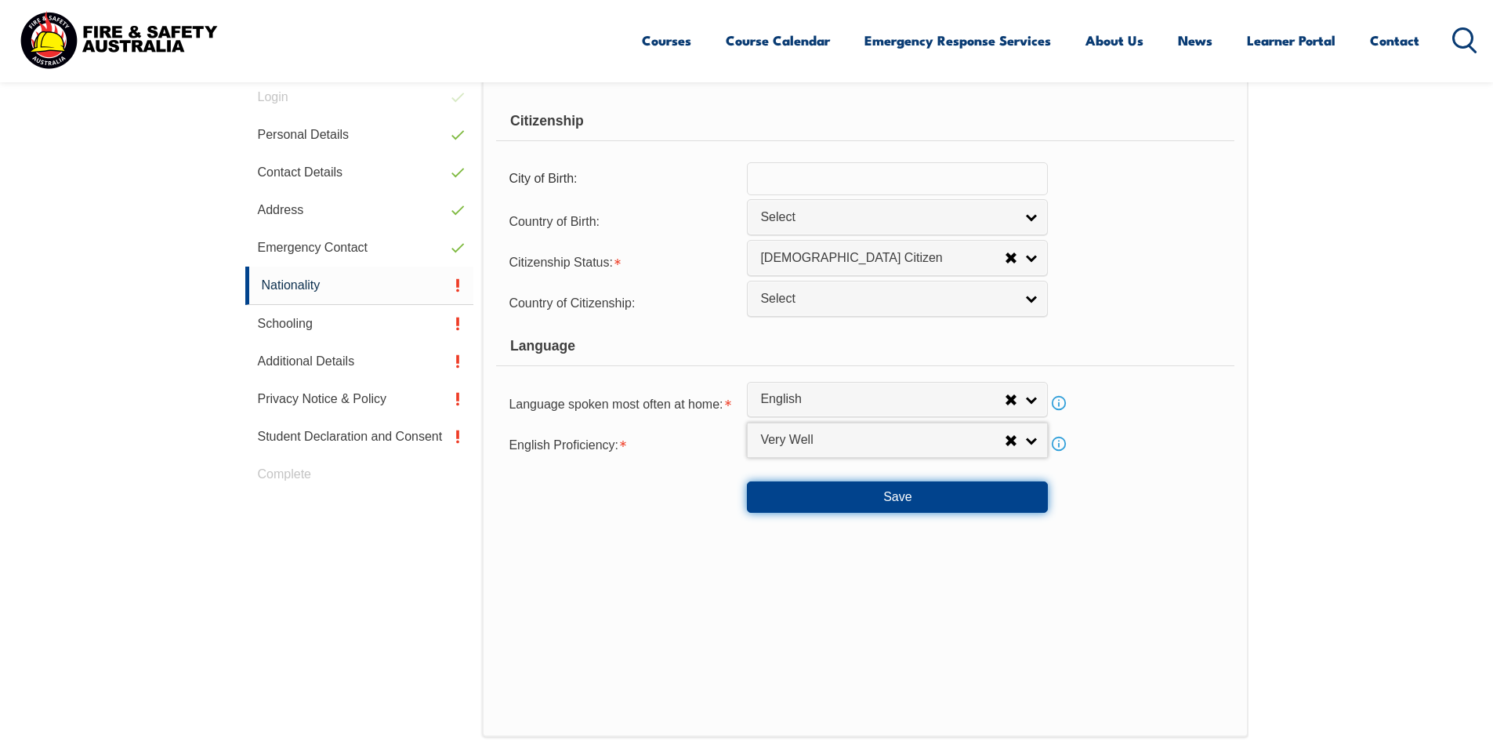
click at [852, 502] on button "Save" at bounding box center [897, 496] width 301 height 31
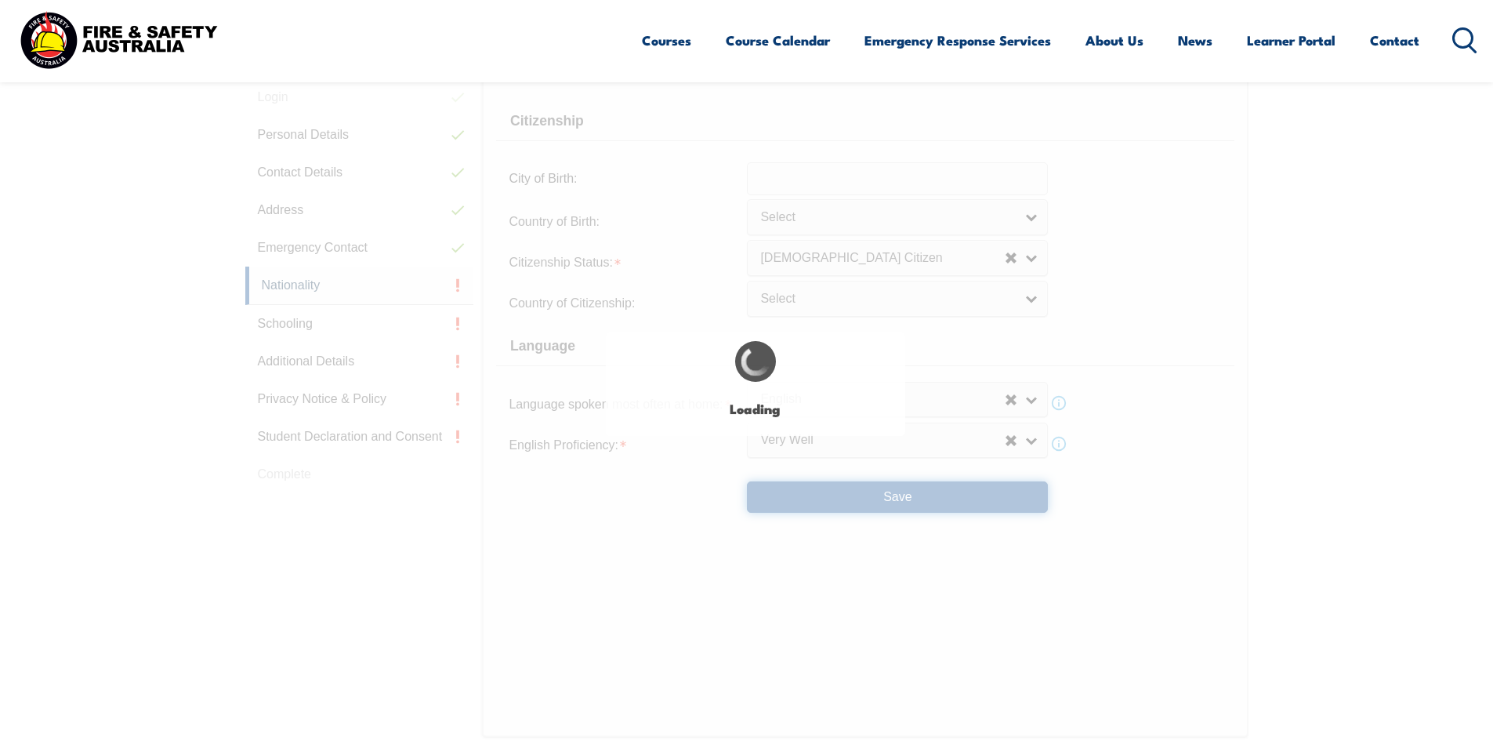
select select "false"
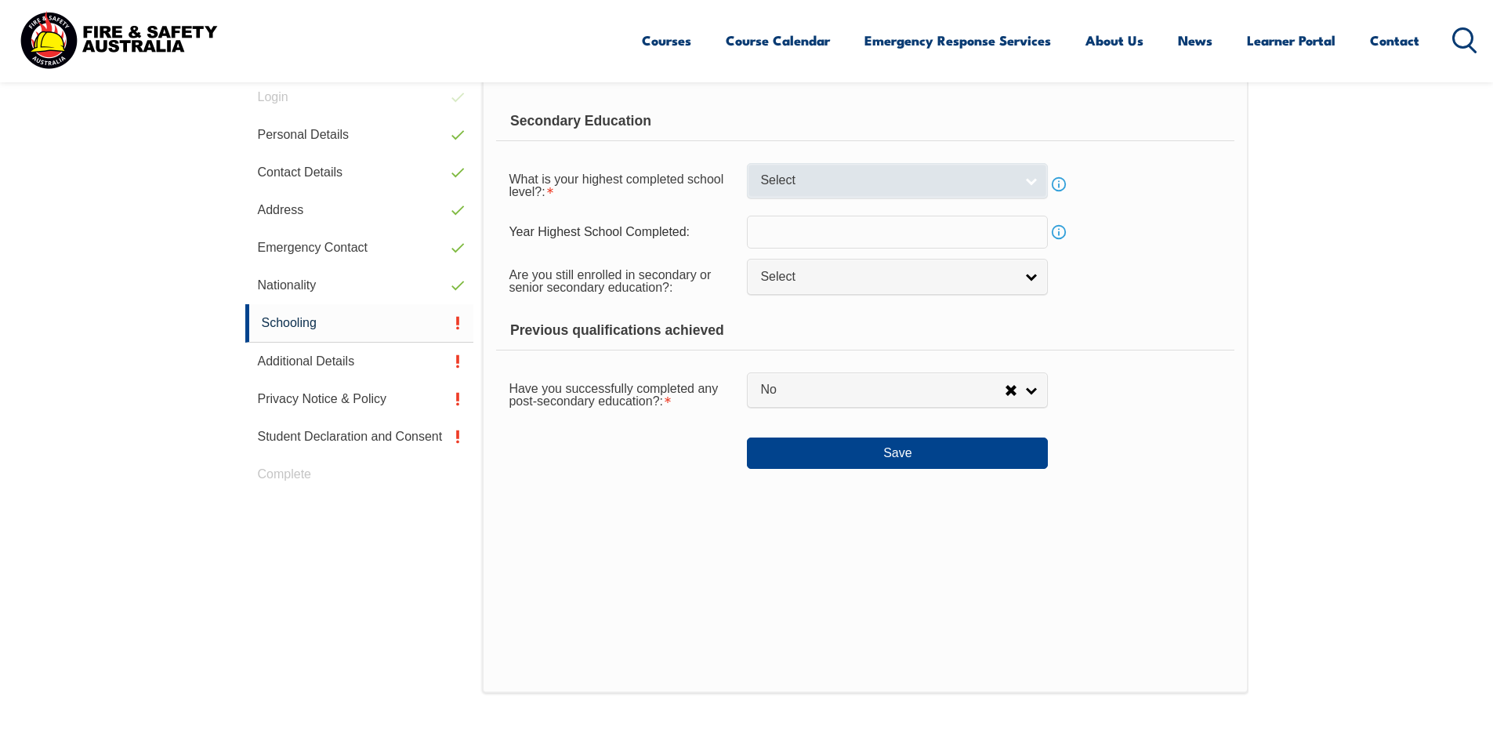
click at [803, 185] on span "Select" at bounding box center [887, 180] width 254 height 16
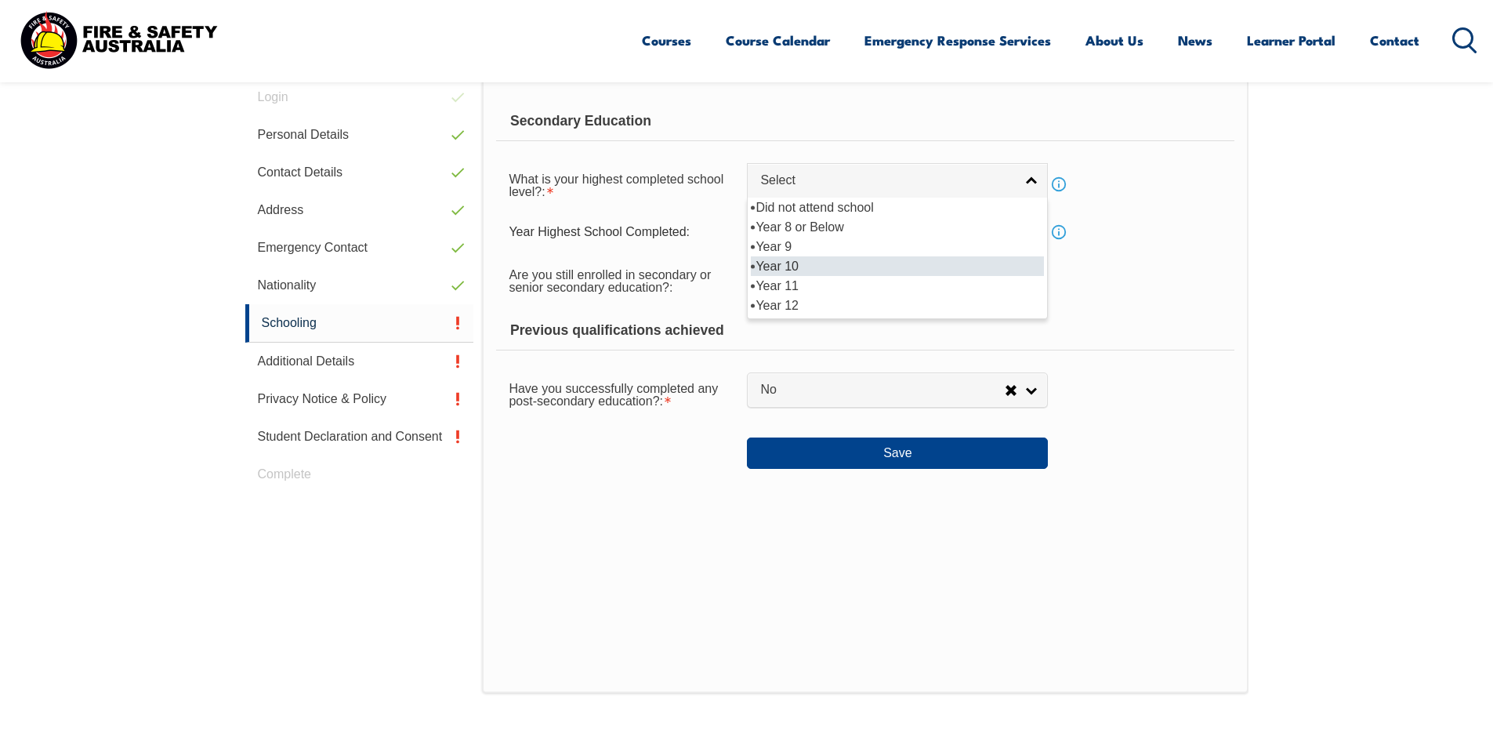
click at [802, 258] on li "Year 10" at bounding box center [897, 266] width 293 height 20
select select "10"
click at [799, 288] on link "Select" at bounding box center [897, 276] width 301 height 35
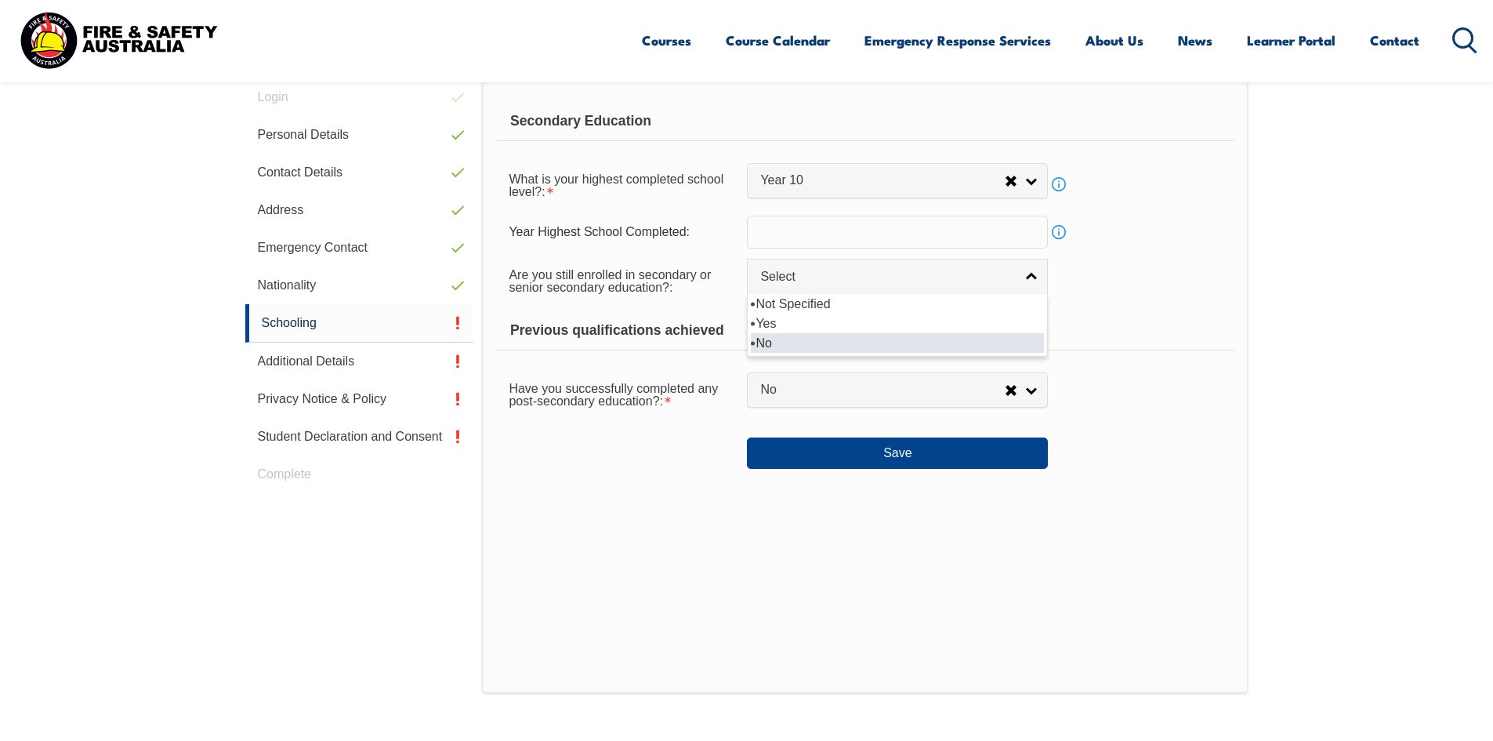
click at [768, 339] on li "No" at bounding box center [897, 343] width 293 height 20
select select "false"
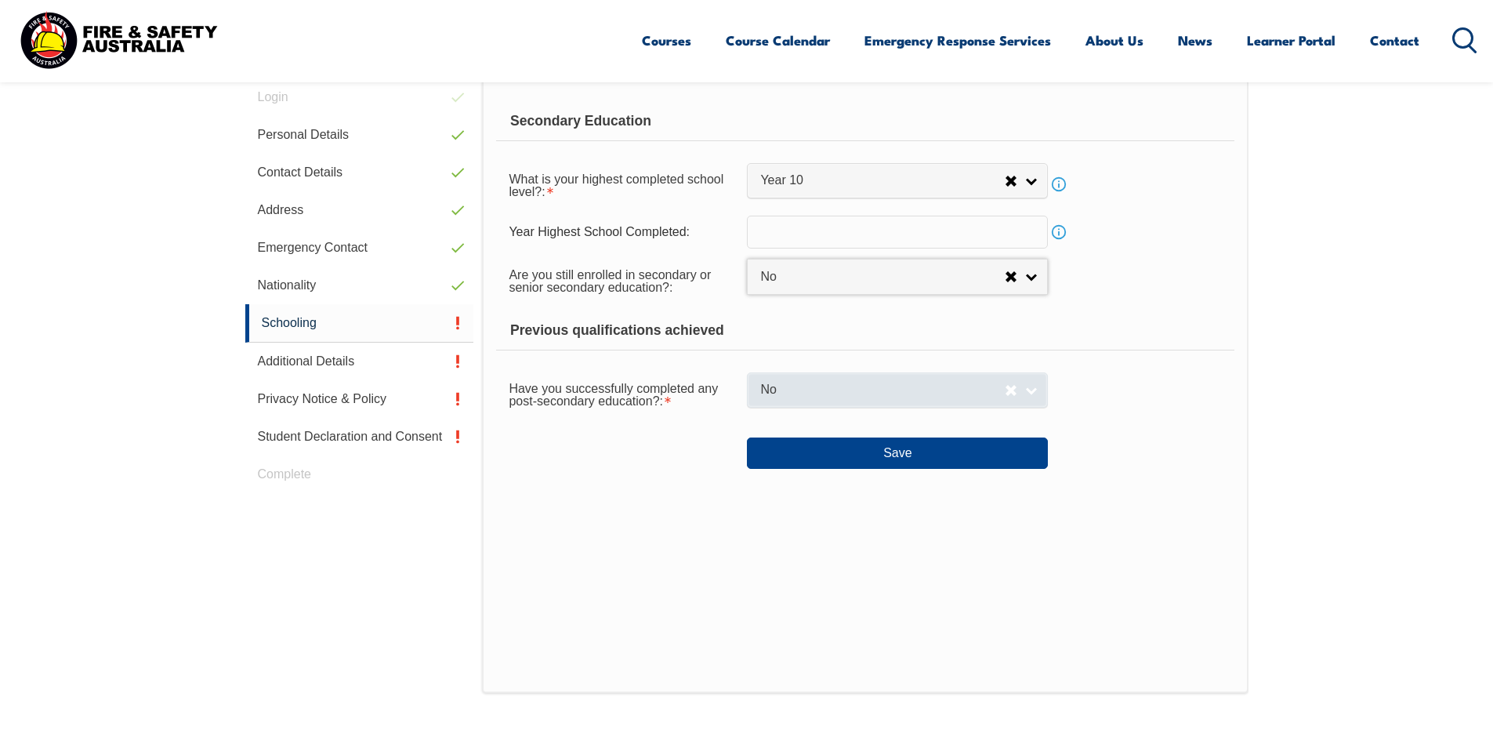
click at [815, 394] on span "No" at bounding box center [882, 390] width 244 height 16
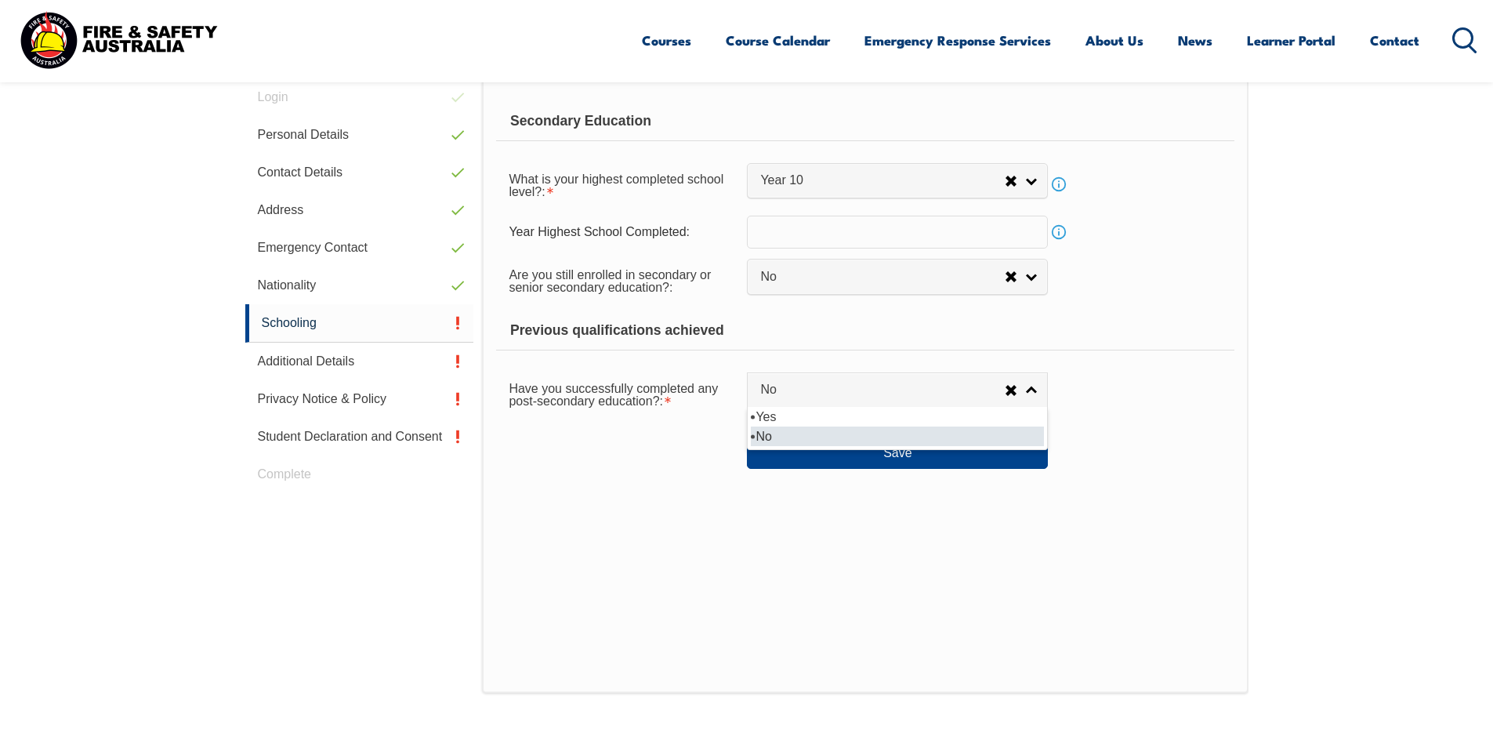
click at [791, 436] on li "No" at bounding box center [897, 436] width 293 height 20
click at [884, 455] on button "Save" at bounding box center [897, 452] width 301 height 31
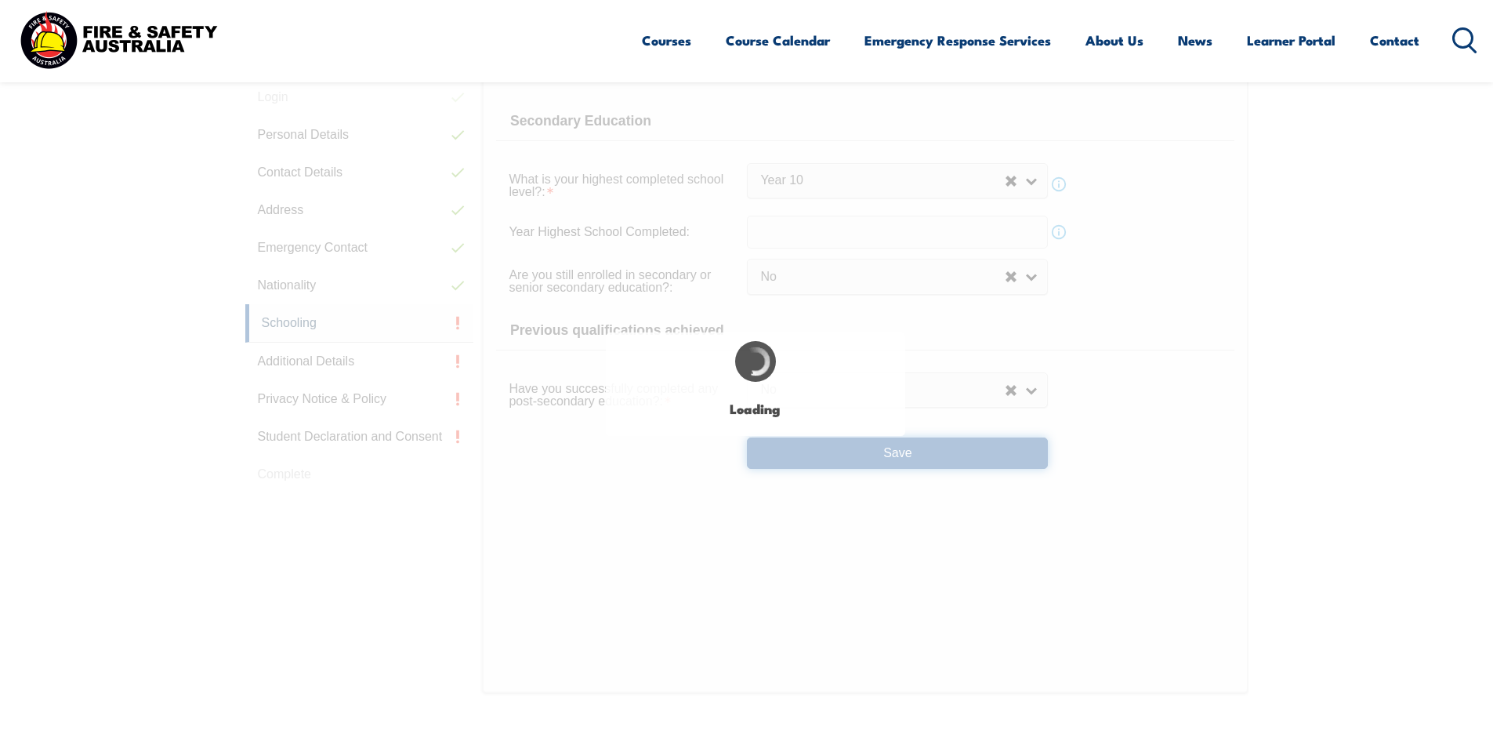
select select
select select "false"
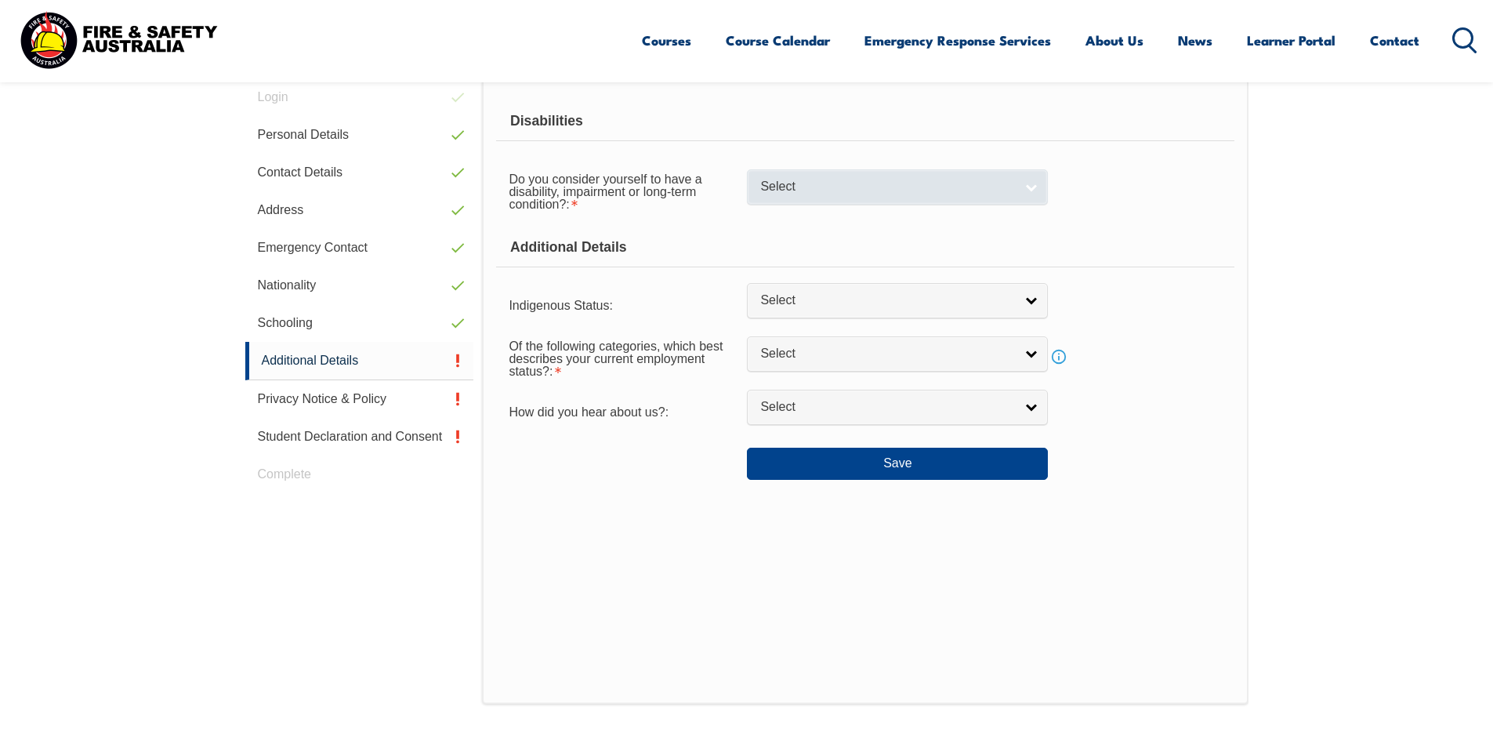
click at [820, 176] on link "Select" at bounding box center [897, 186] width 301 height 35
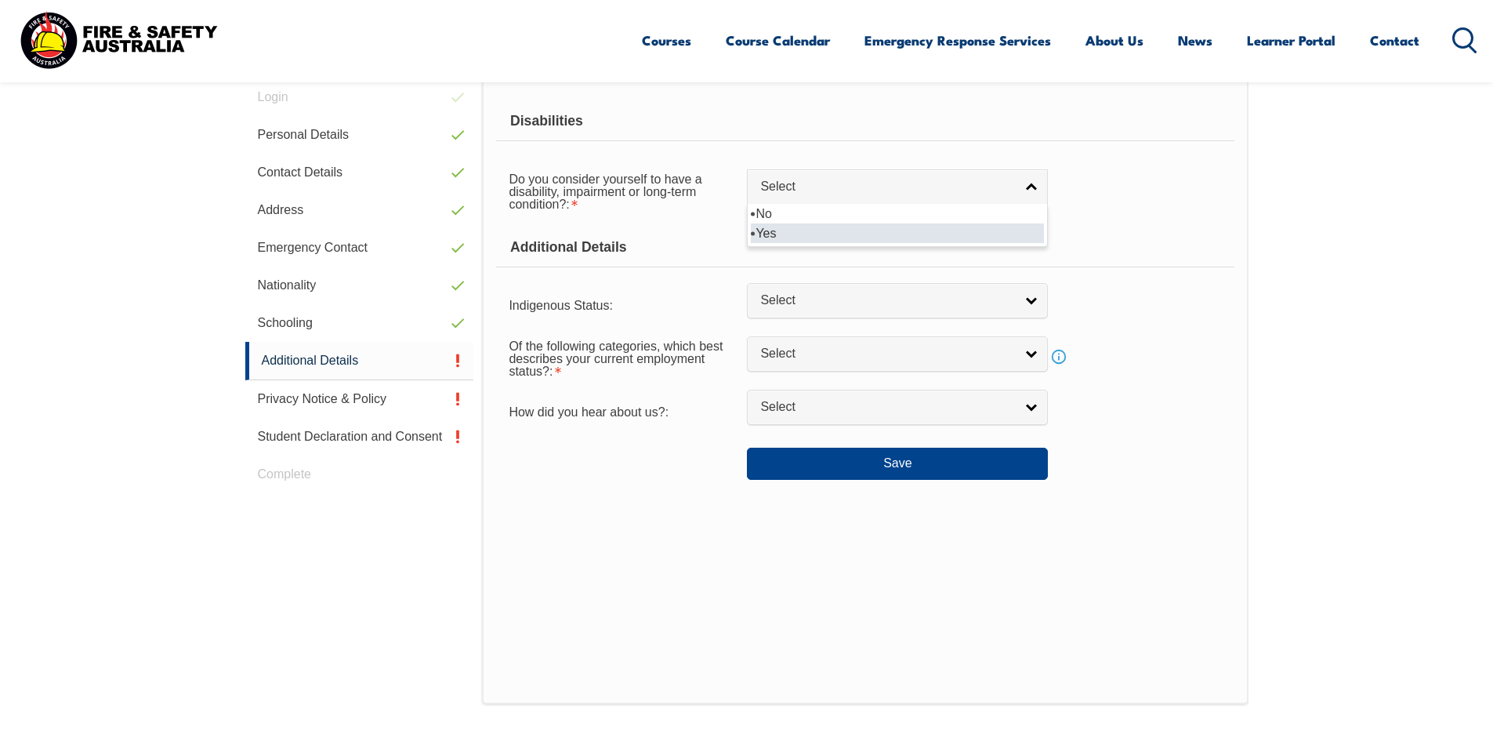
click at [817, 234] on li "Yes" at bounding box center [897, 233] width 293 height 20
select select "true"
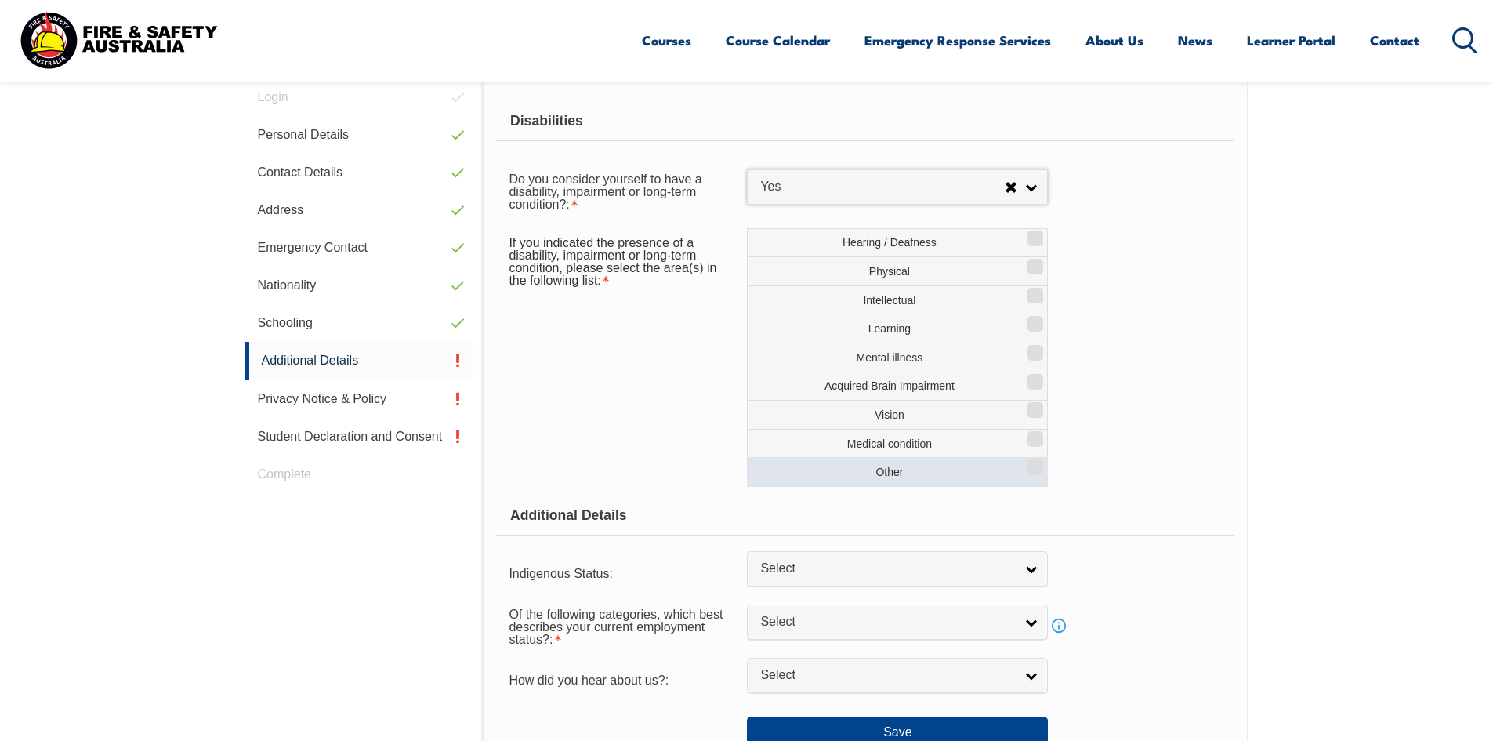
click at [914, 479] on label "Other" at bounding box center [897, 472] width 301 height 30
click at [1028, 462] on input "Other" at bounding box center [1032, 462] width 9 height 2
checkbox input "true"
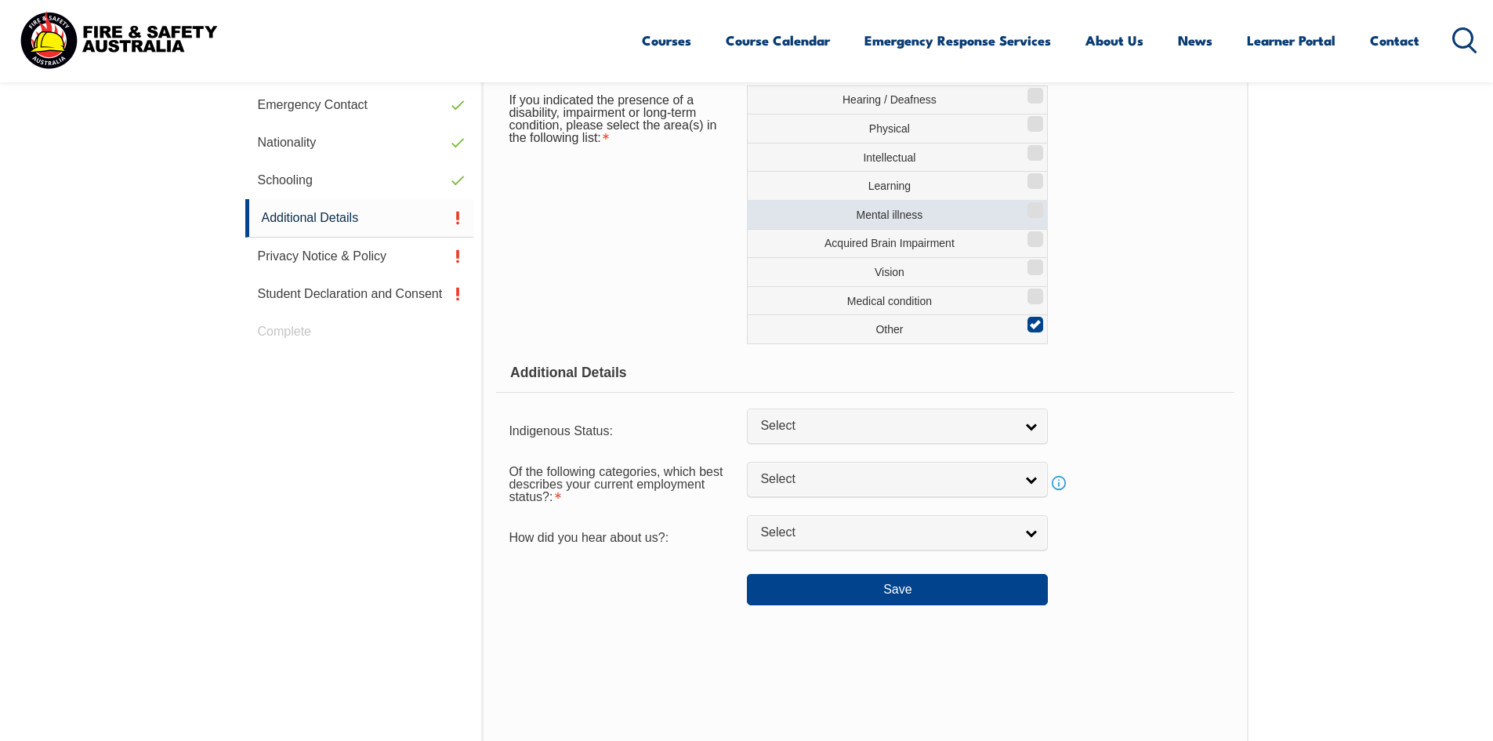
scroll to position [599, 0]
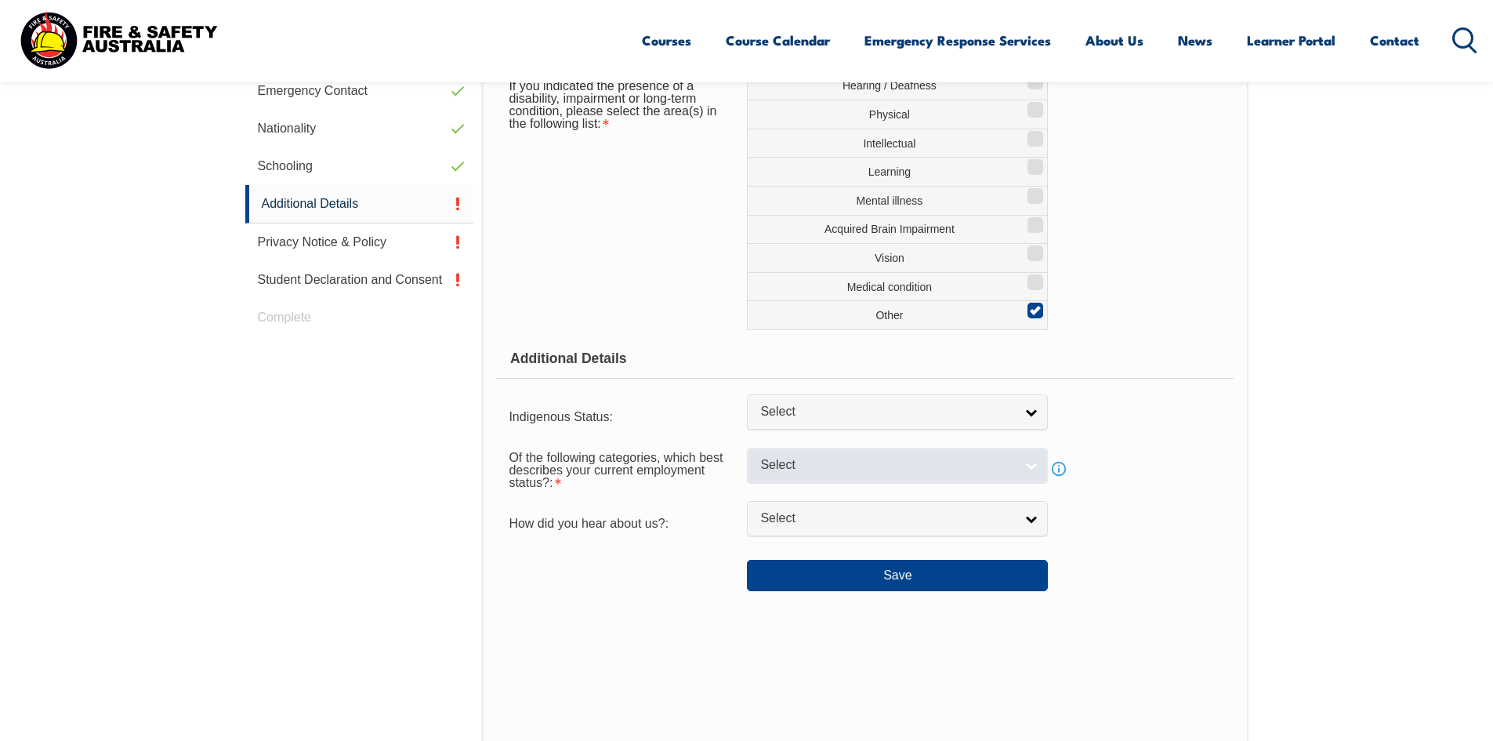
click at [1033, 465] on link "Select" at bounding box center [897, 464] width 301 height 35
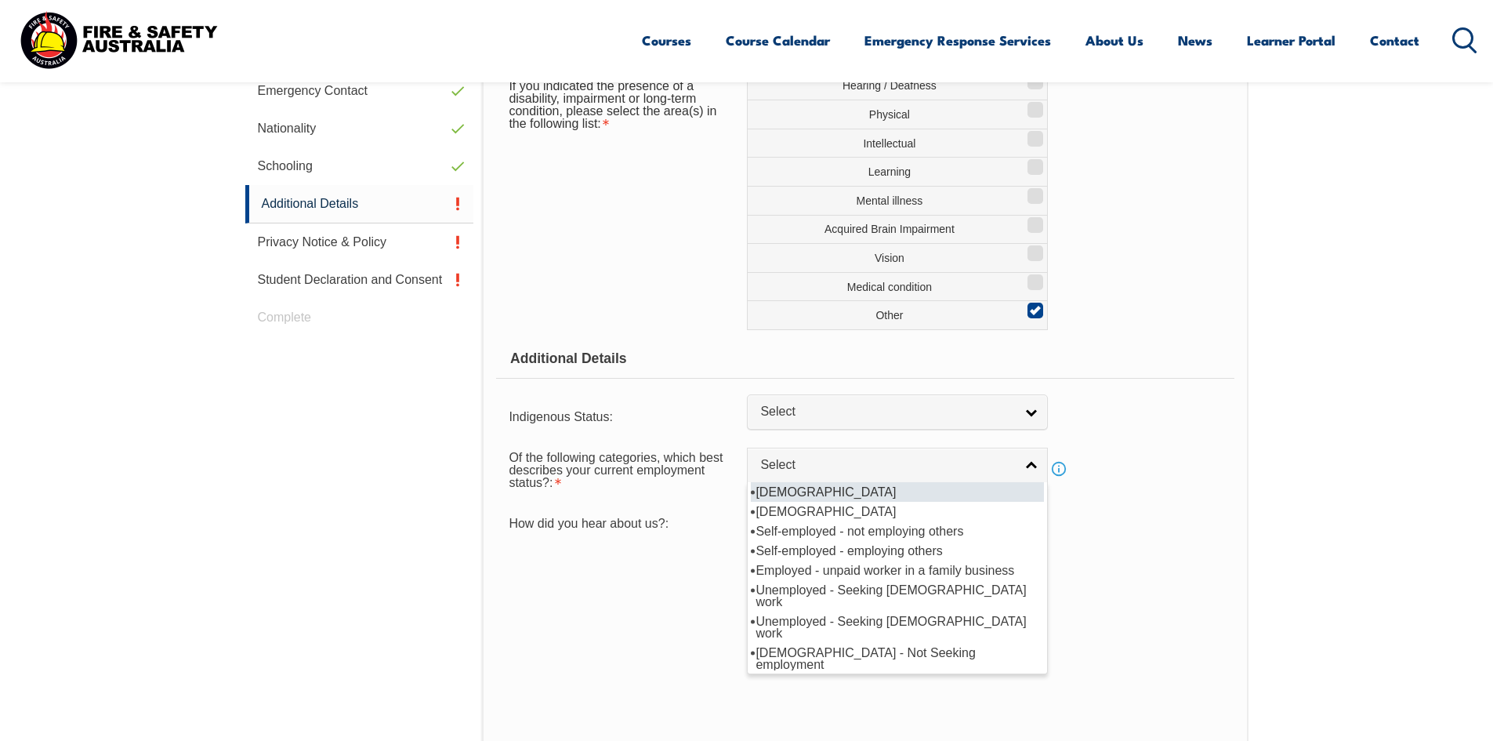
click at [900, 488] on li "Full-time employee" at bounding box center [897, 492] width 293 height 20
select select "1"
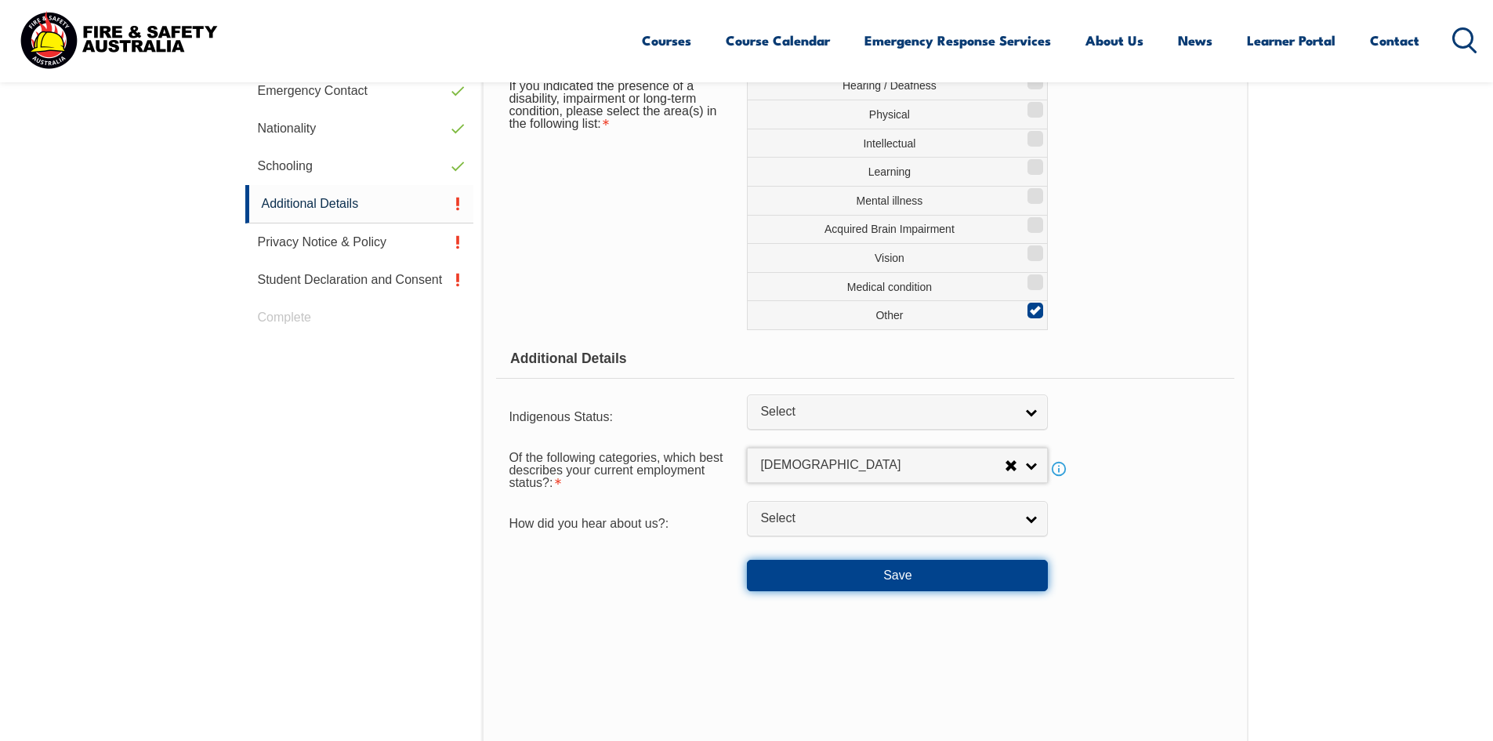
click at [899, 567] on button "Save" at bounding box center [897, 575] width 301 height 31
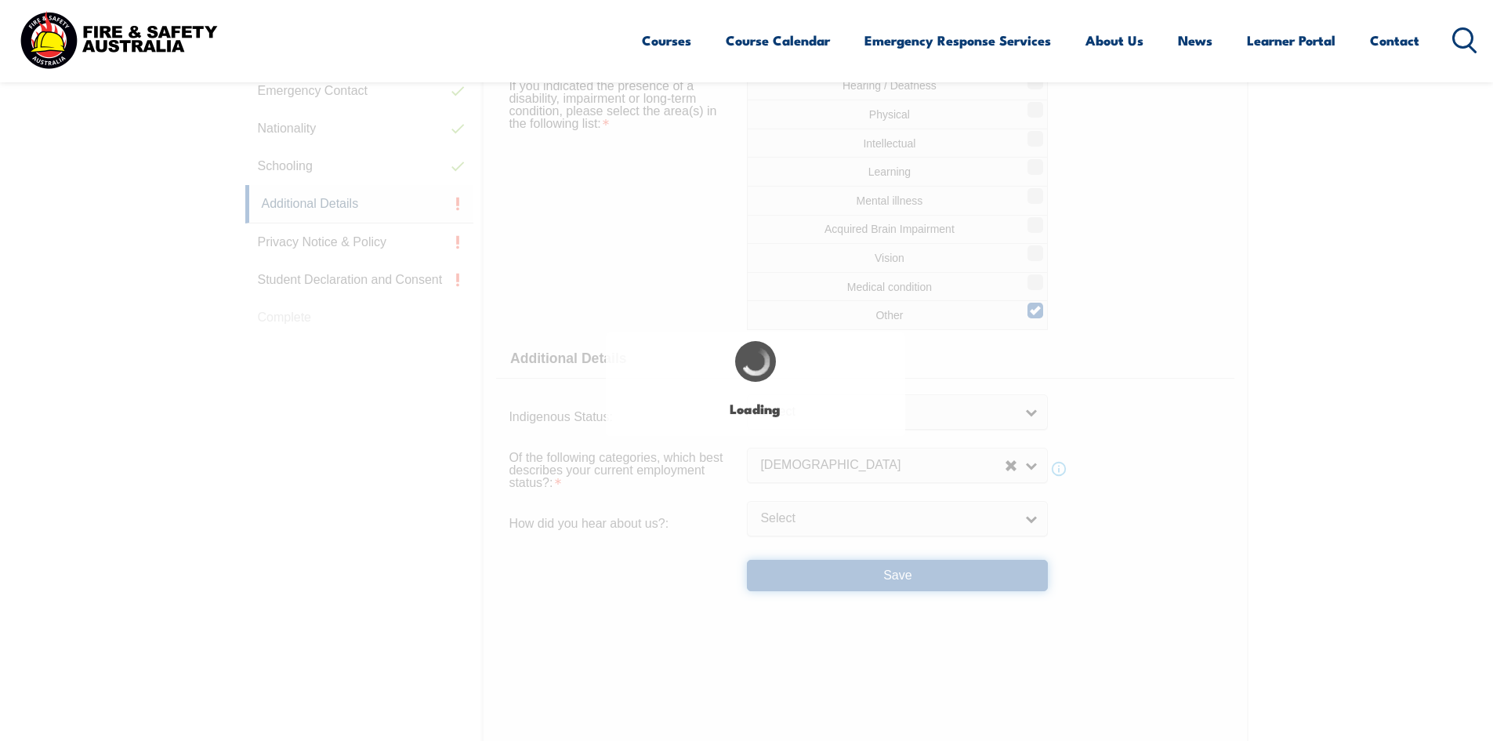
select select "true"
select select
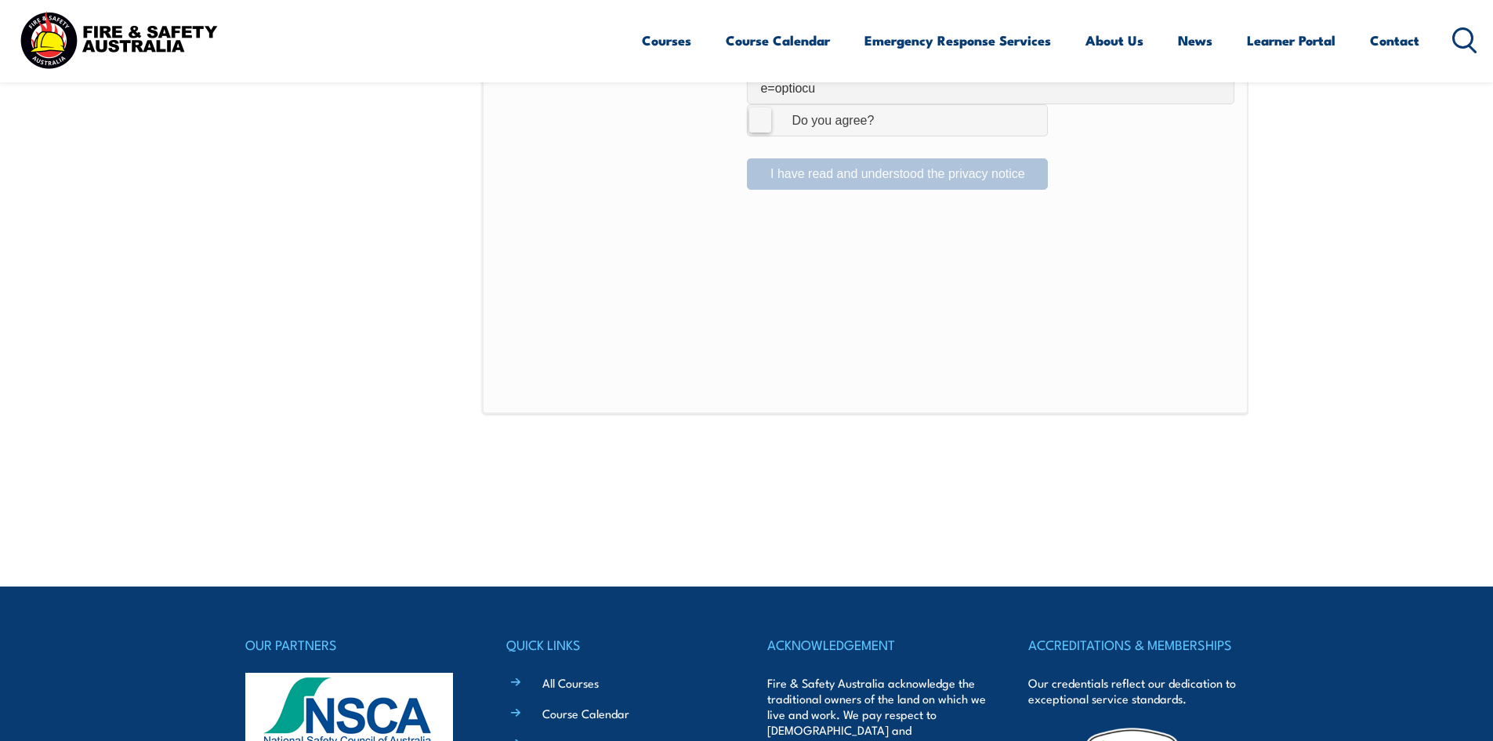
scroll to position [971, 0]
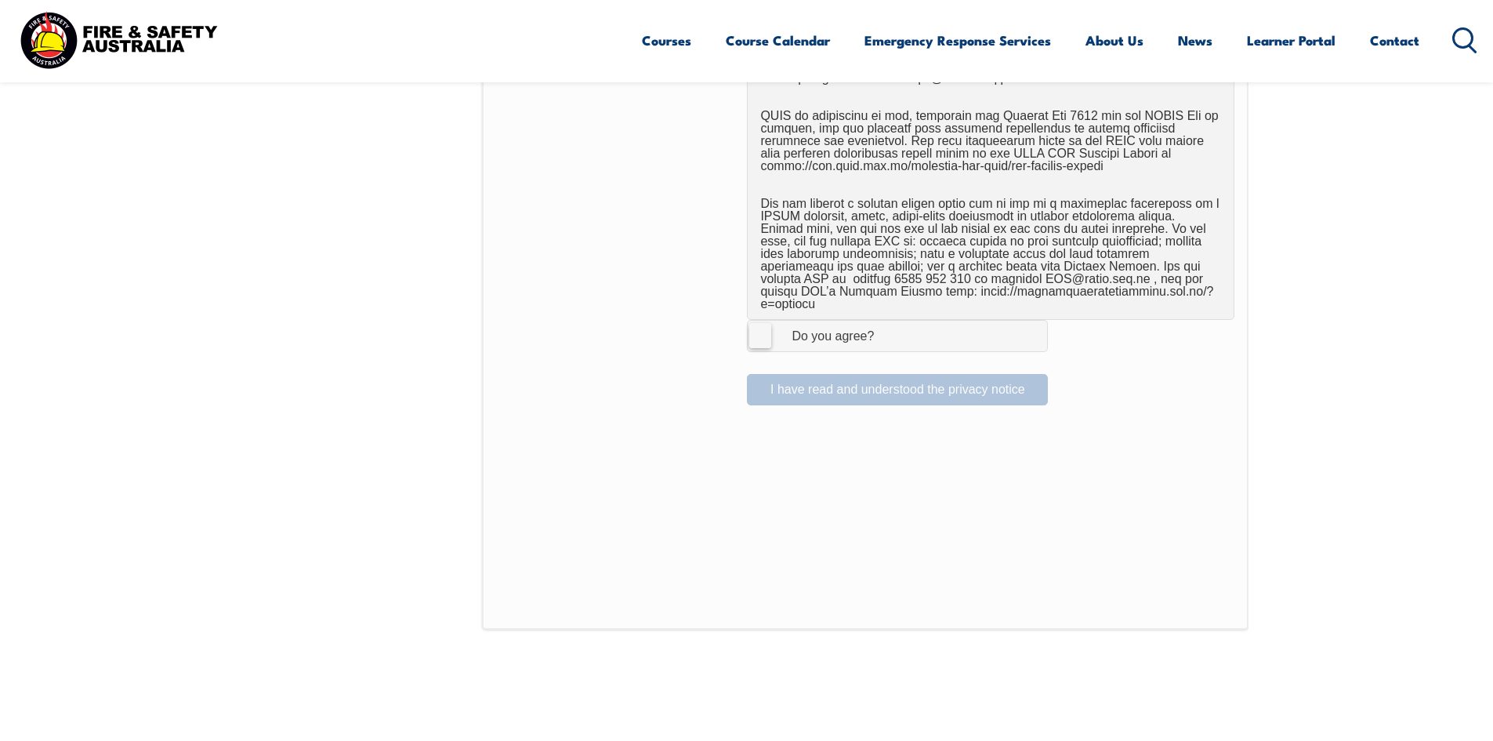
click at [763, 321] on label "I Agree Do you agree?" at bounding box center [897, 335] width 301 height 31
click at [886, 321] on input "I Agree Do you agree?" at bounding box center [899, 336] width 27 height 30
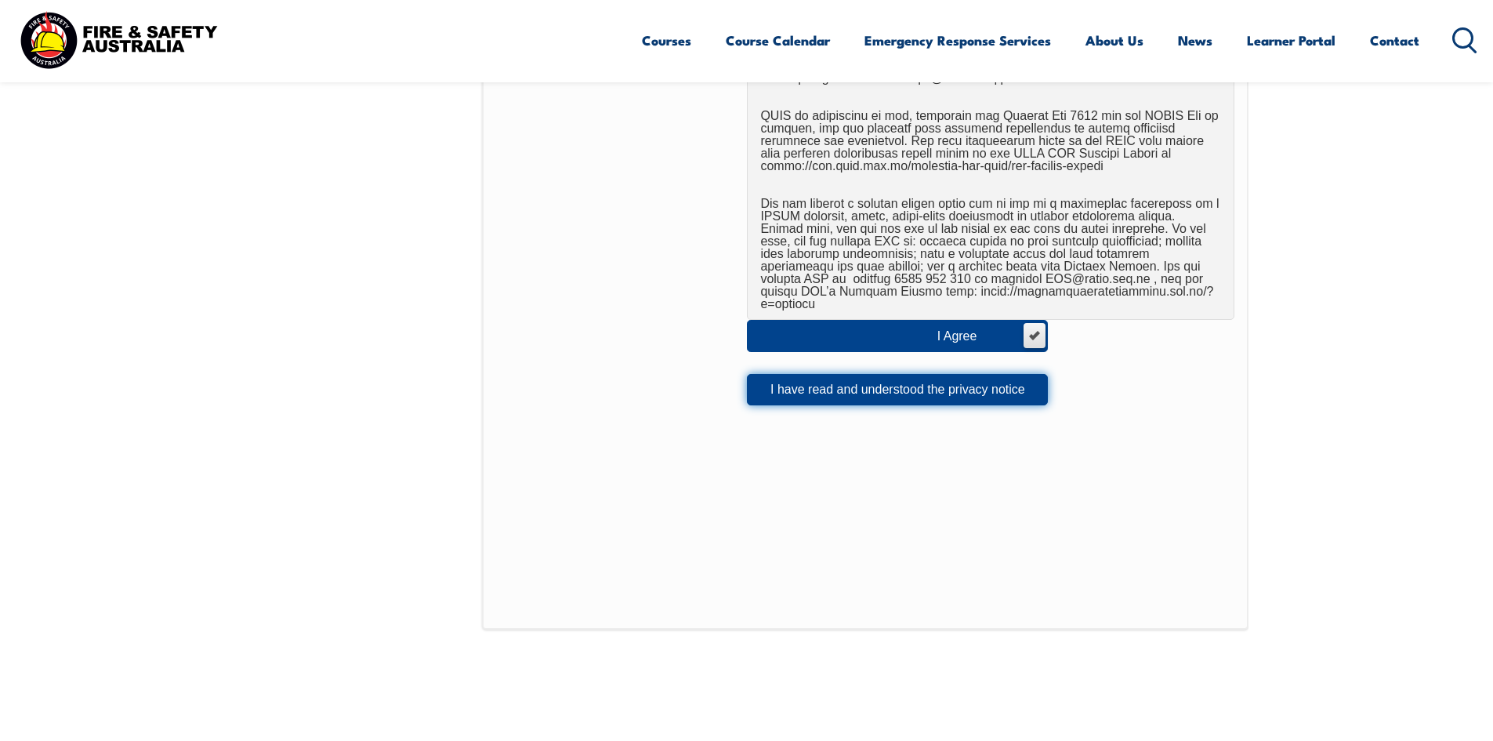
click at [808, 386] on button "I have read and understood the privacy notice" at bounding box center [897, 389] width 301 height 31
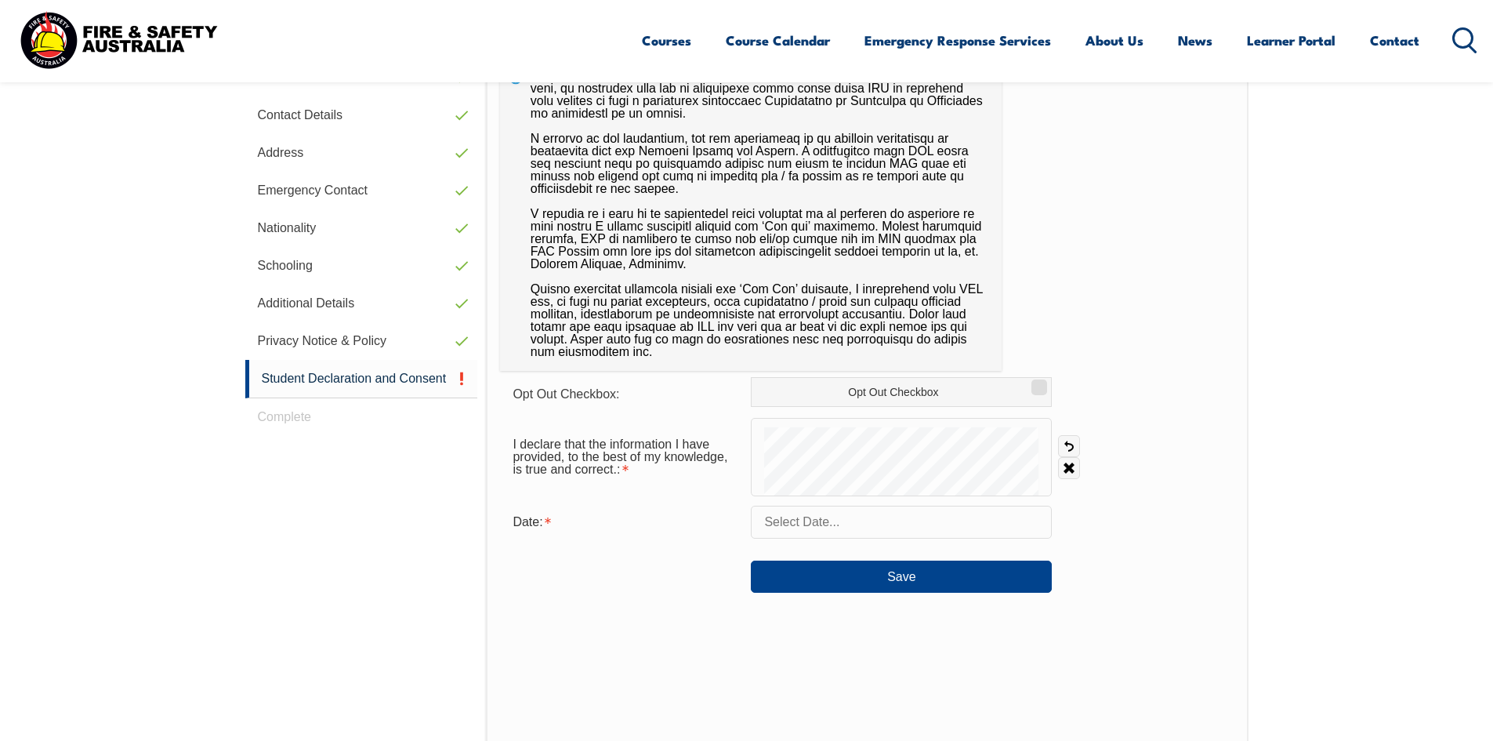
scroll to position [443, 0]
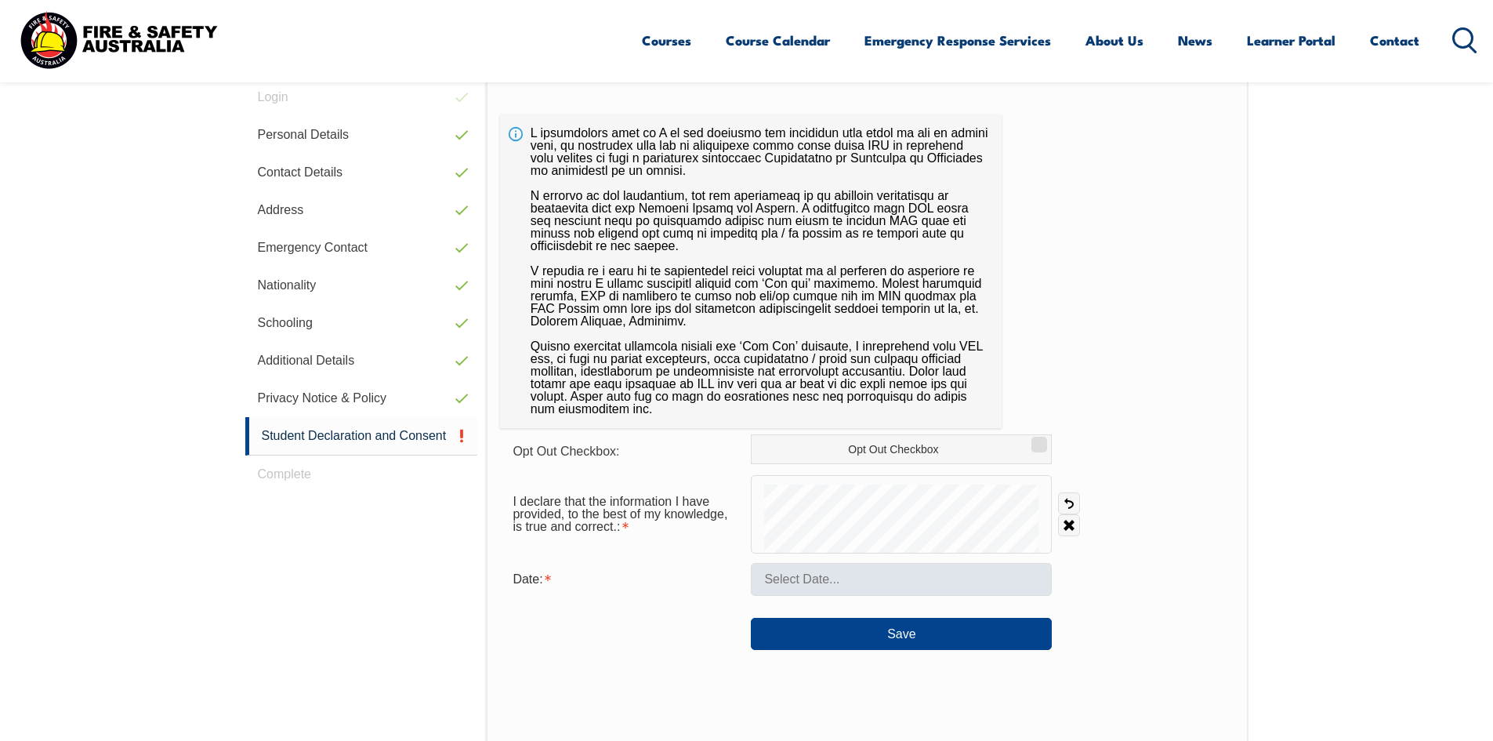
click at [855, 567] on form "Opt Out Checkbox: Opt Out Checkbox I declare that the information I have provid…" at bounding box center [866, 541] width 733 height 215
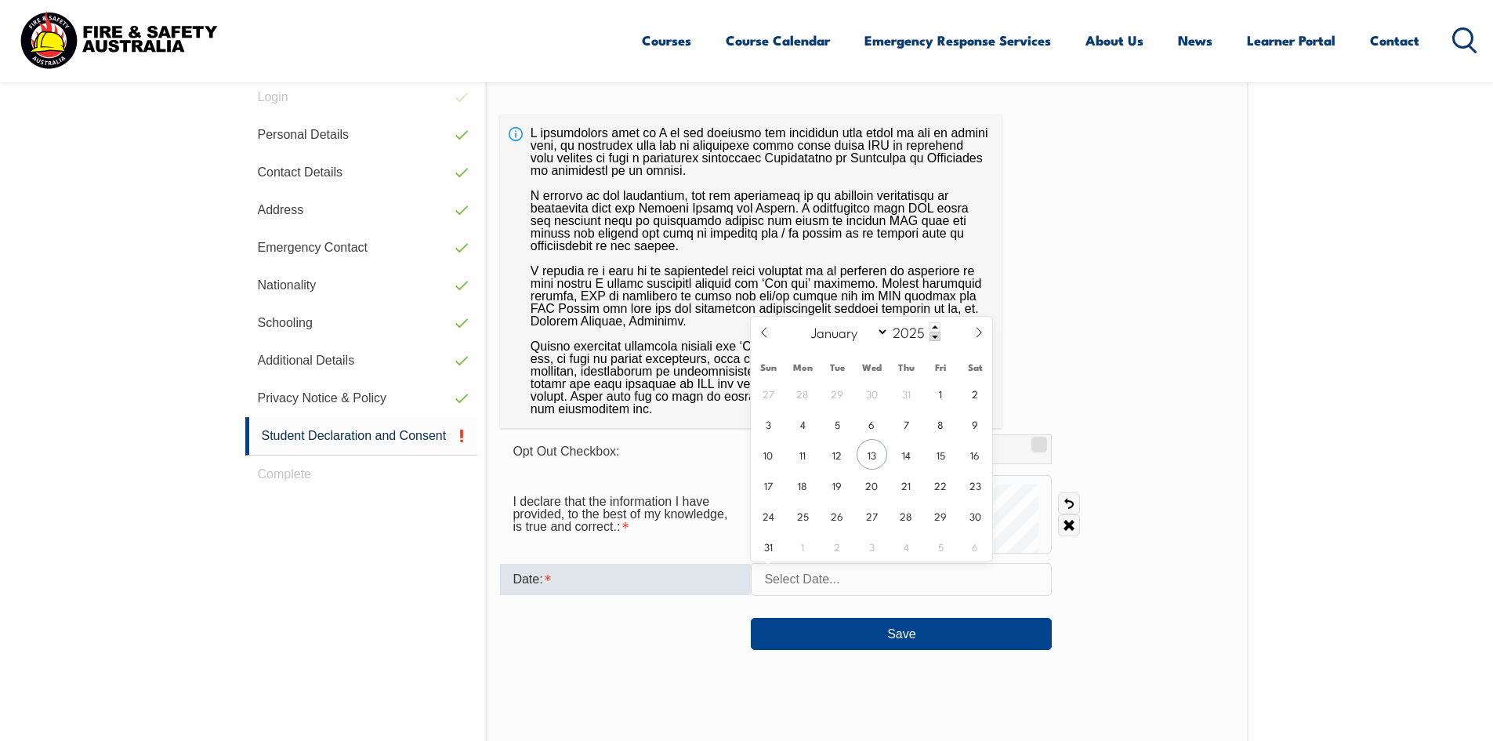
click at [805, 589] on input "text" at bounding box center [901, 579] width 301 height 33
click at [872, 459] on span "13" at bounding box center [872, 454] width 31 height 31
type input "August 13, 2025"
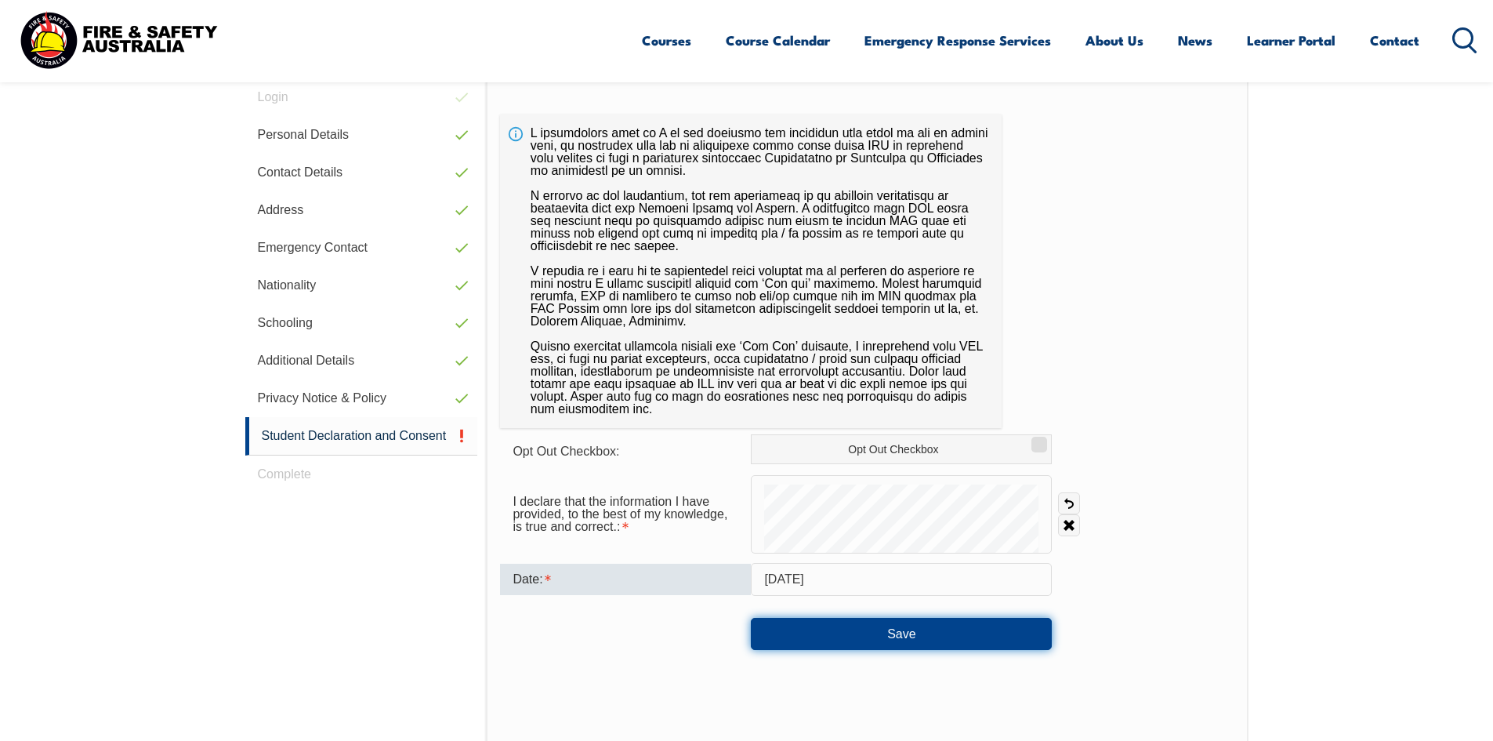
click at [889, 642] on button "Save" at bounding box center [901, 633] width 301 height 31
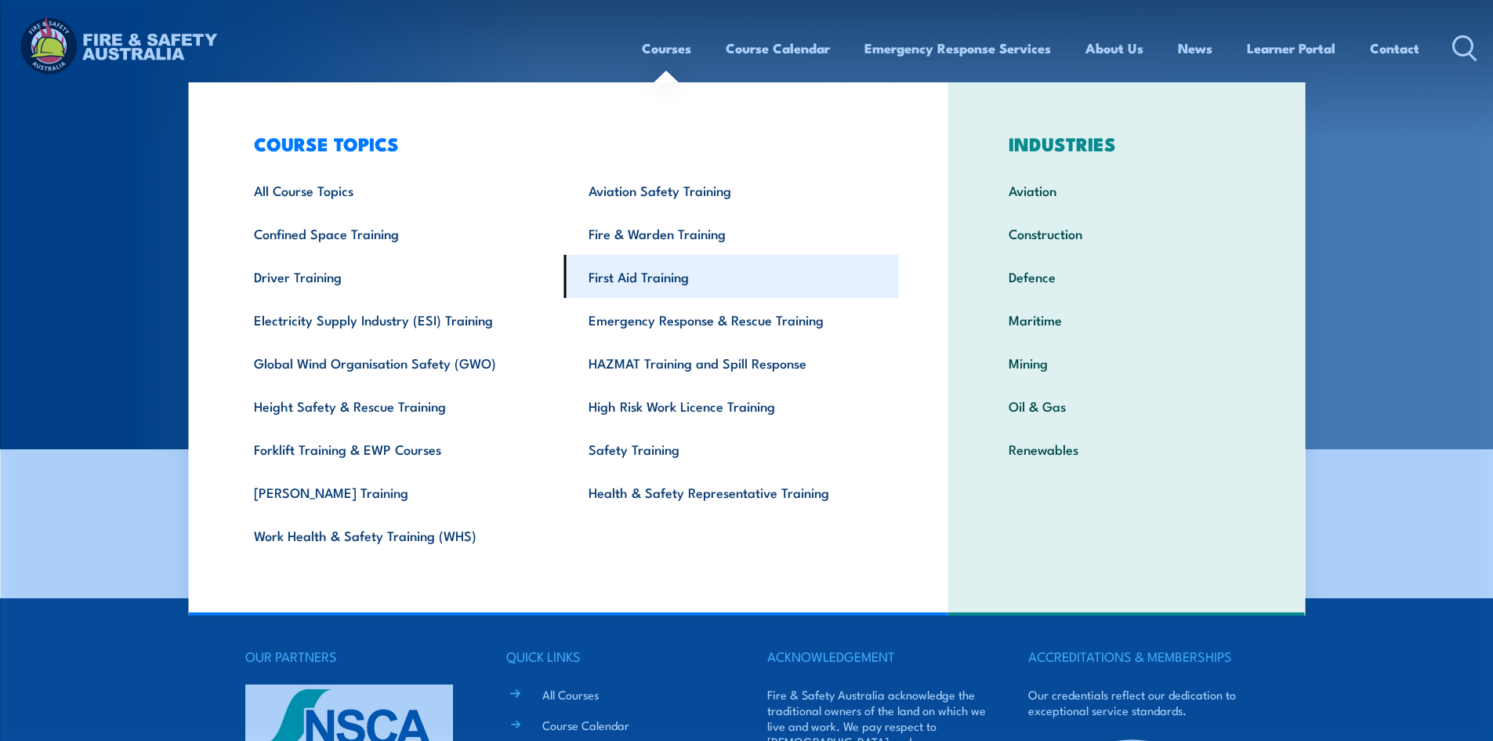
click at [670, 286] on link "First Aid Training" at bounding box center [731, 276] width 335 height 43
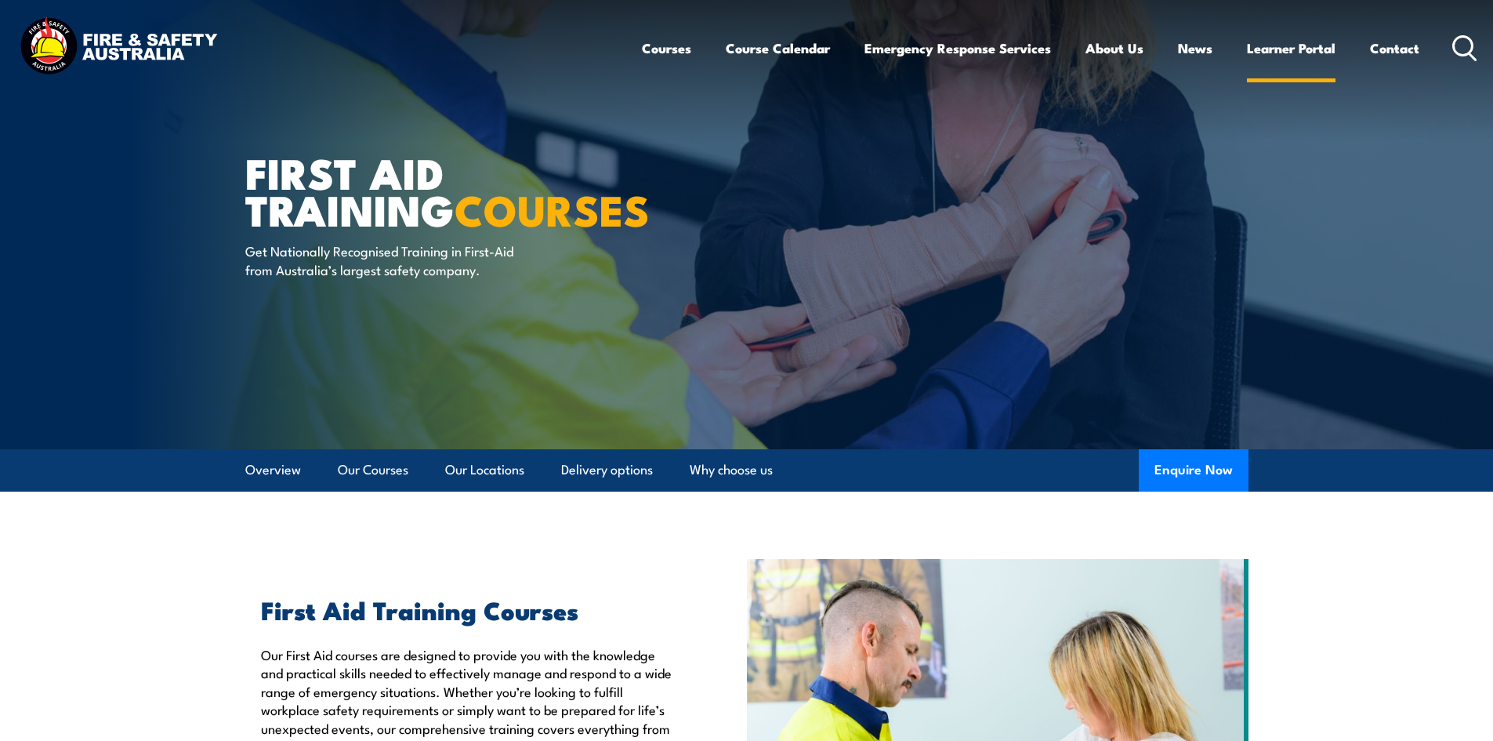
click at [1271, 49] on link "Learner Portal" at bounding box center [1291, 48] width 89 height 42
